Goal: Task Accomplishment & Management: Use online tool/utility

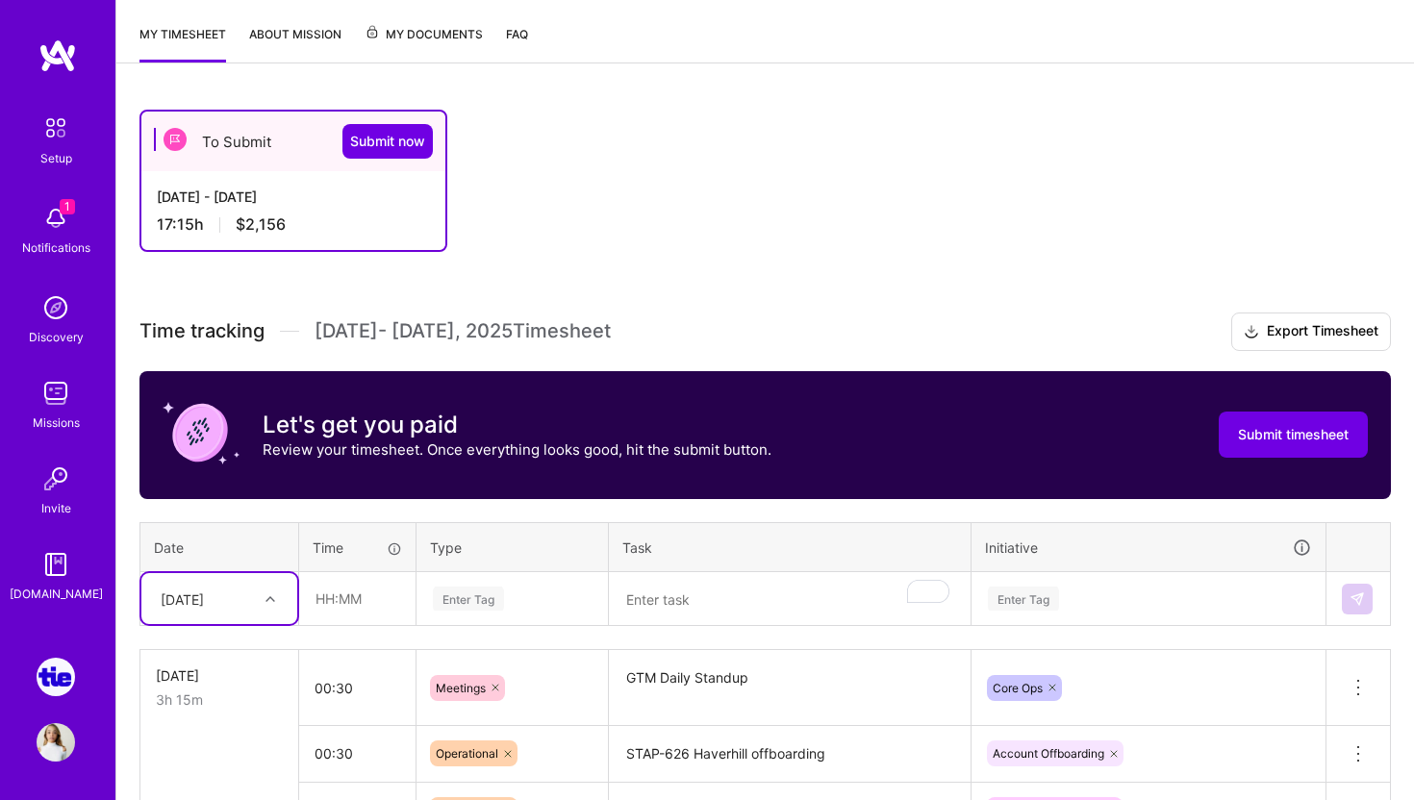
scroll to position [335, 0]
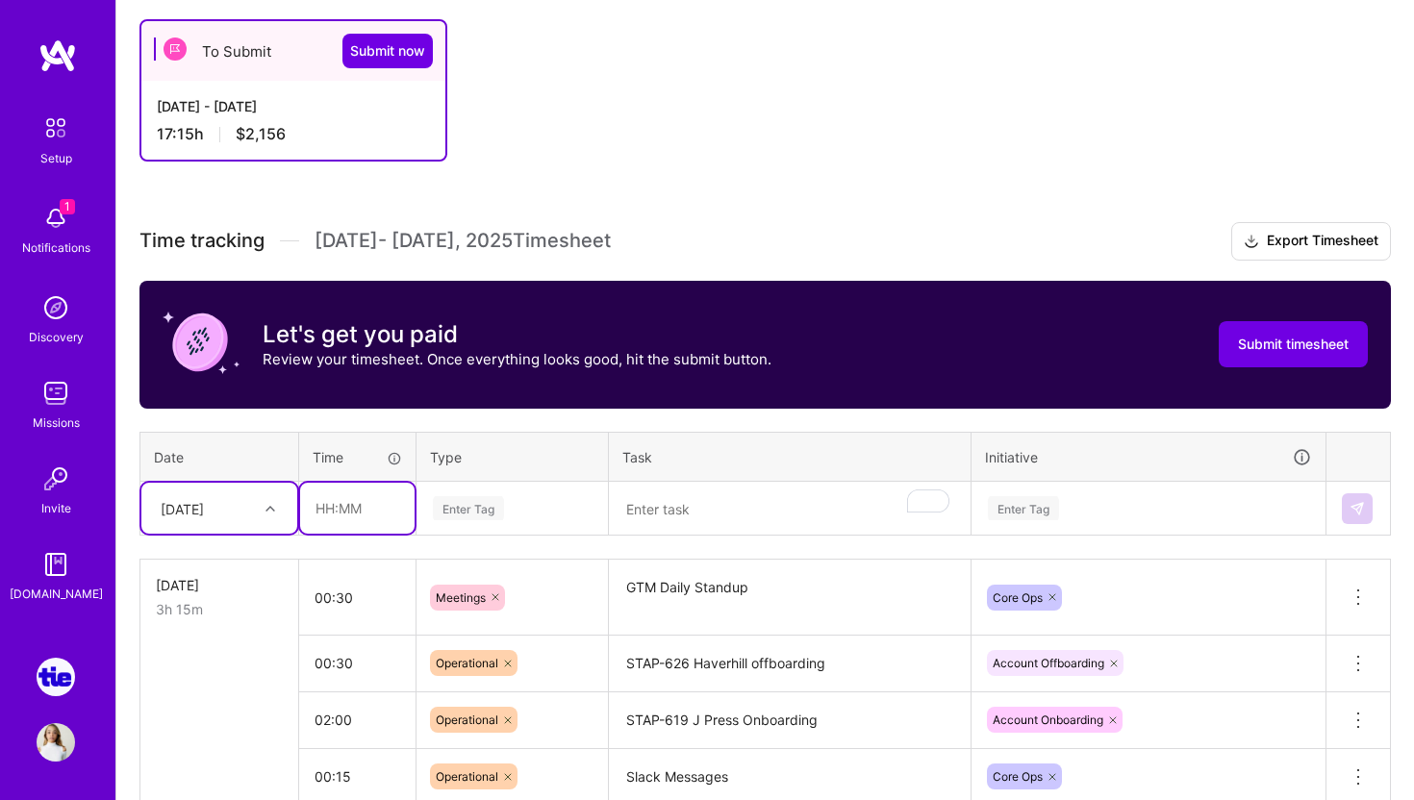
click at [387, 516] on input "text" at bounding box center [357, 508] width 114 height 51
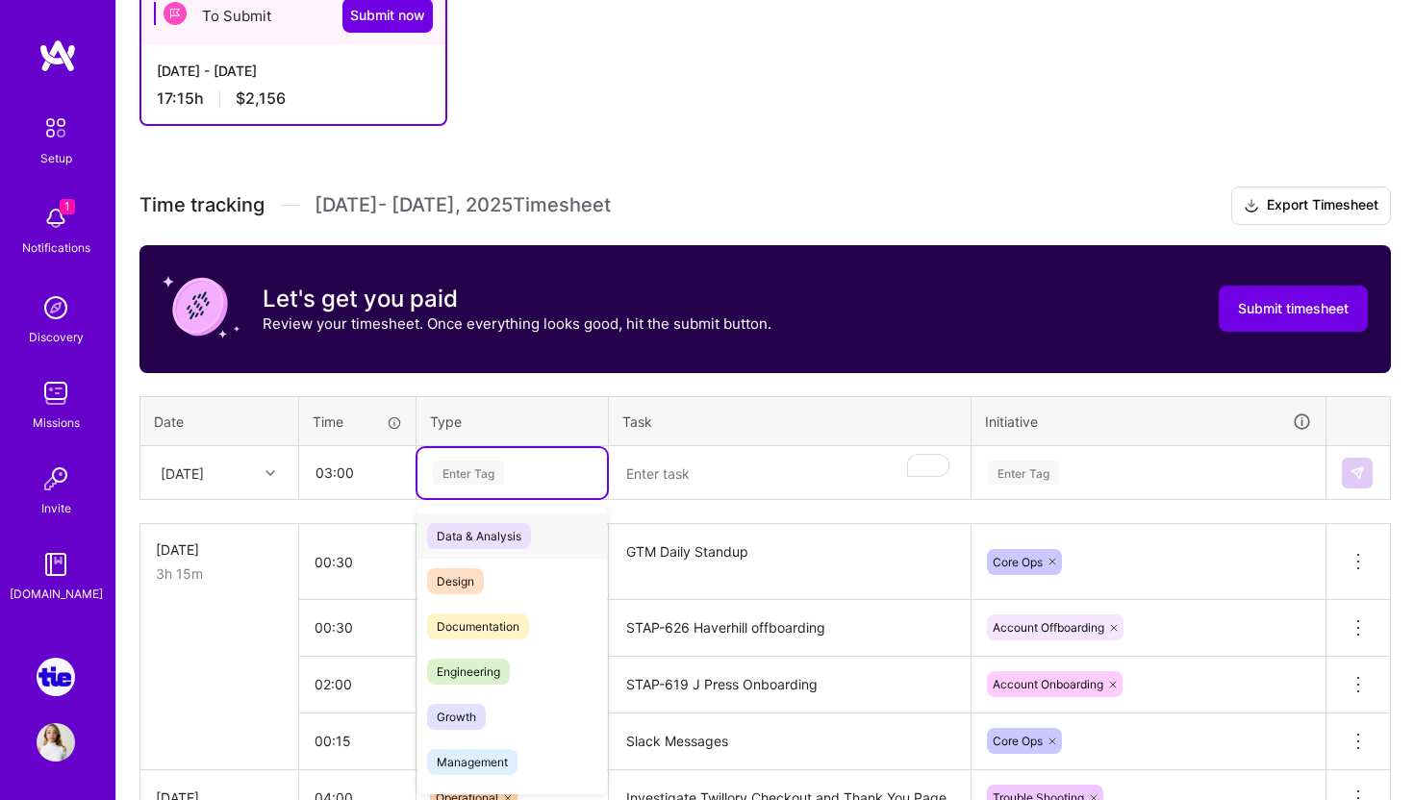
scroll to position [371, 0]
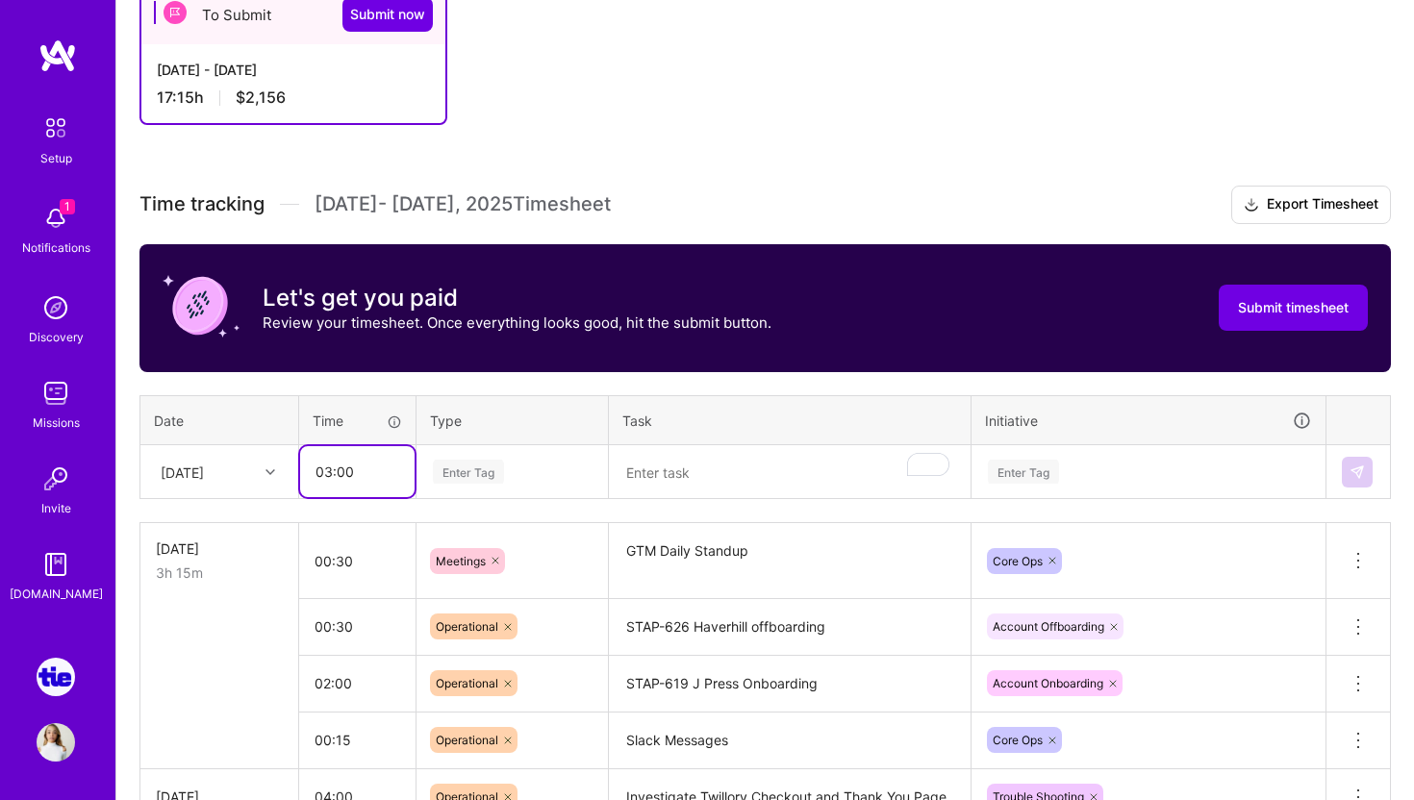
click at [361, 472] on input "03:00" at bounding box center [357, 471] width 114 height 51
type input "00:30"
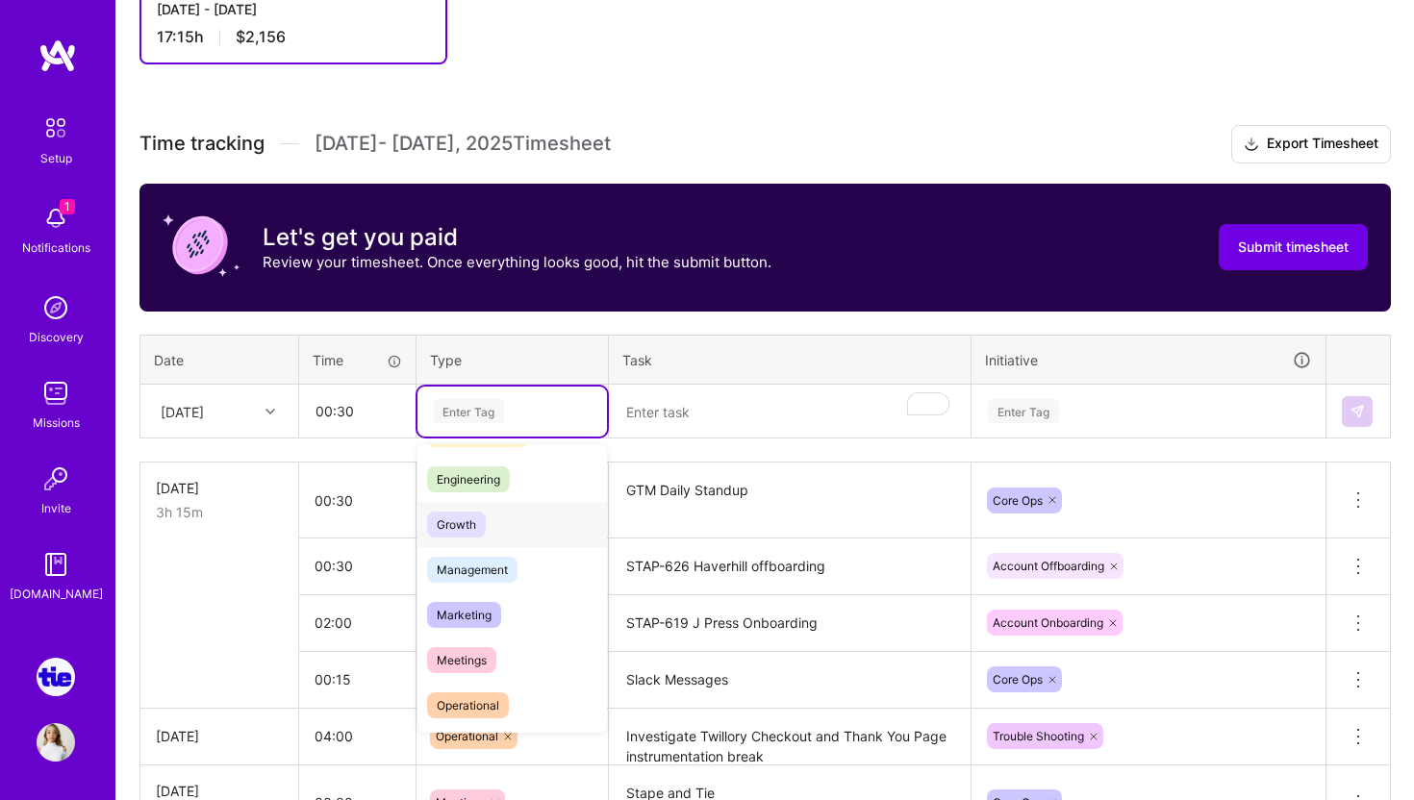
scroll to position [163, 0]
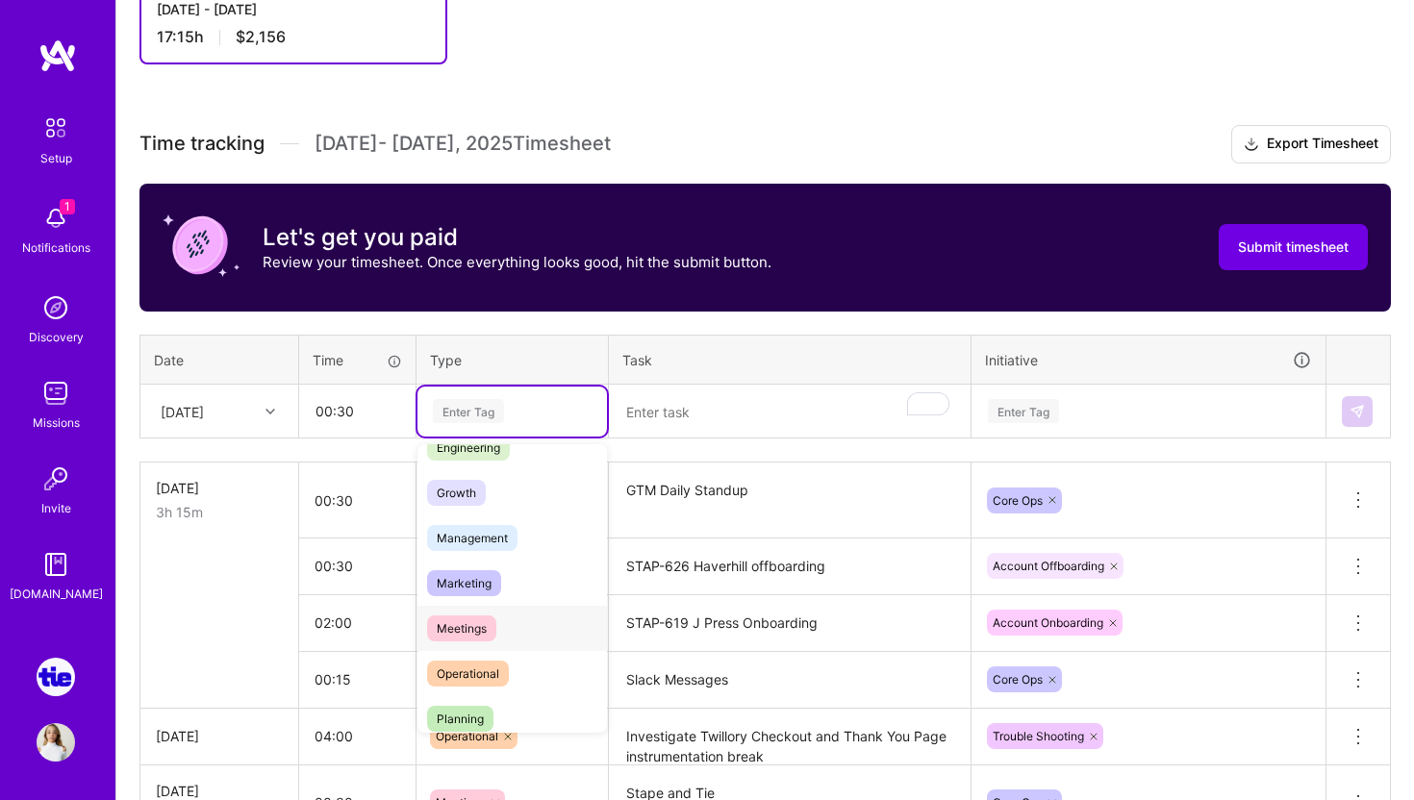
click at [485, 623] on span "Meetings" at bounding box center [461, 629] width 69 height 26
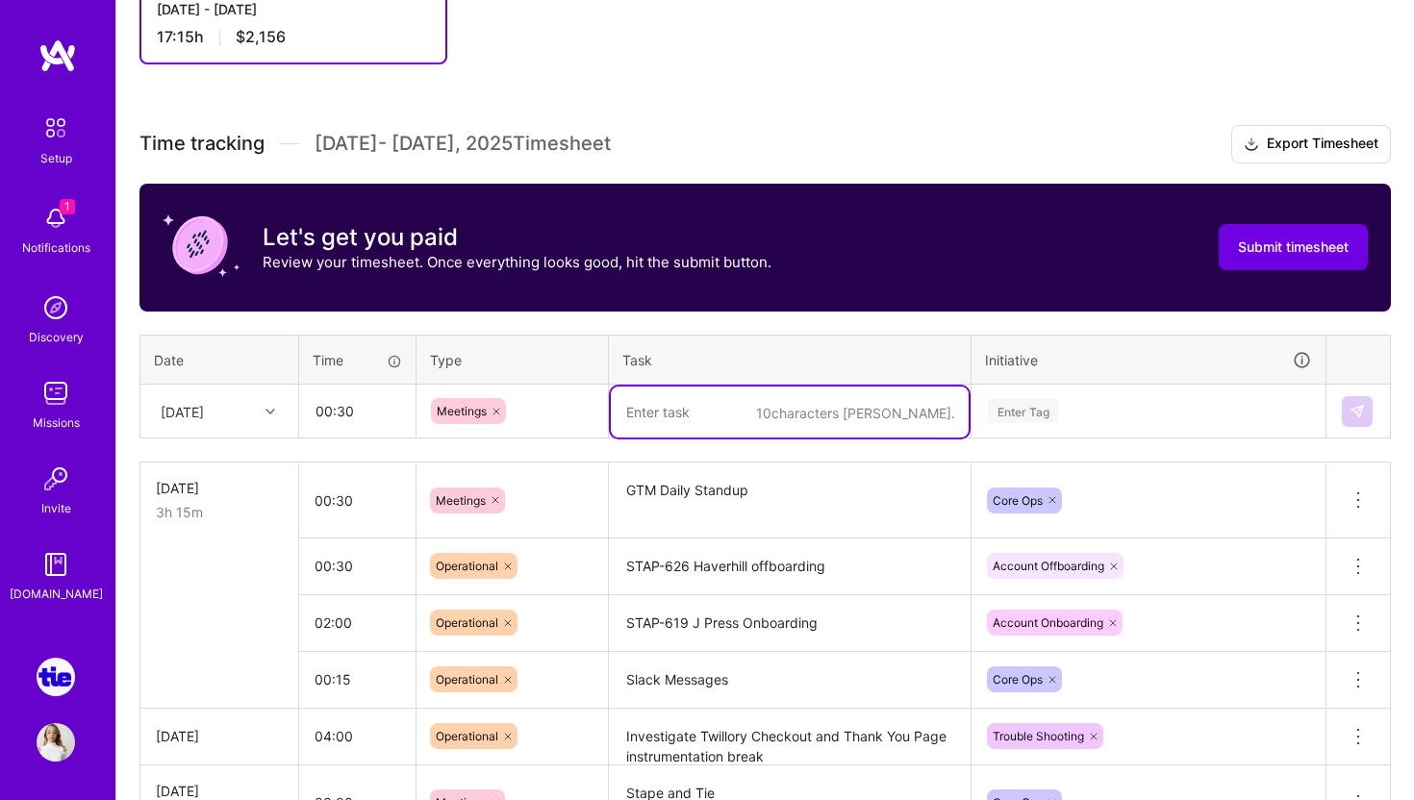
click at [752, 409] on textarea "To enrich screen reader interactions, please activate Accessibility in Grammarl…" at bounding box center [790, 412] width 358 height 51
type textarea "GTM Daily Standup"
click at [1036, 424] on div "Enter Tag" at bounding box center [1149, 412] width 352 height 50
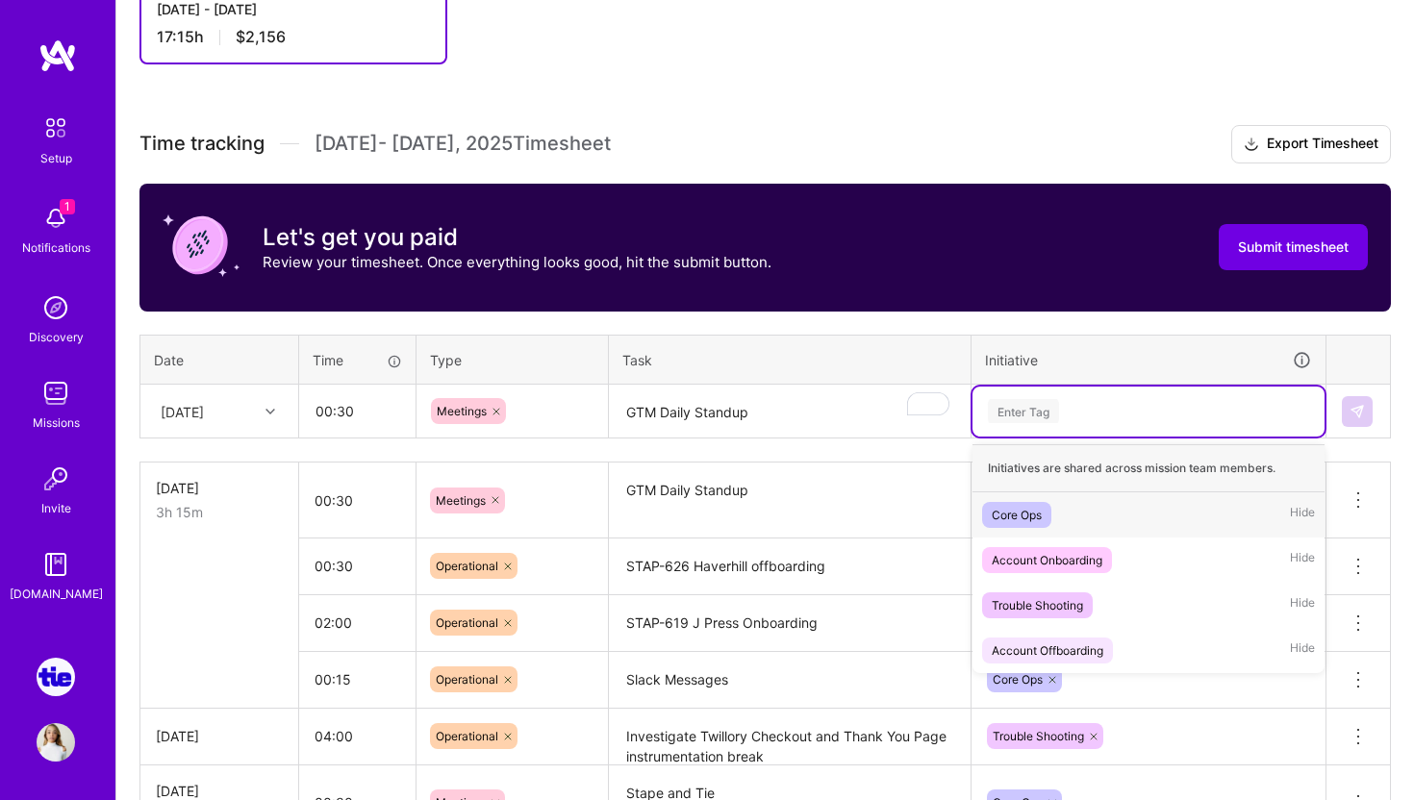
click at [1029, 508] on div "Core Ops" at bounding box center [1017, 515] width 50 height 20
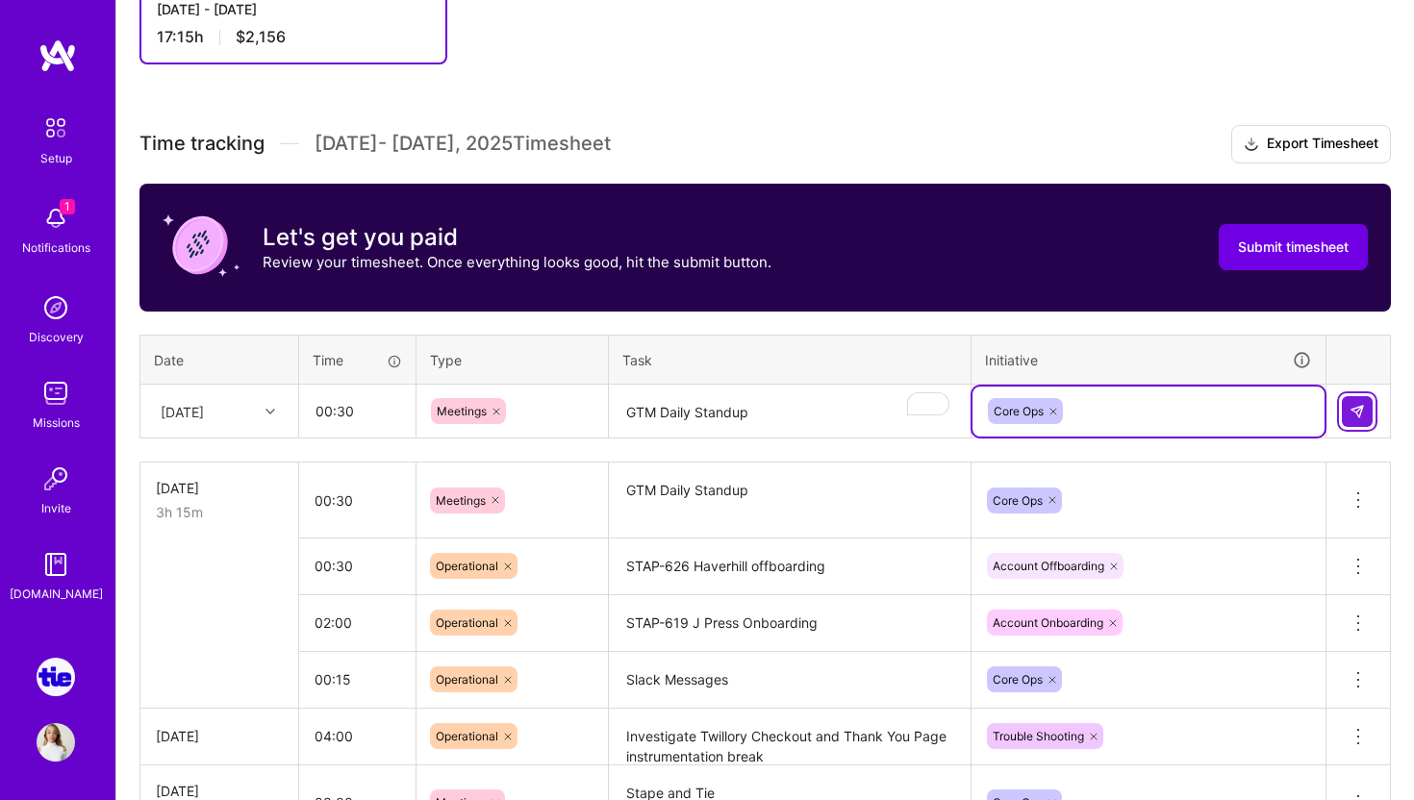
click at [1366, 413] on button at bounding box center [1357, 411] width 31 height 31
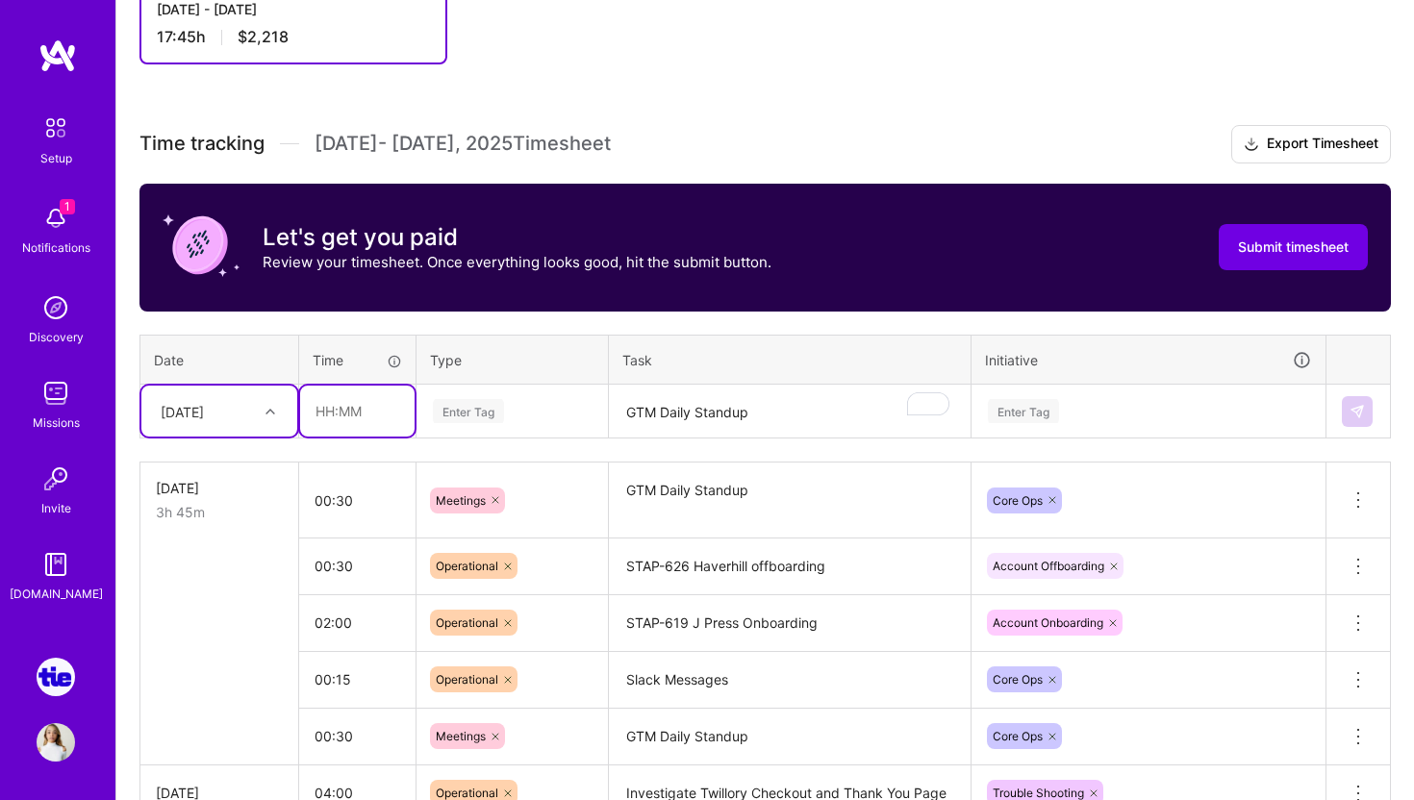
click at [344, 417] on input "text" at bounding box center [357, 411] width 114 height 51
type input "00:30"
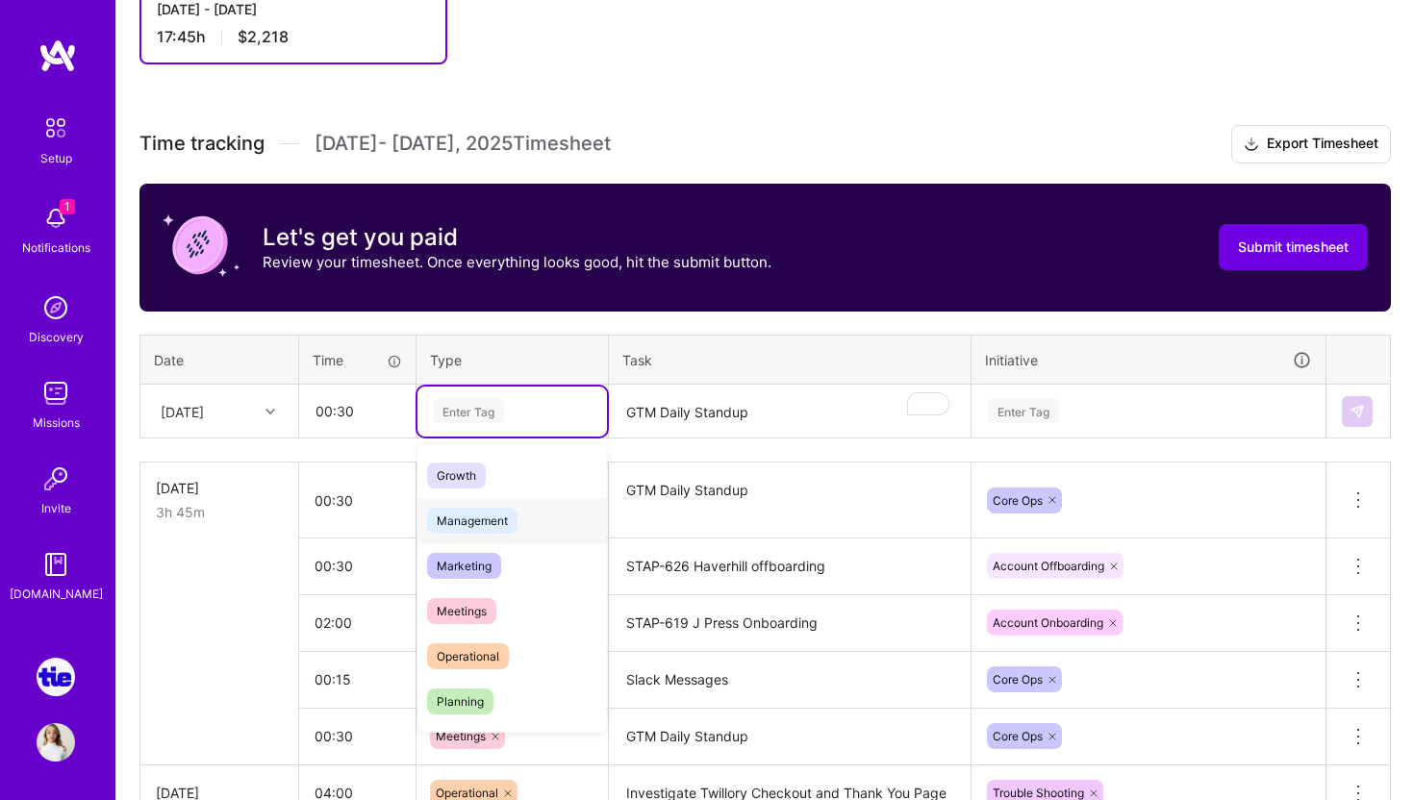
scroll to position [182, 0]
click at [495, 650] on span "Operational" at bounding box center [468, 655] width 82 height 26
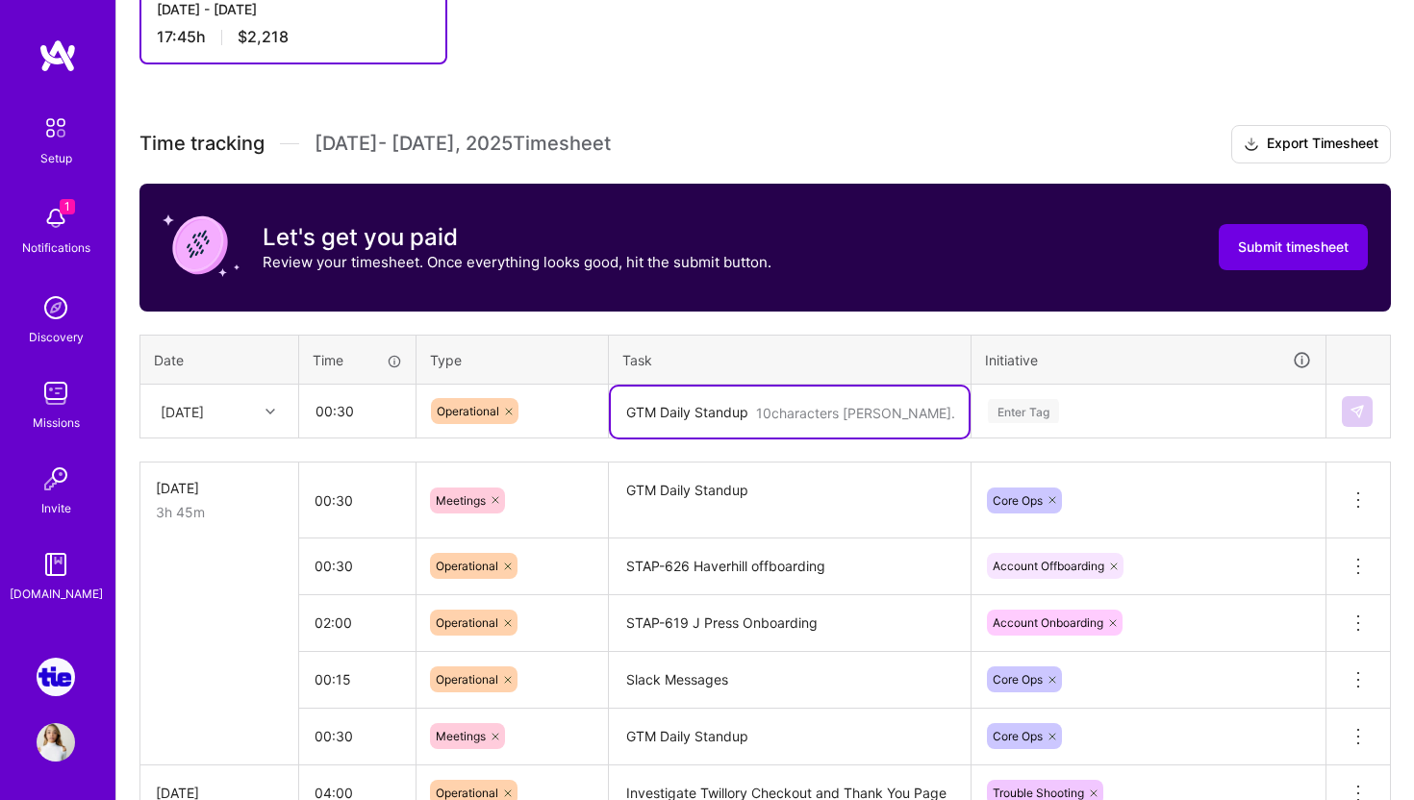
click at [740, 425] on textarea "GTM Daily Standup" at bounding box center [790, 412] width 358 height 51
click at [643, 418] on textarea "GTM Daily Standup" at bounding box center [790, 412] width 358 height 51
click at [643, 418] on textarea "ST" at bounding box center [790, 412] width 358 height 51
paste textarea "Offboarding Heart & Soil by [DATE] (App ID: heartsoilsupplementsllc)"
type textarea "STAP-620 Offboarding Heart & Soil by [DATE] (App ID: heartsoilsupplementsllc)"
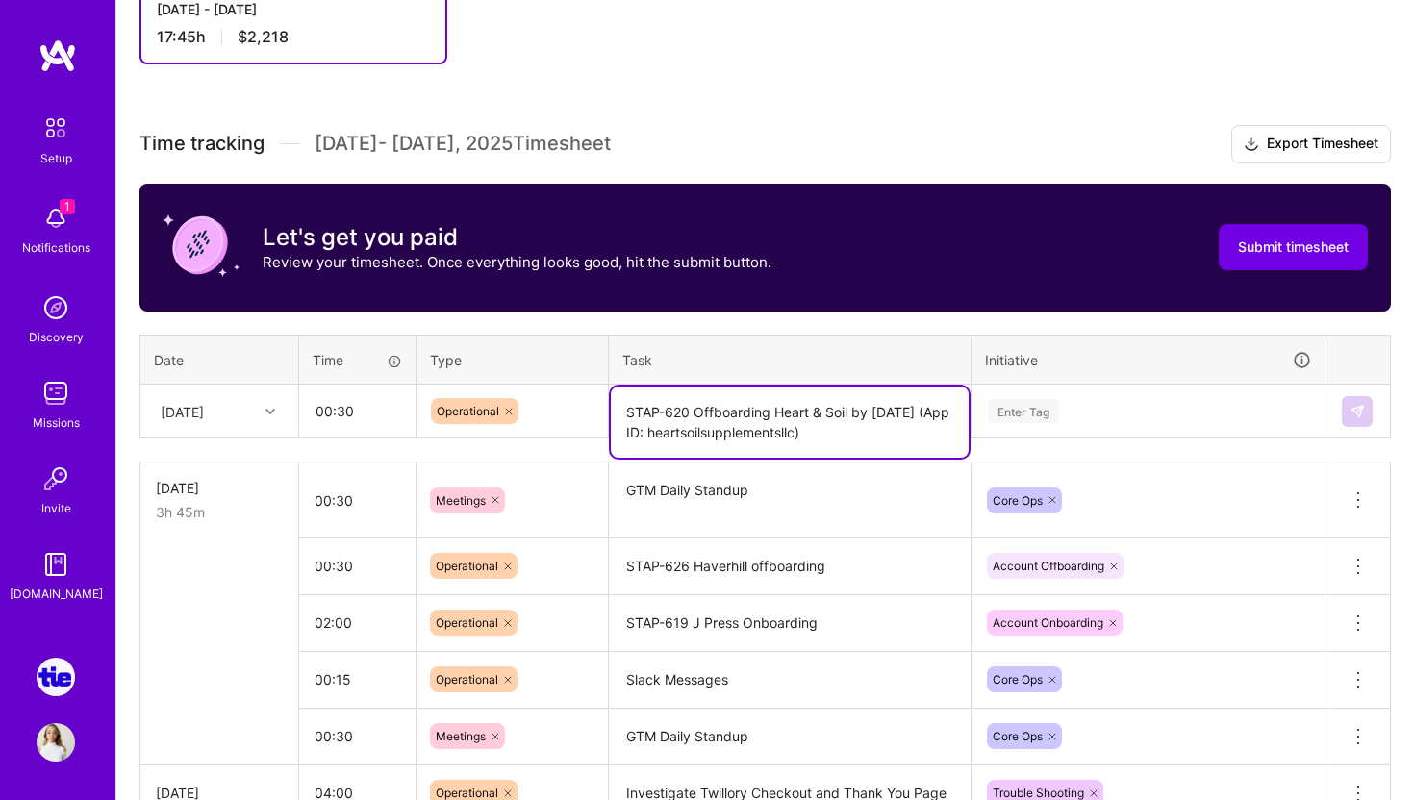
click at [1018, 417] on div "Enter Tag" at bounding box center [1023, 411] width 71 height 30
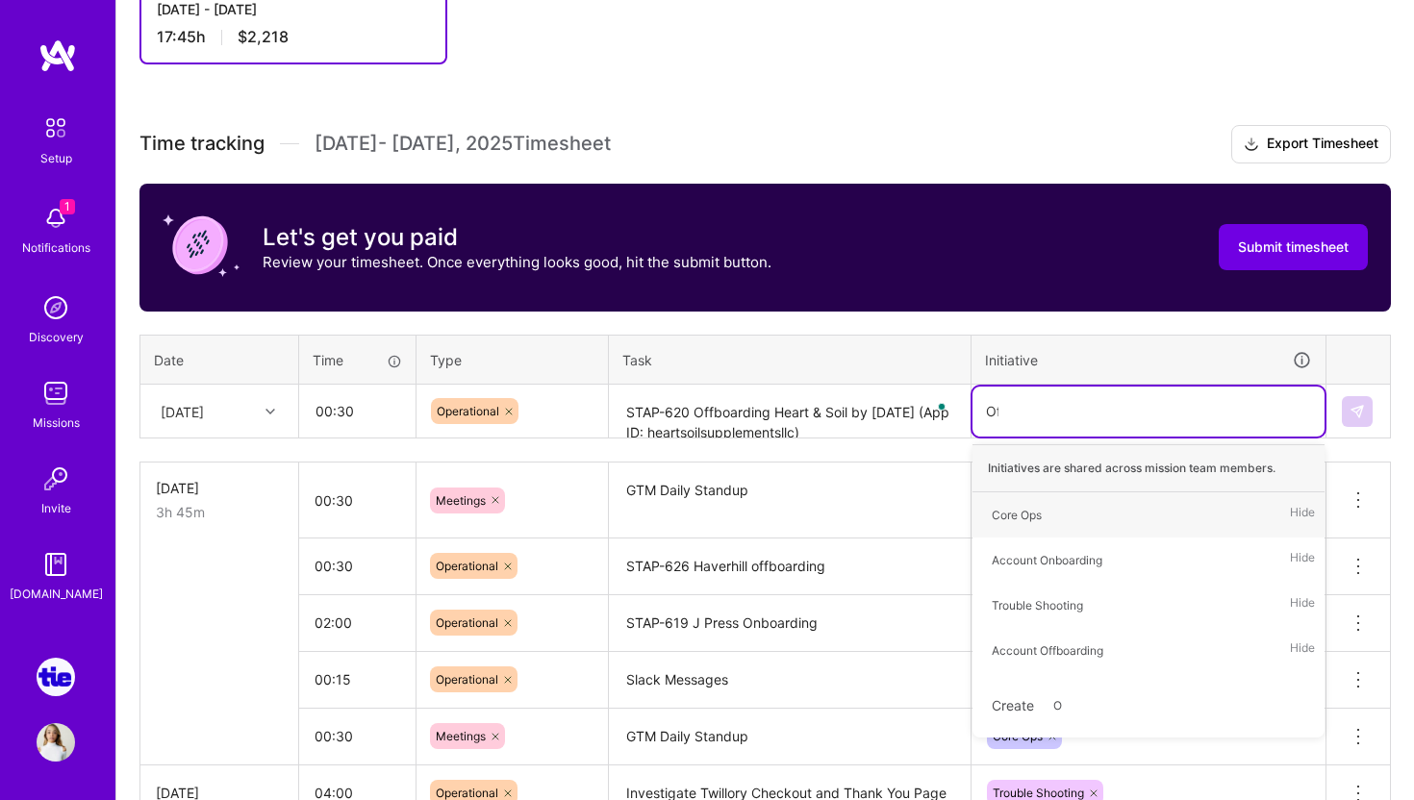
type input "Off"
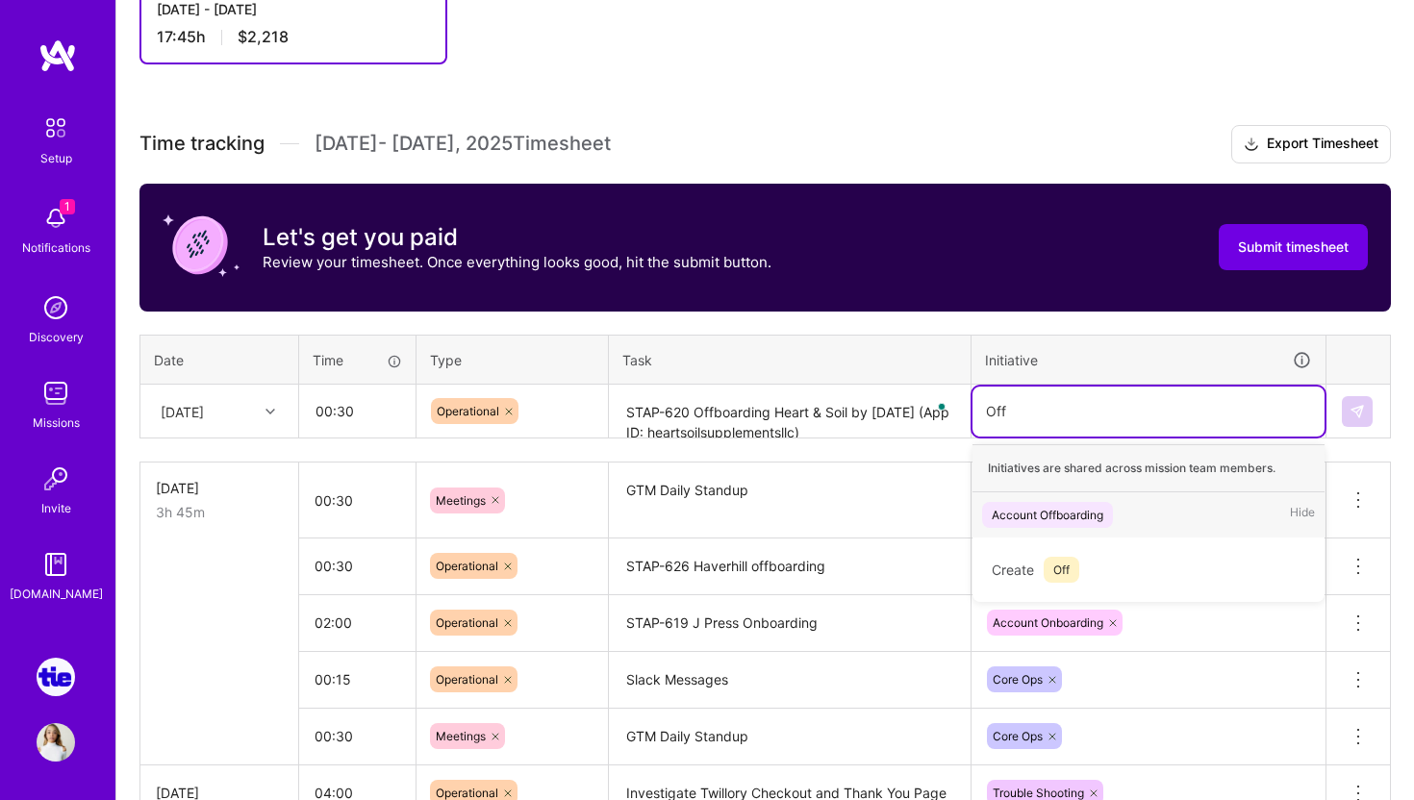
click at [1045, 514] on div "Account Offboarding" at bounding box center [1048, 515] width 112 height 20
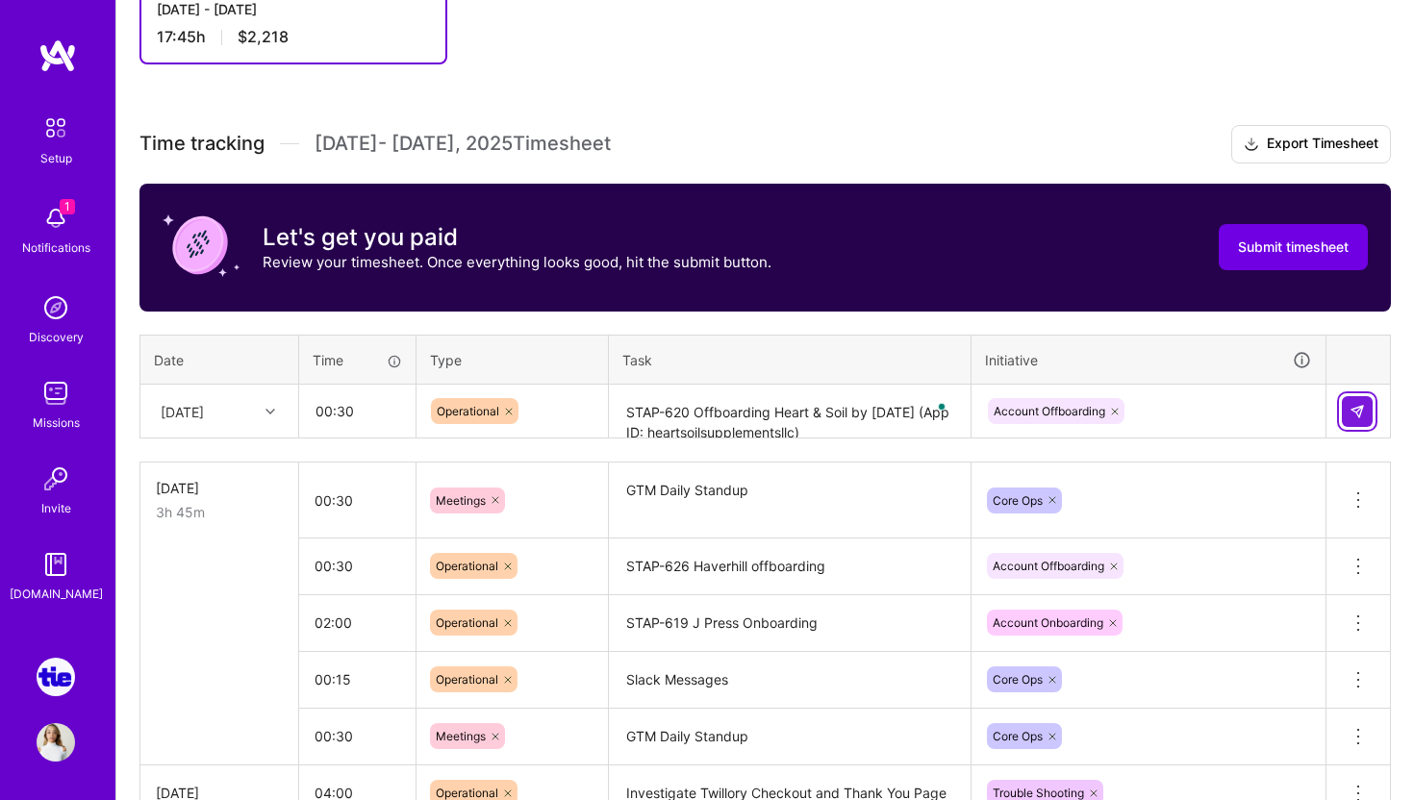
click at [1372, 408] on button at bounding box center [1357, 411] width 31 height 31
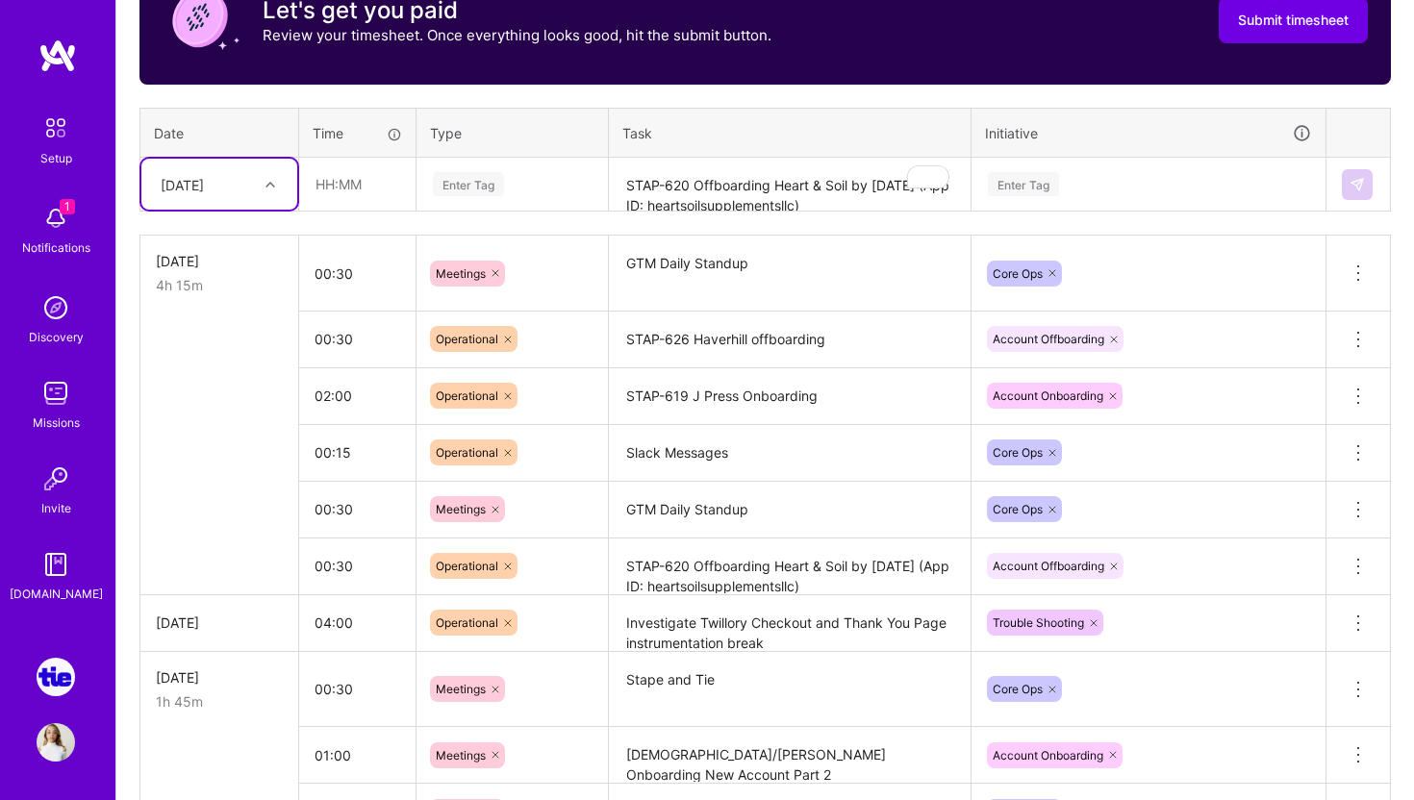
scroll to position [670, 0]
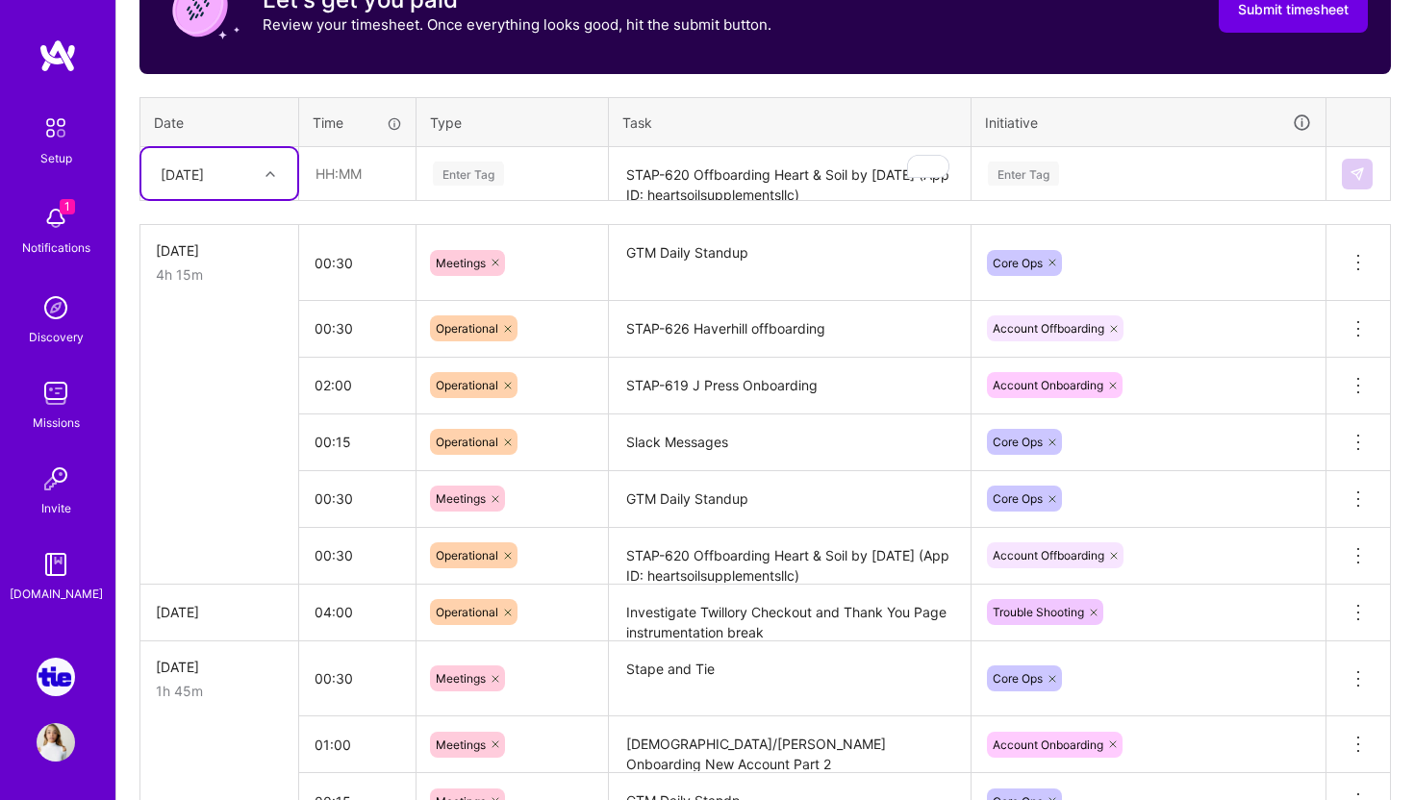
click at [240, 267] on div "4h 15m" at bounding box center [219, 275] width 127 height 20
click at [224, 265] on div "4h 15m" at bounding box center [219, 275] width 127 height 20
click at [221, 257] on div "[DATE]" at bounding box center [219, 251] width 127 height 20
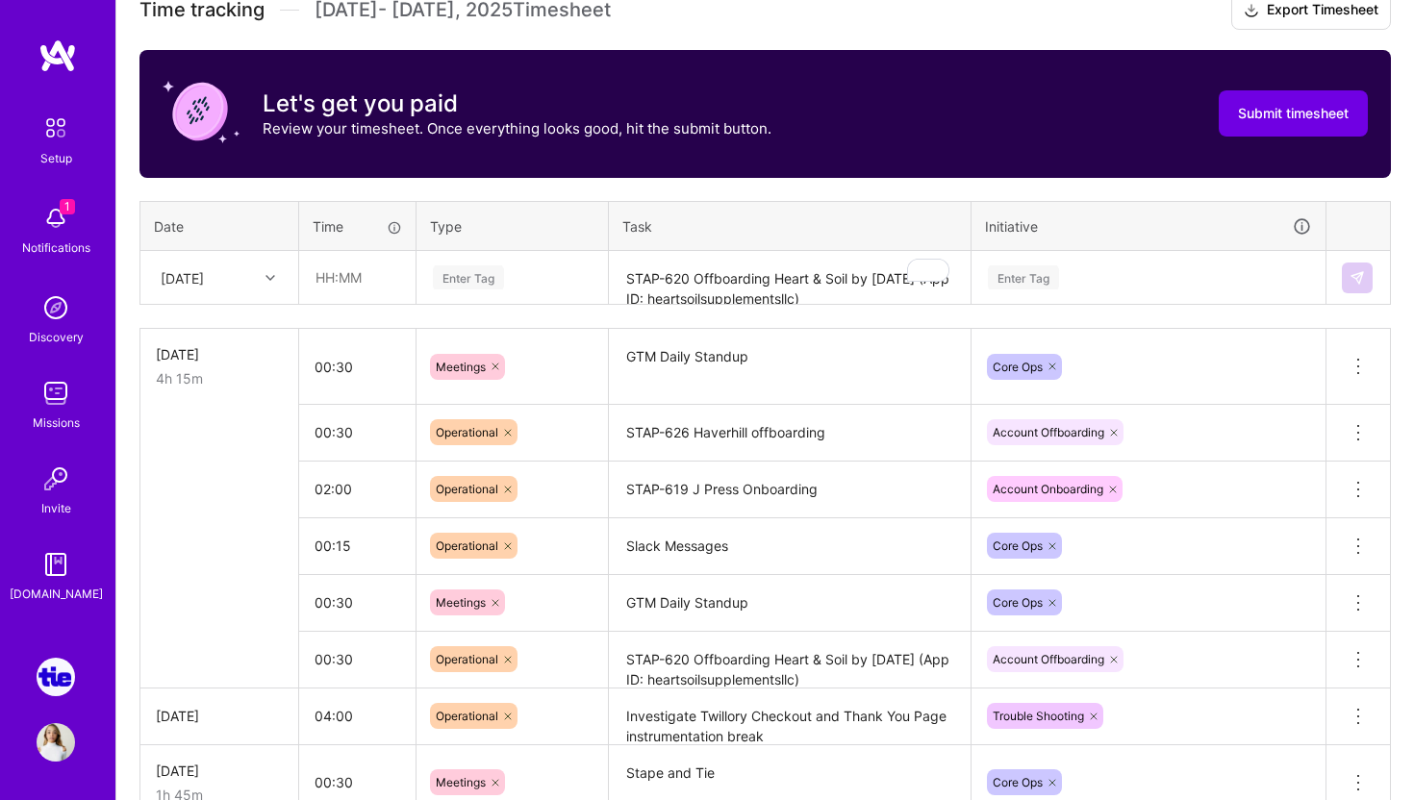
scroll to position [546, 0]
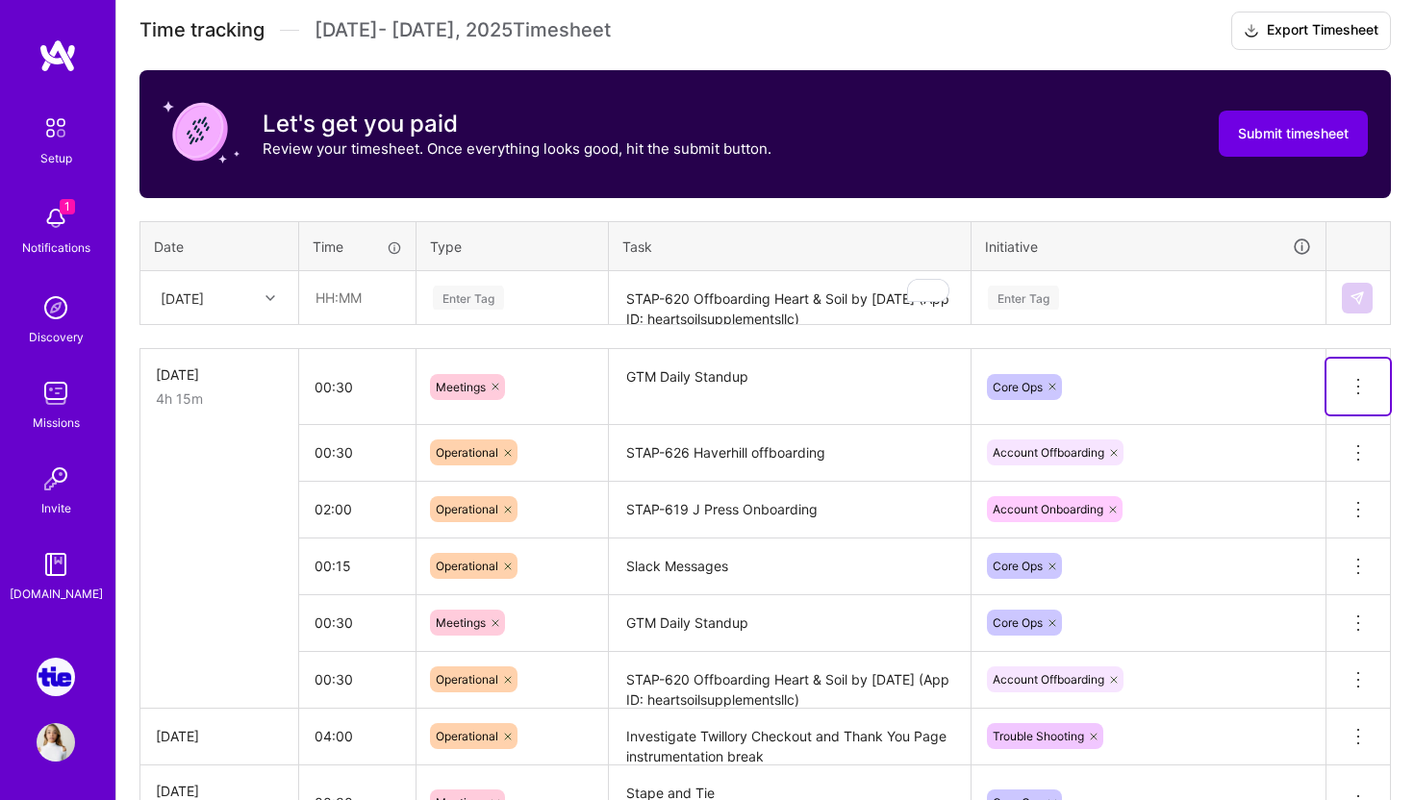
click at [1362, 380] on icon at bounding box center [1358, 386] width 23 height 23
click at [367, 393] on input "00:30" at bounding box center [357, 387] width 116 height 51
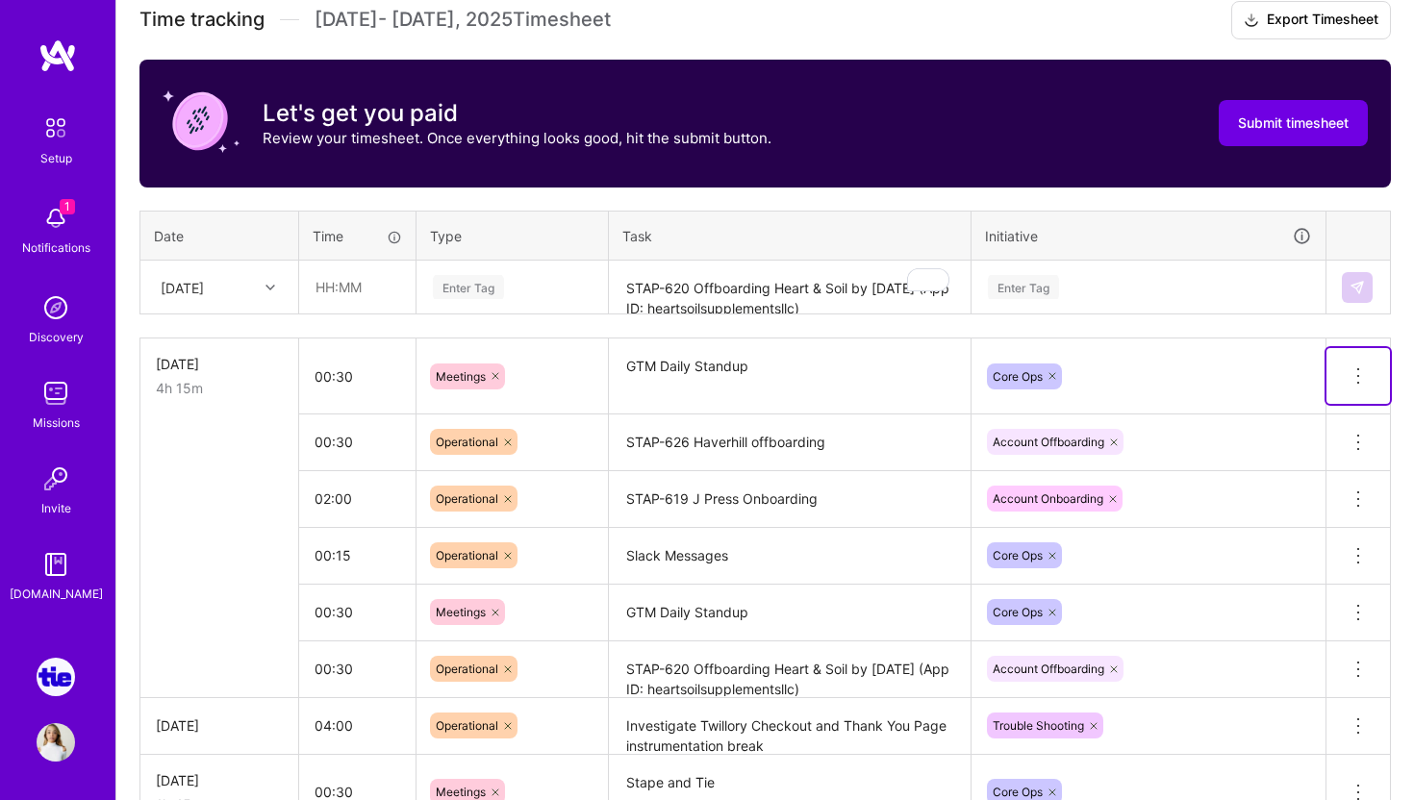
click at [1359, 372] on icon at bounding box center [1358, 376] width 23 height 23
click at [1340, 404] on button "Delete row" at bounding box center [1311, 409] width 100 height 47
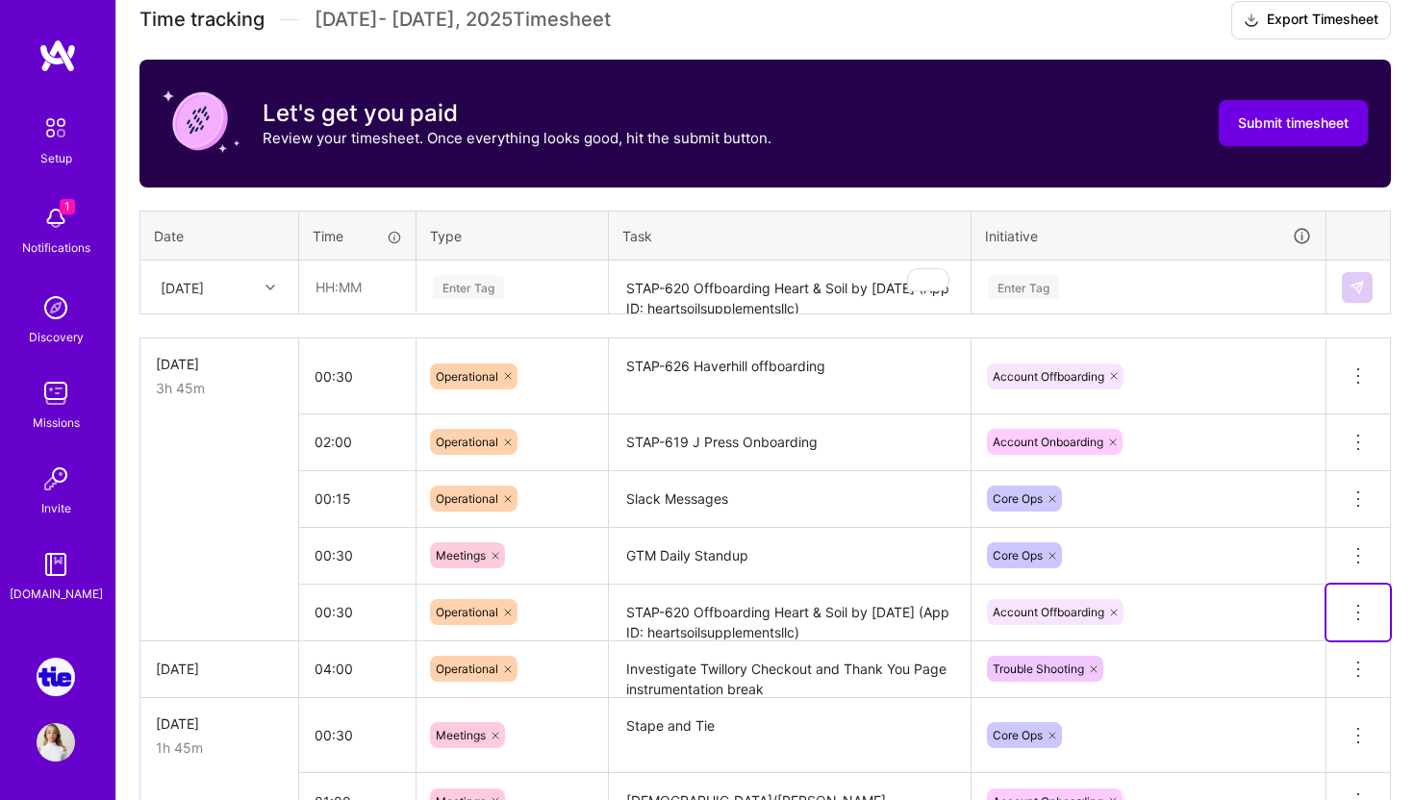
click at [1359, 613] on icon at bounding box center [1358, 612] width 23 height 23
click at [1333, 642] on button "Delete row" at bounding box center [1311, 645] width 100 height 47
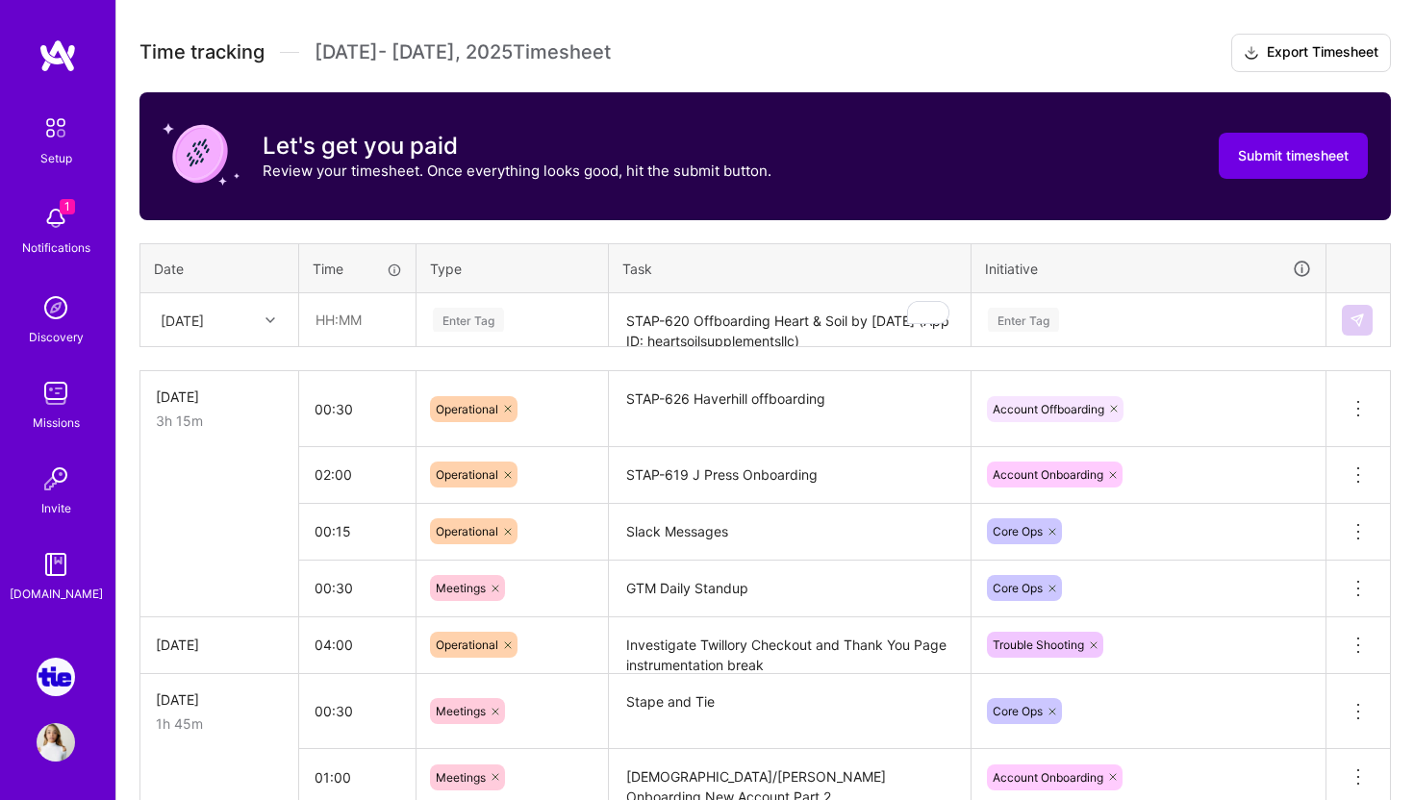
scroll to position [508, 0]
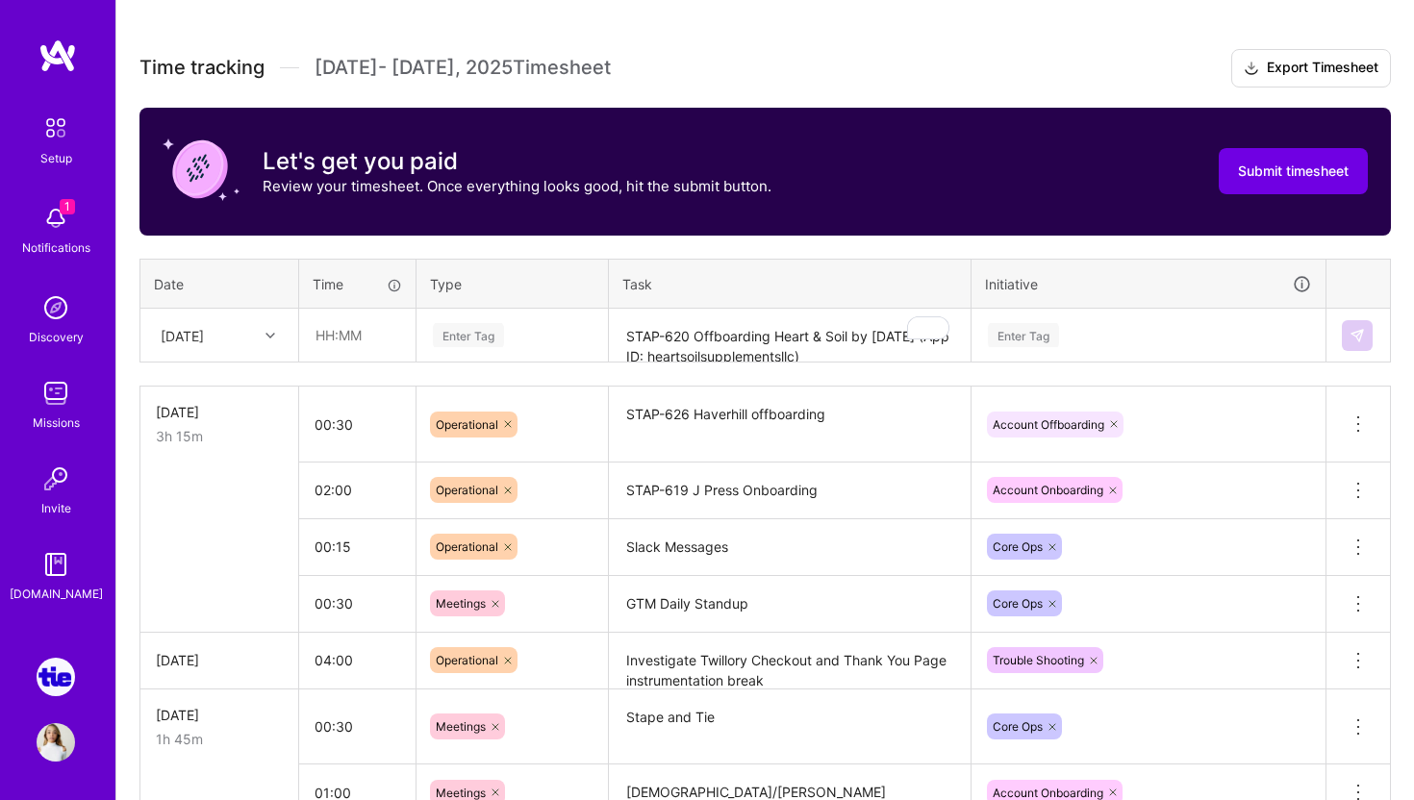
click at [250, 326] on div "[DATE]" at bounding box center [204, 335] width 107 height 32
click at [235, 380] on div "[DATE]" at bounding box center [219, 390] width 156 height 36
click at [342, 344] on input "text" at bounding box center [357, 335] width 114 height 51
type input "00:30"
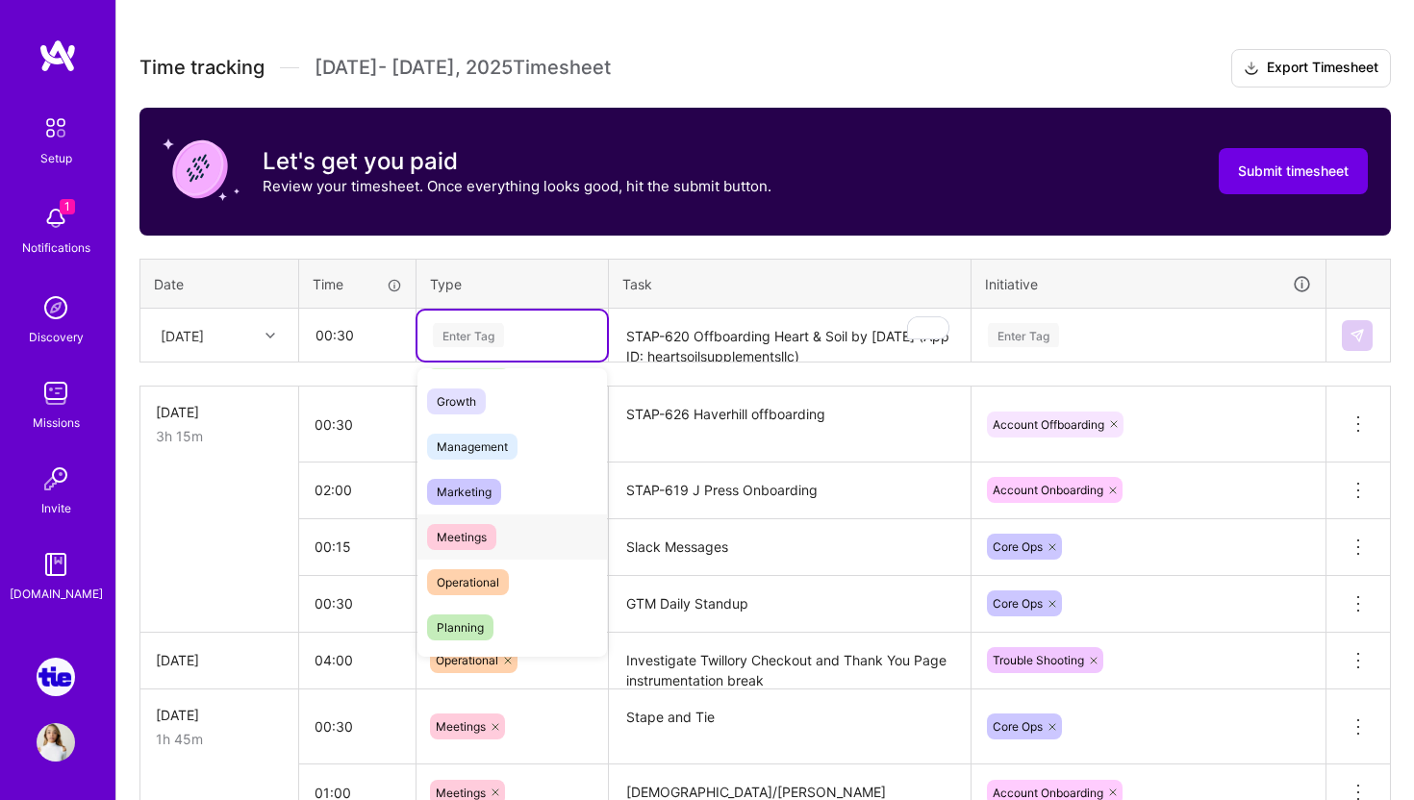
scroll to position [186, 0]
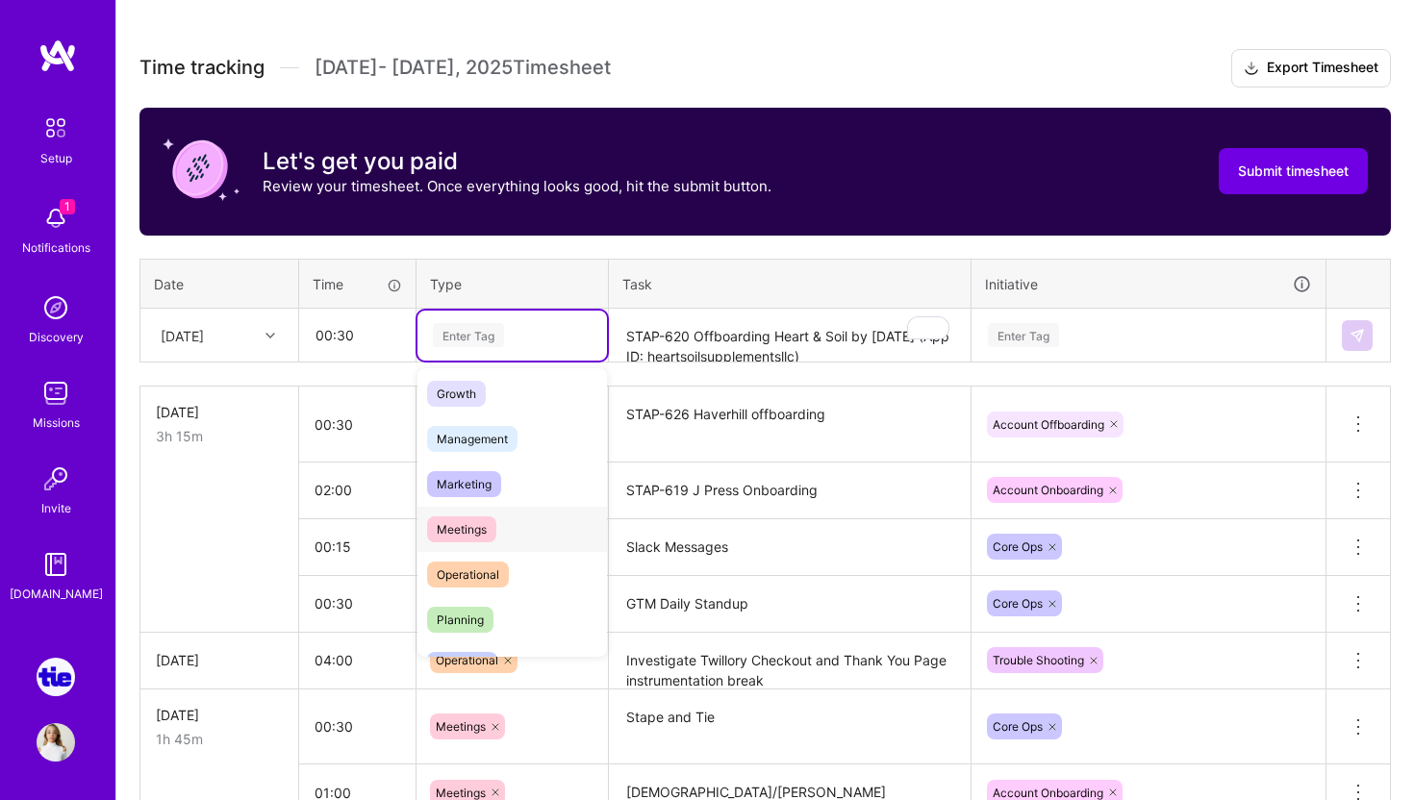
click at [486, 542] on div "Meetings" at bounding box center [513, 529] width 190 height 45
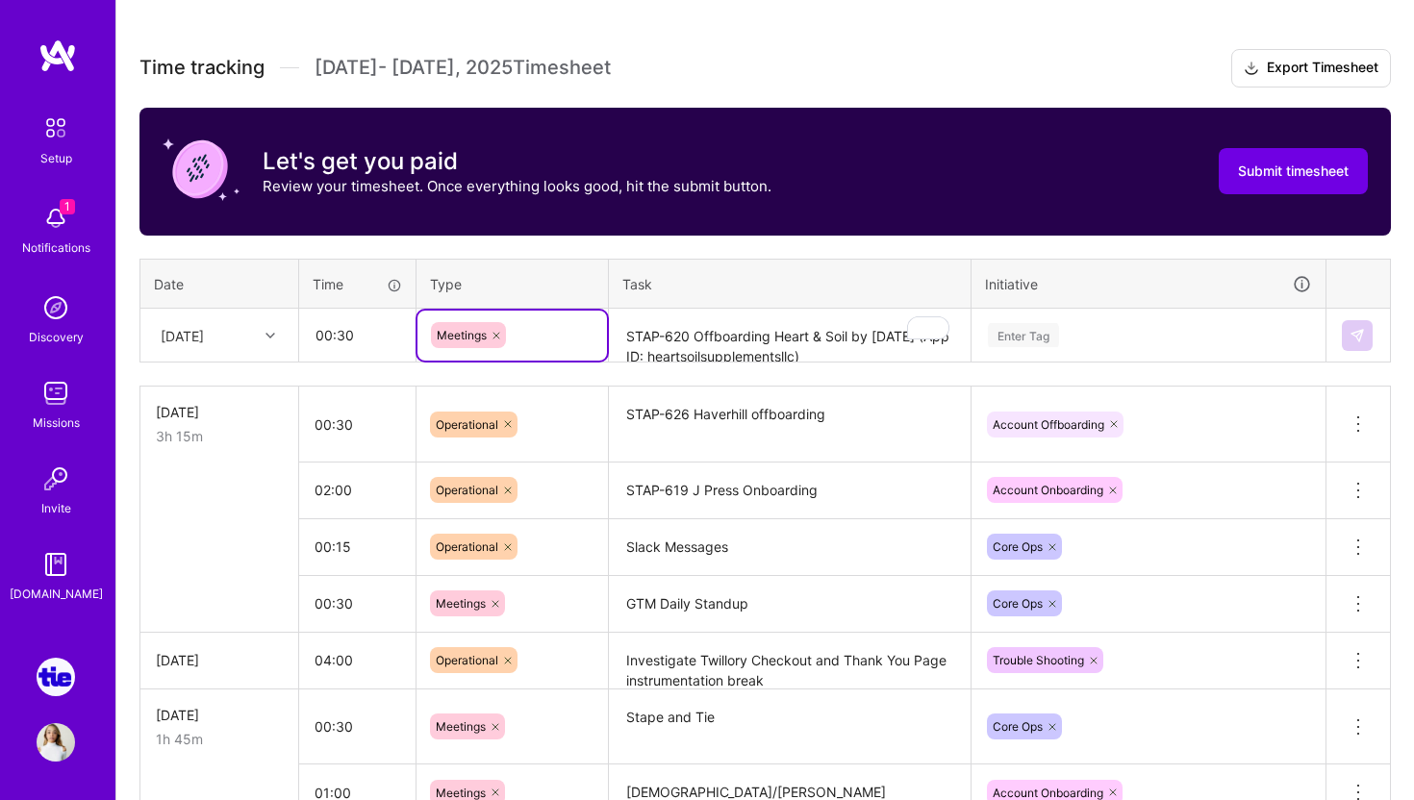
click at [691, 350] on textarea "STAP-620 Offboarding Heart & Soil by [DATE] (App ID: heartsoilsupplementsllc)" at bounding box center [790, 336] width 358 height 51
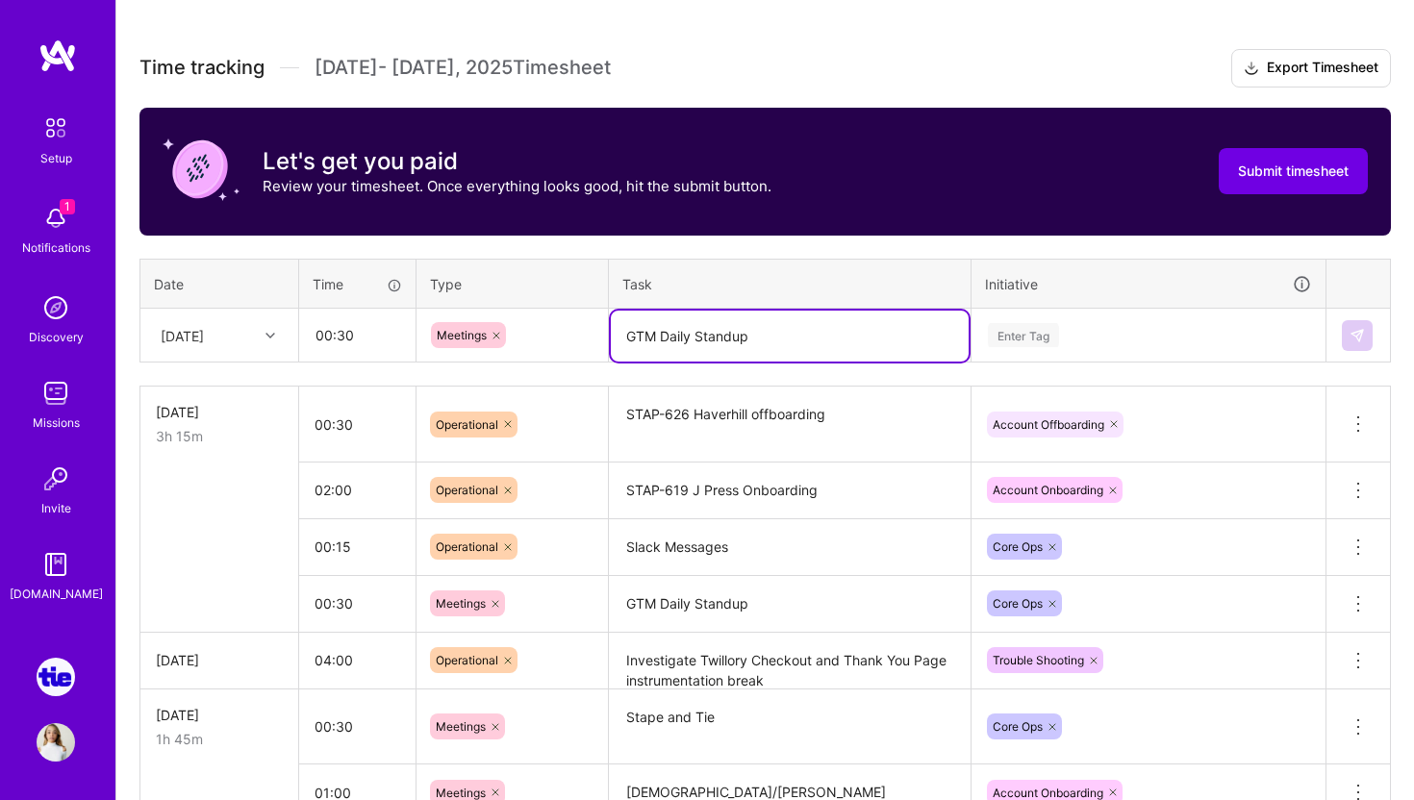
type textarea "GTM Daily Standup"
click at [991, 338] on div "Enter Tag" at bounding box center [1023, 335] width 71 height 30
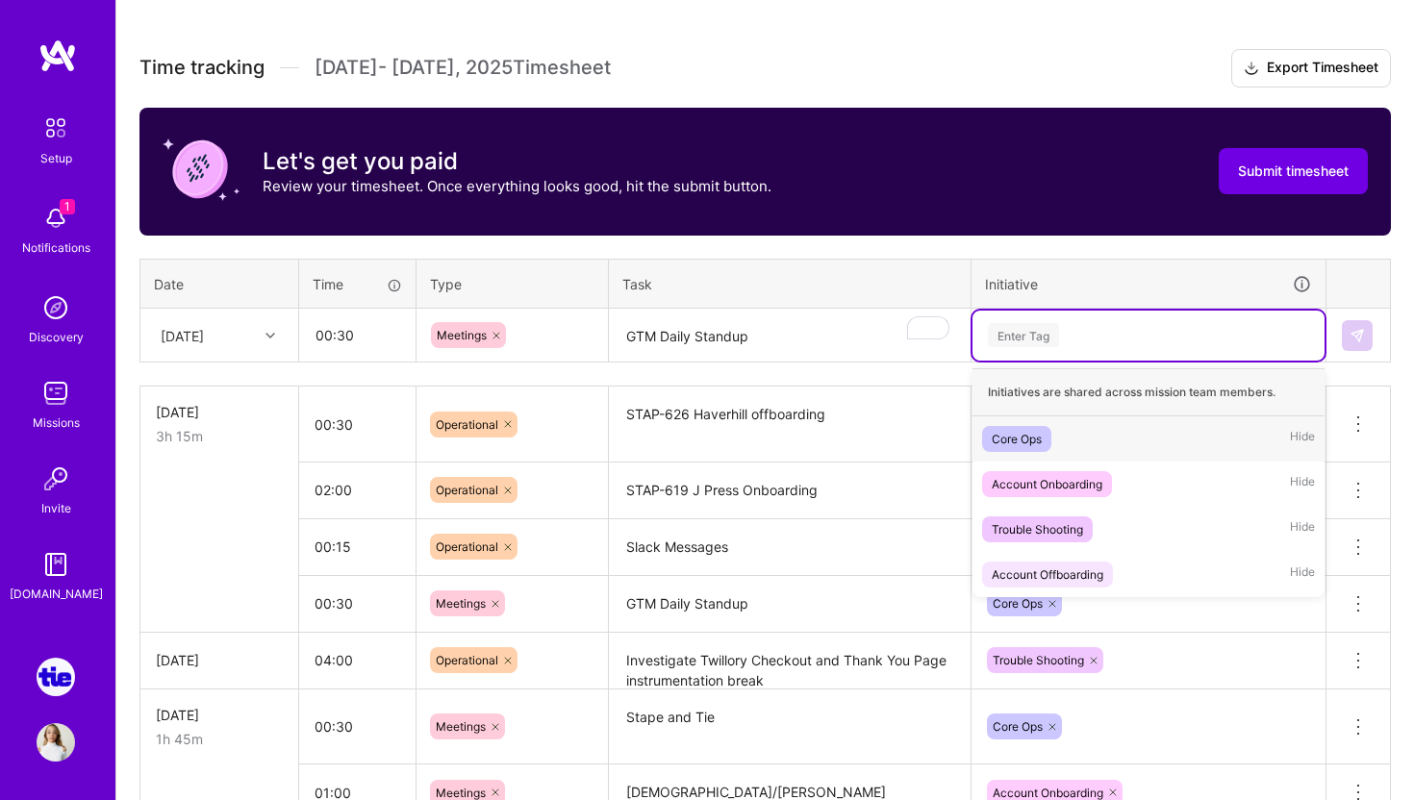
click at [1031, 448] on span "Core Ops" at bounding box center [1016, 439] width 69 height 26
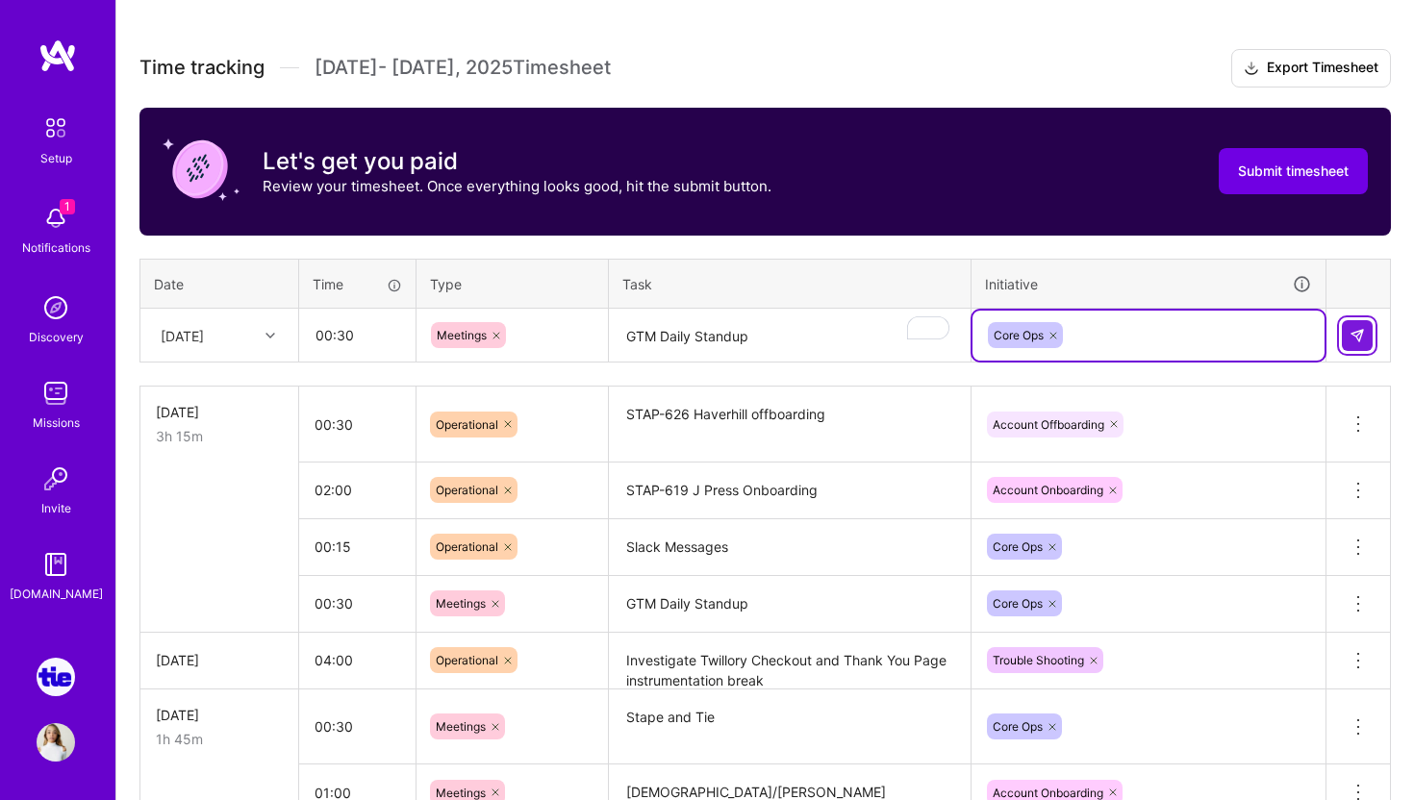
click at [1363, 331] on img at bounding box center [1357, 335] width 15 height 15
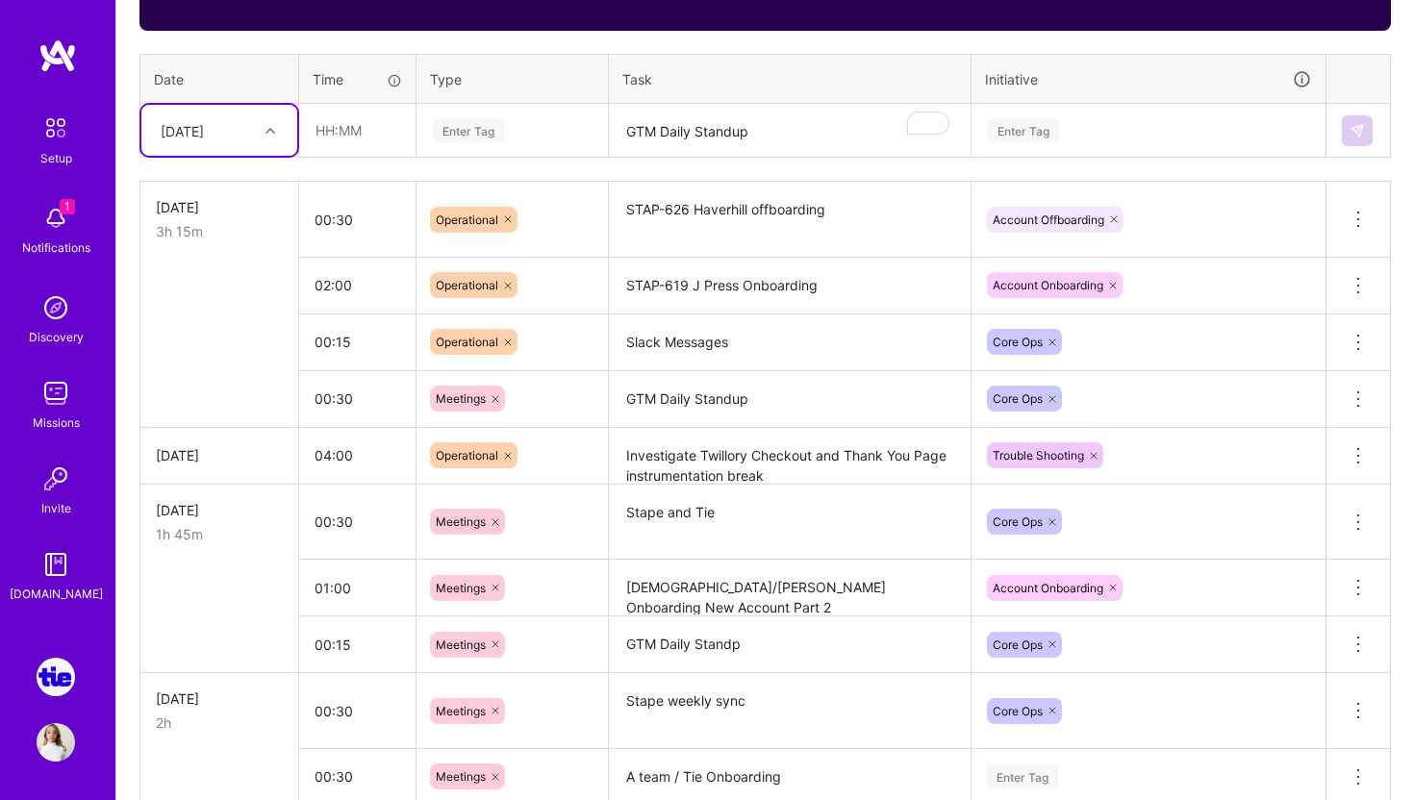
scroll to position [615, 0]
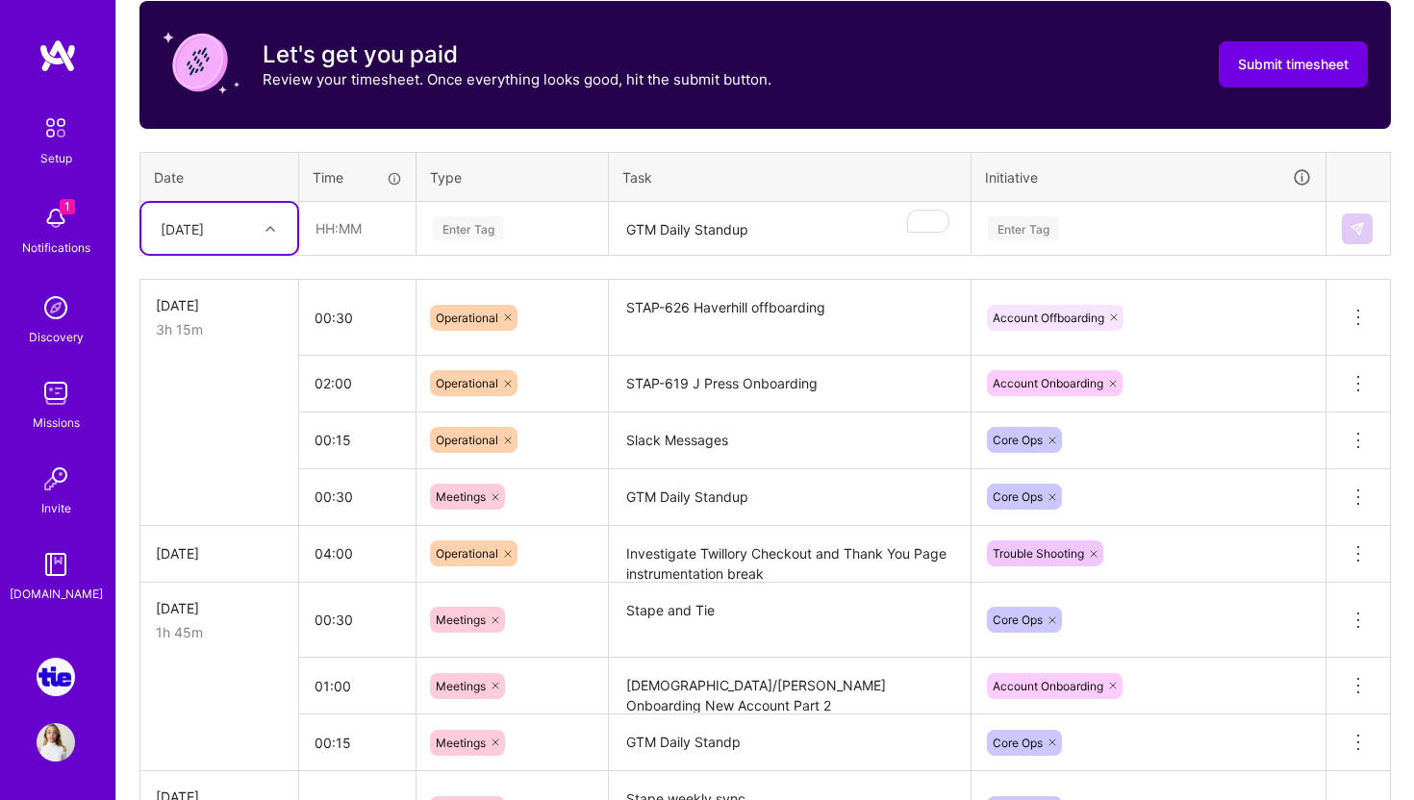
click at [666, 498] on textarea "GTM Daily Standup" at bounding box center [790, 497] width 358 height 53
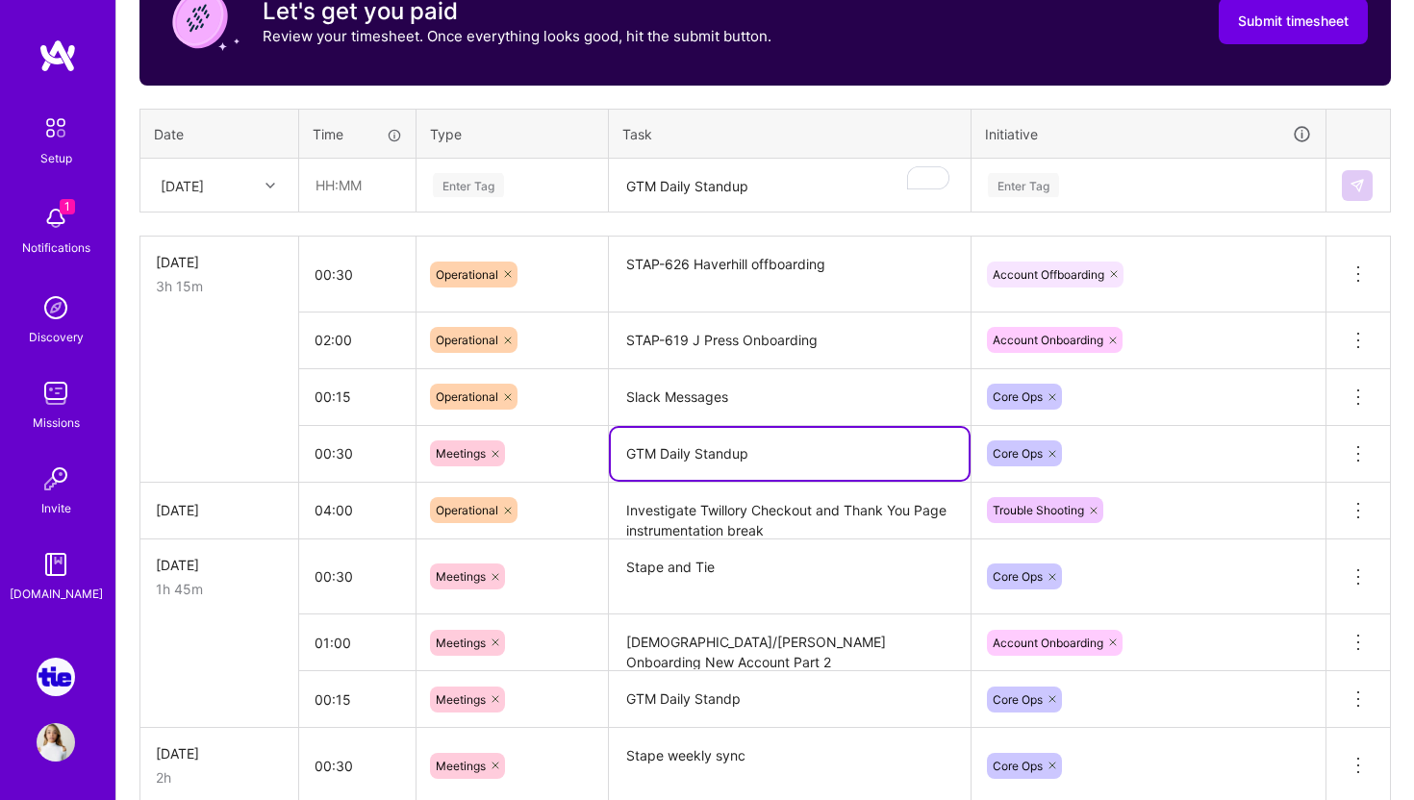
scroll to position [654, 0]
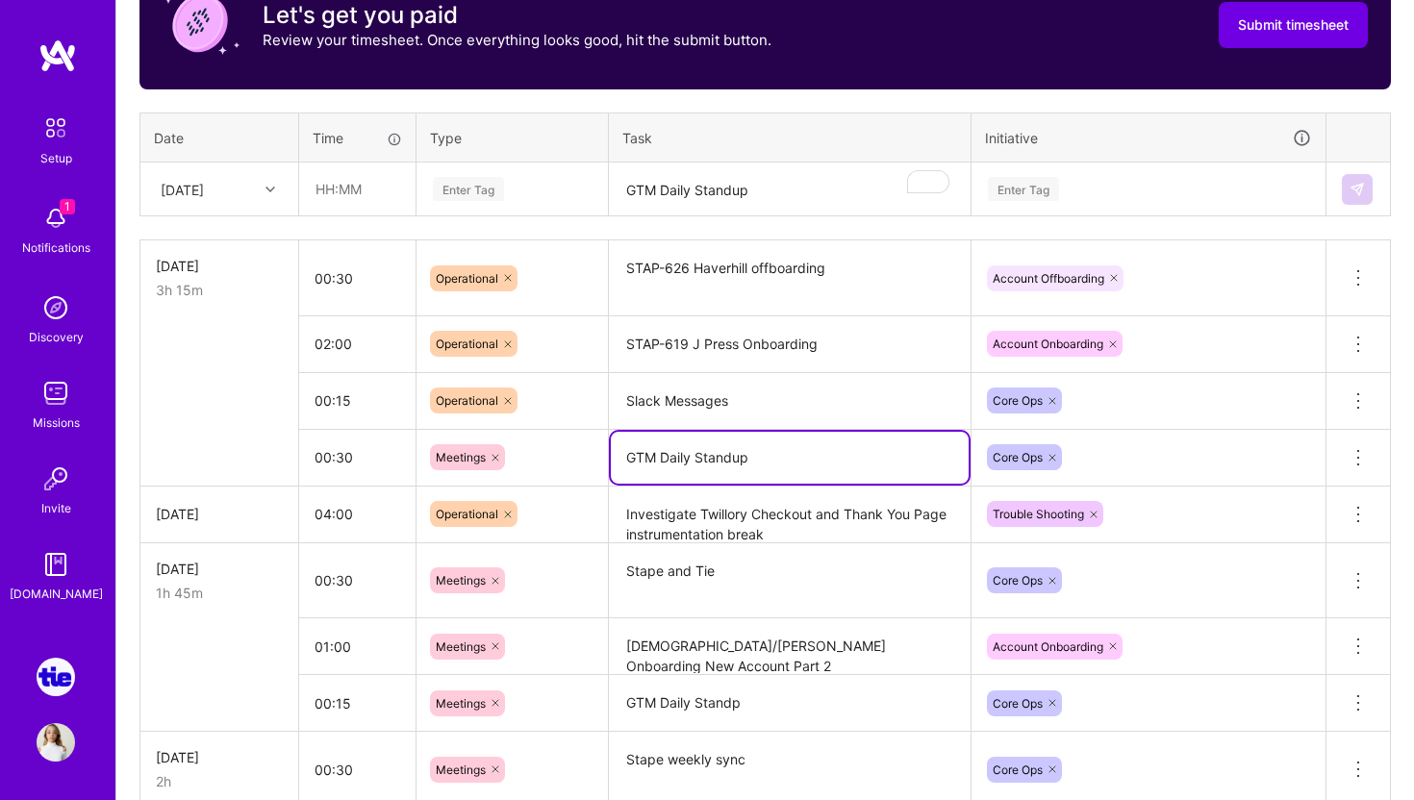
click at [245, 189] on div "[DATE]" at bounding box center [204, 189] width 107 height 32
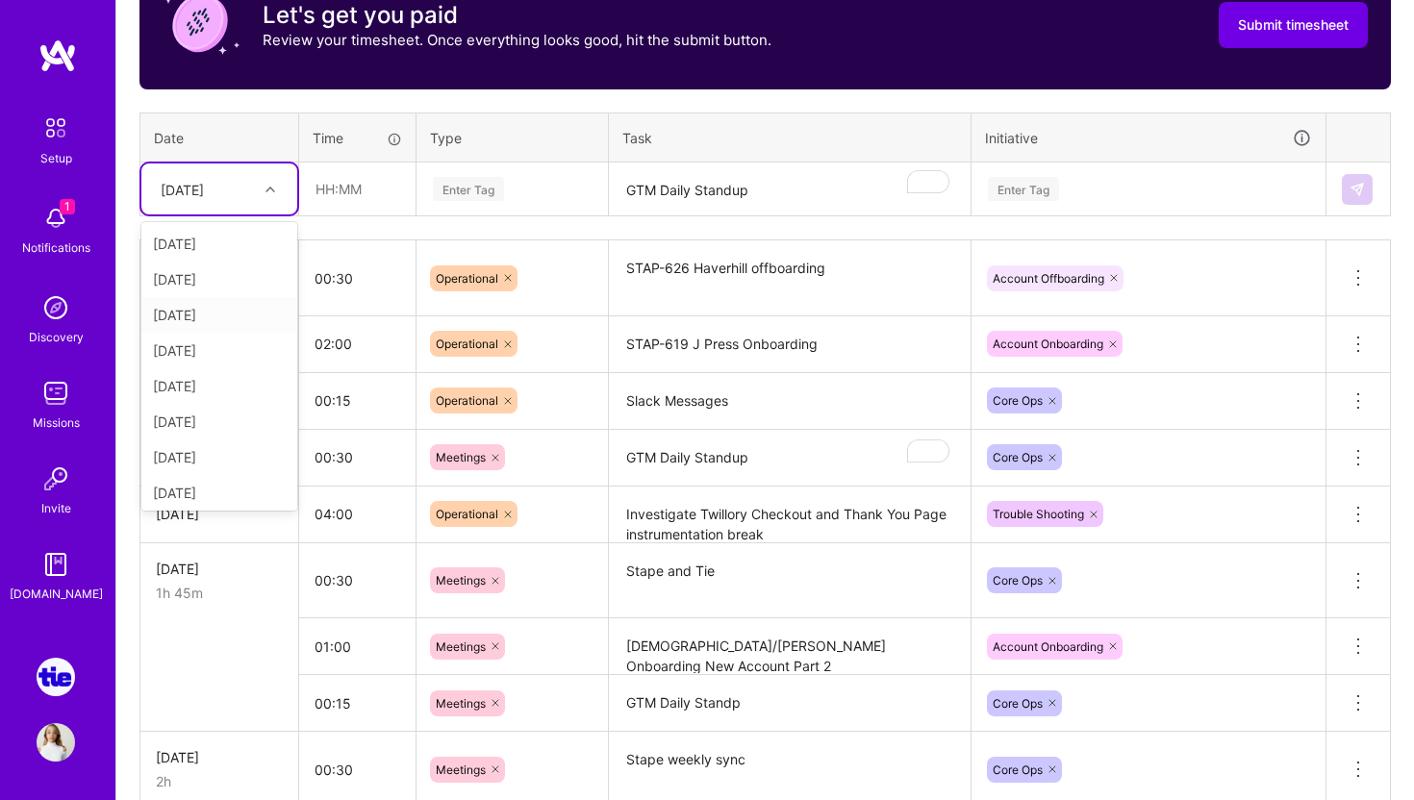
click at [229, 320] on div "[DATE]" at bounding box center [219, 315] width 156 height 36
click at [353, 190] on input "text" at bounding box center [357, 189] width 114 height 51
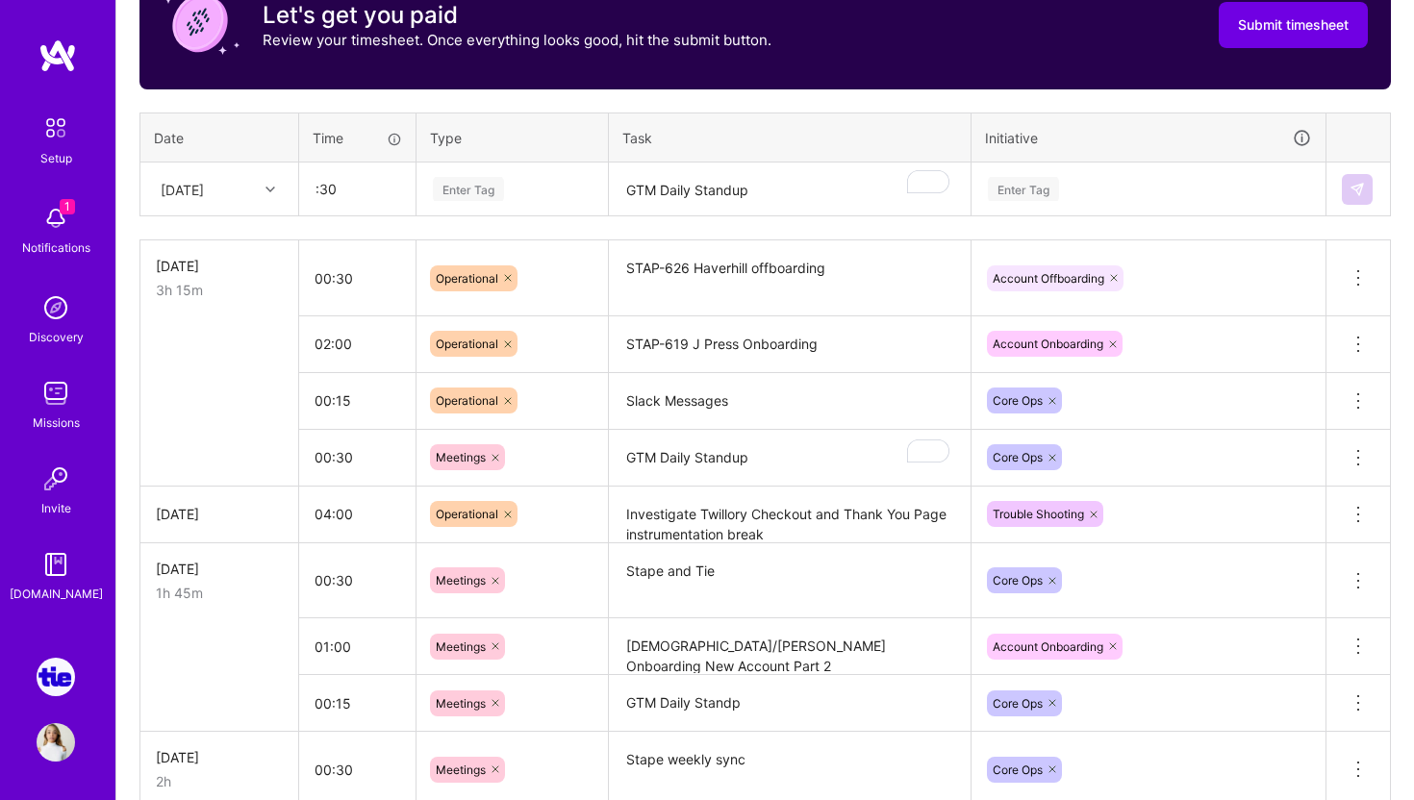
type input "00:30"
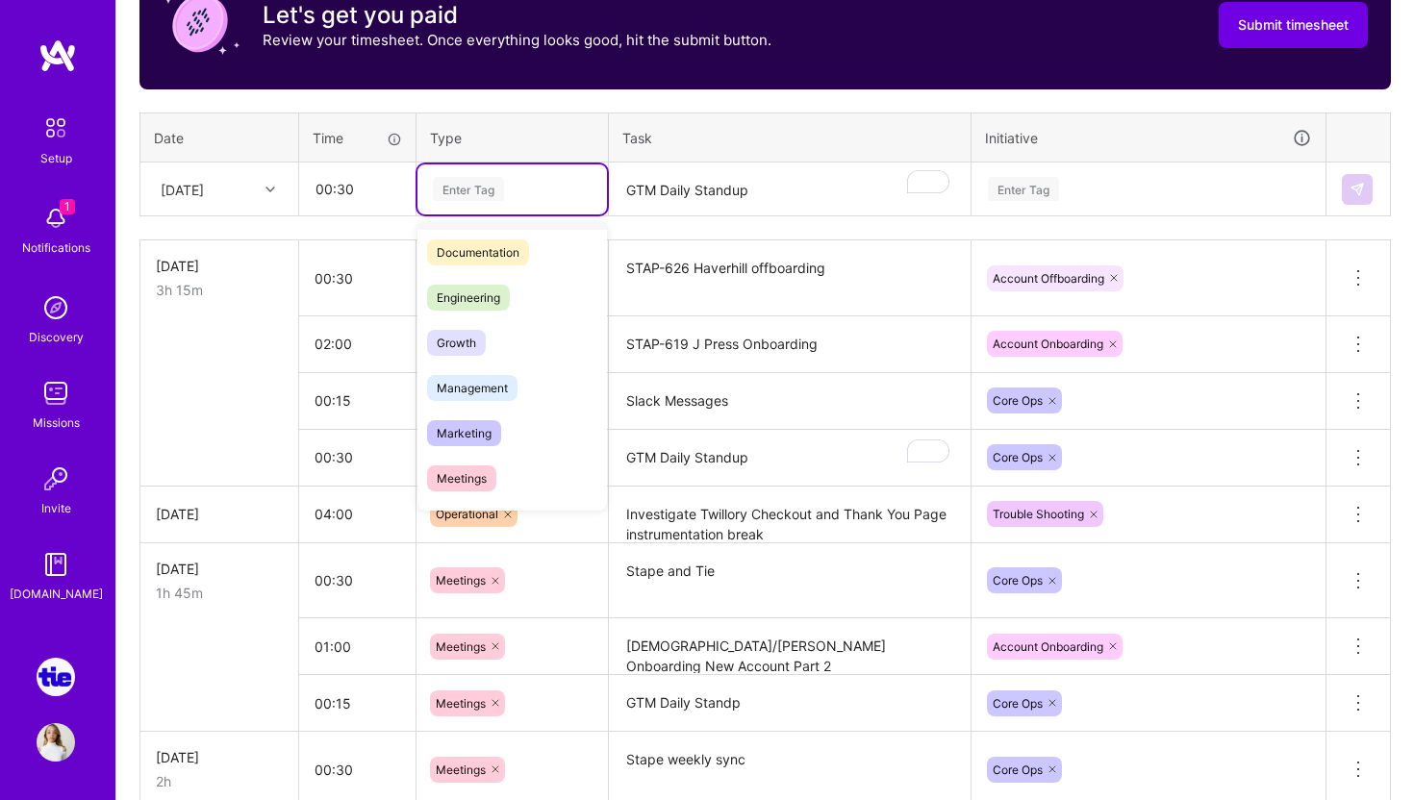
scroll to position [142, 0]
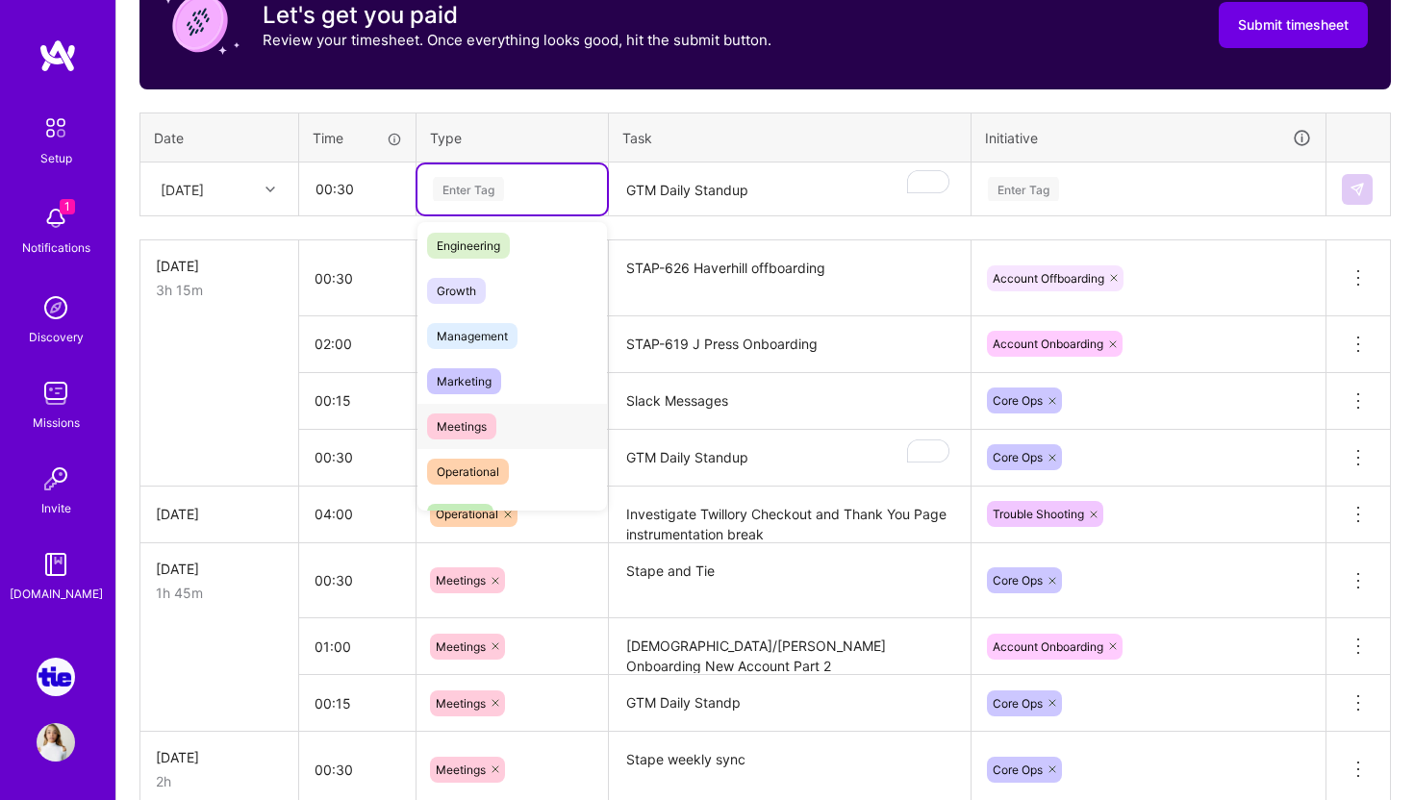
click at [495, 419] on span "Meetings" at bounding box center [461, 427] width 69 height 26
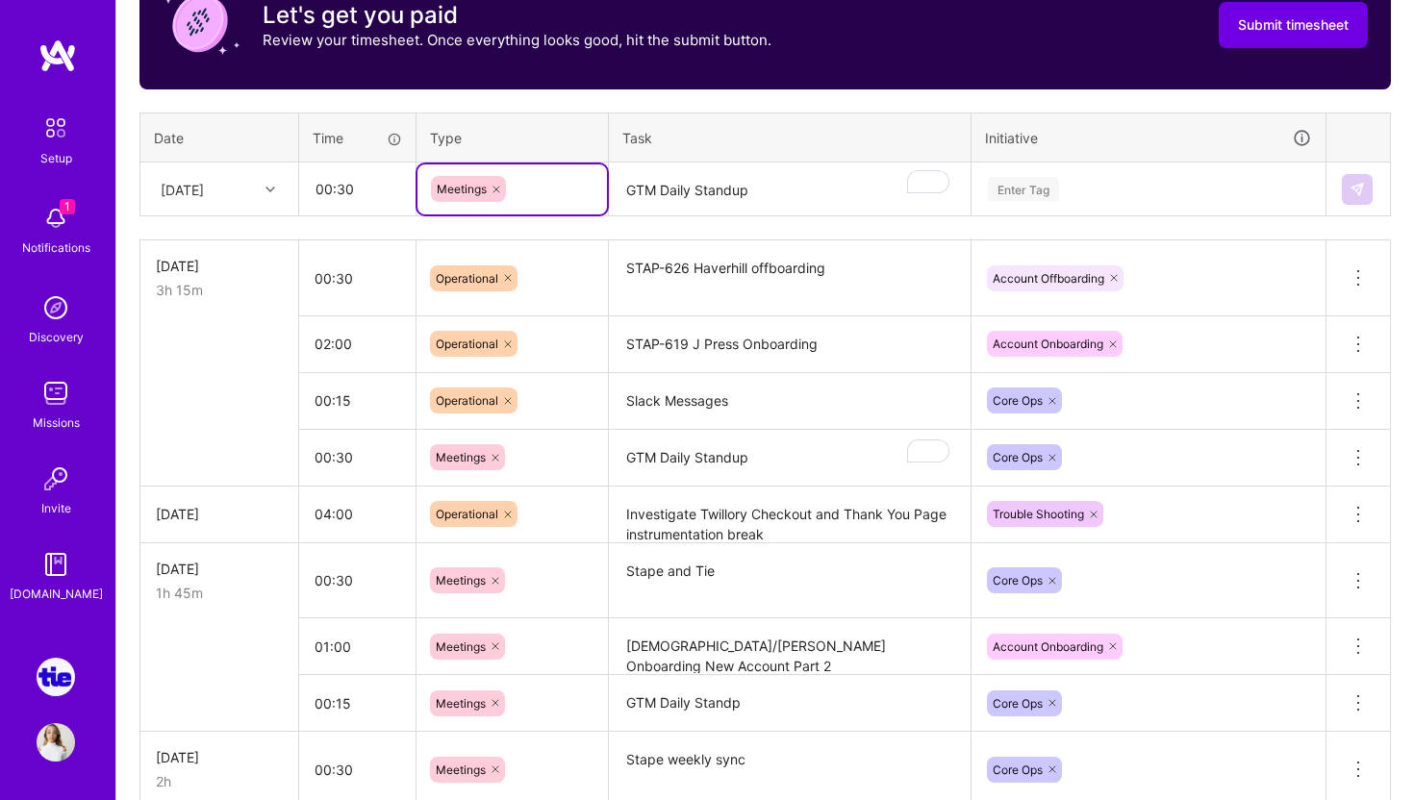
click at [698, 180] on textarea "GTM Daily Standup" at bounding box center [790, 190] width 358 height 51
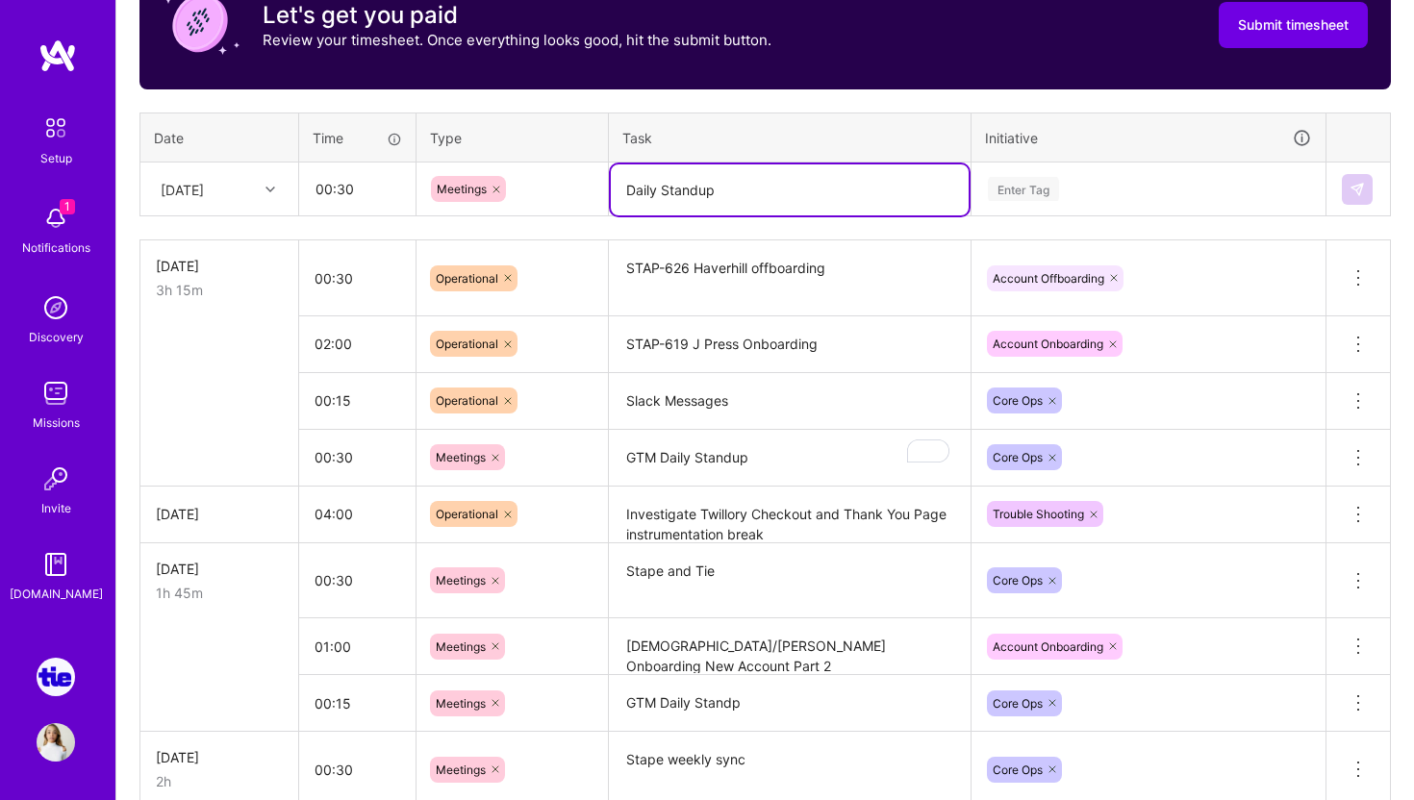
type textarea "Daily Standup"
click at [1150, 180] on div "Enter Tag" at bounding box center [1148, 189] width 325 height 24
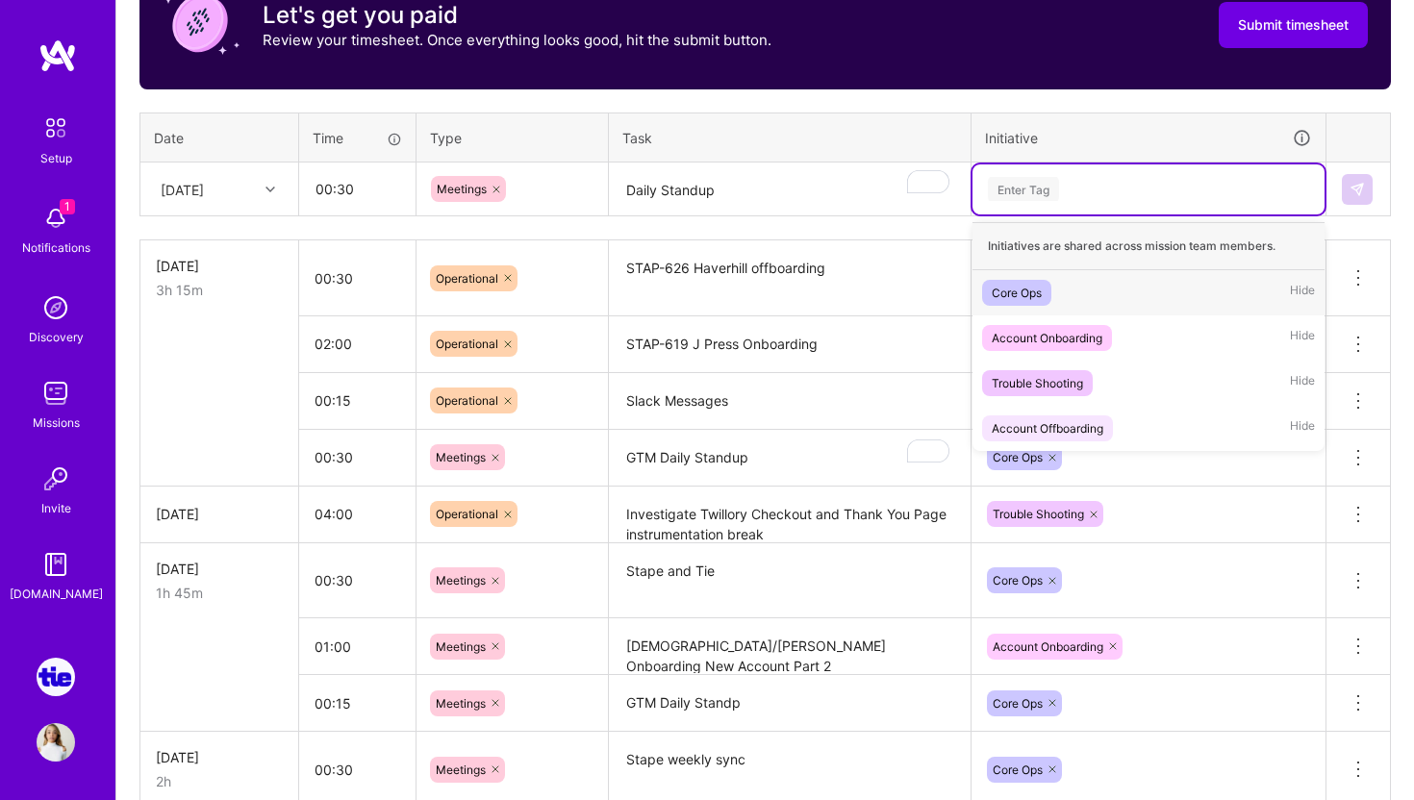
click at [1030, 290] on div "Core Ops" at bounding box center [1017, 293] width 50 height 20
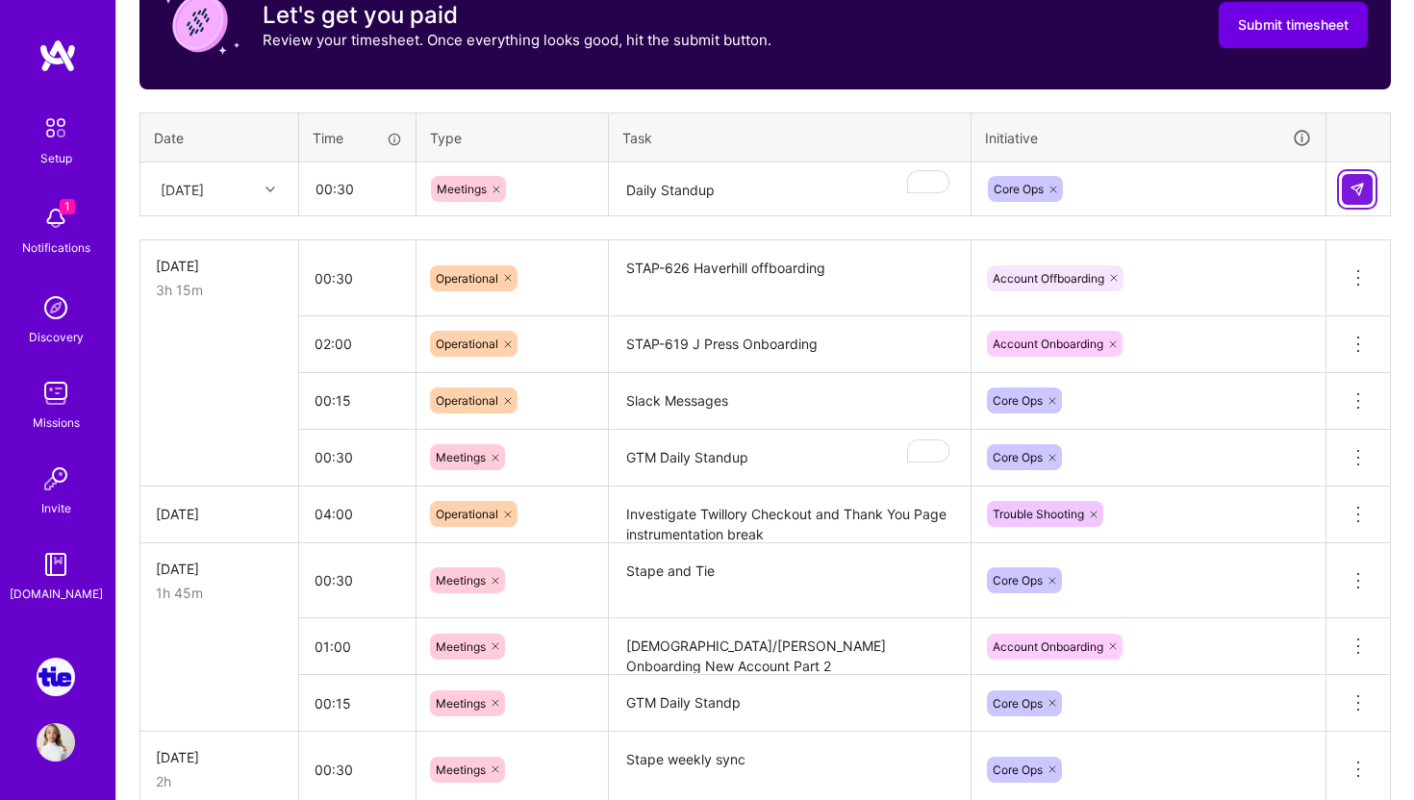
click at [1365, 188] on button at bounding box center [1357, 189] width 31 height 31
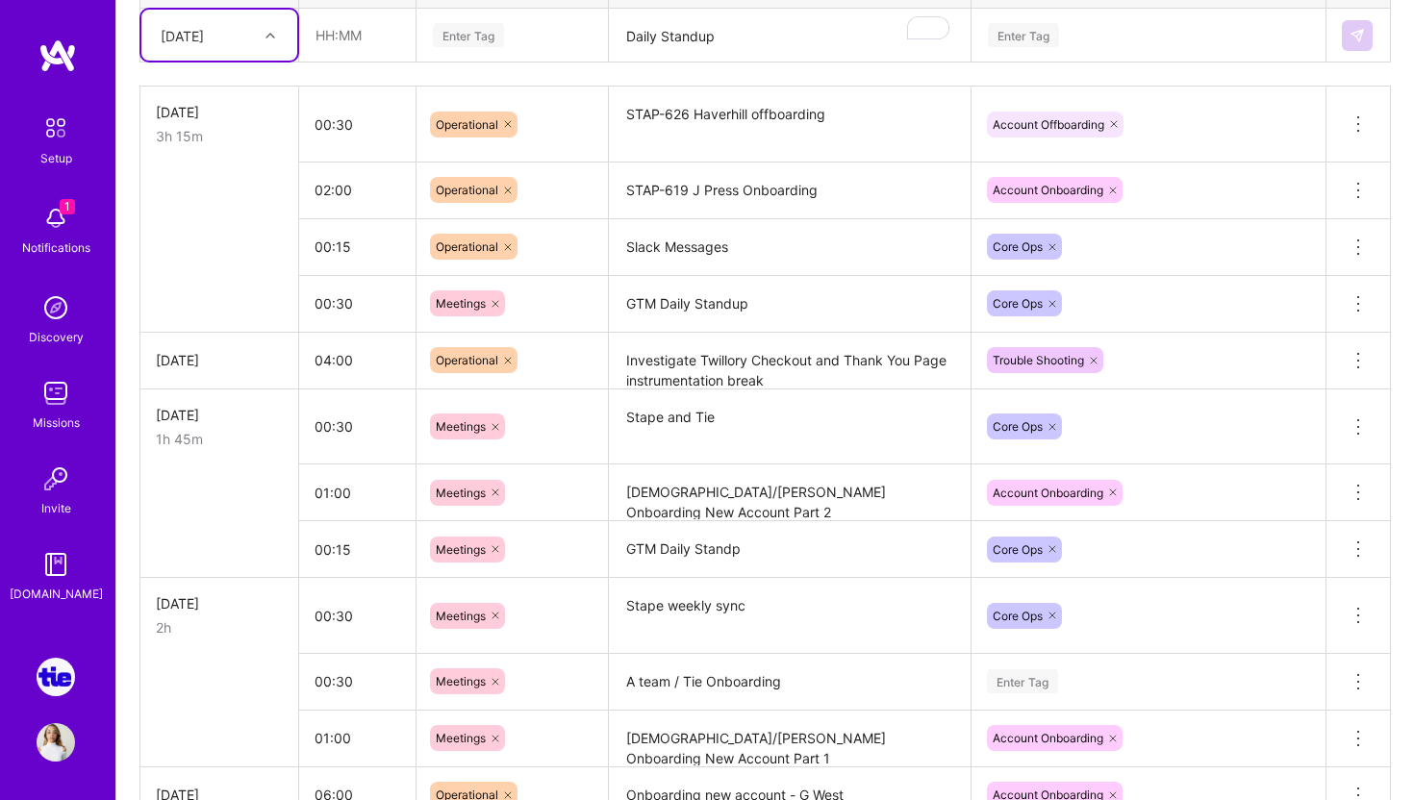
scroll to position [612, 0]
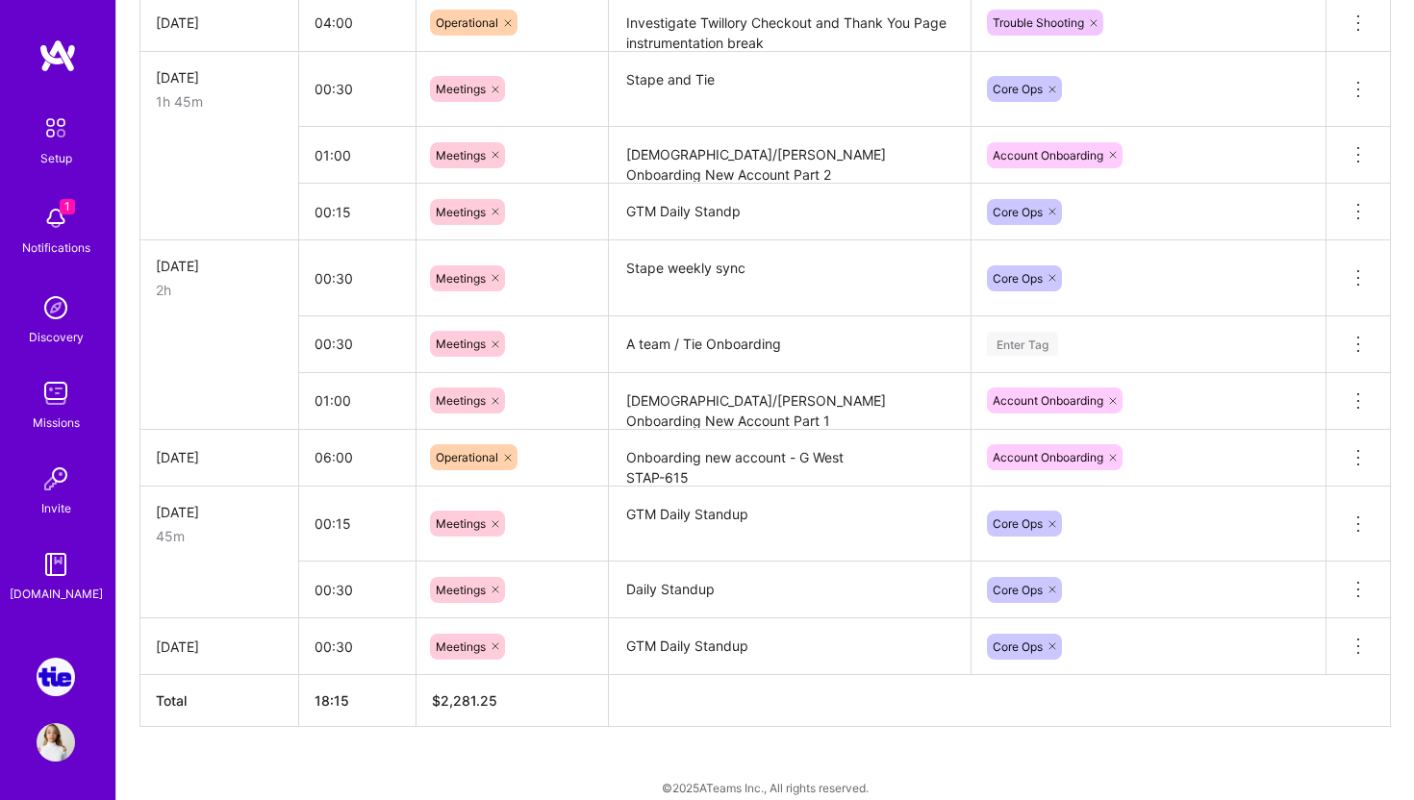
scroll to position [1144, 0]
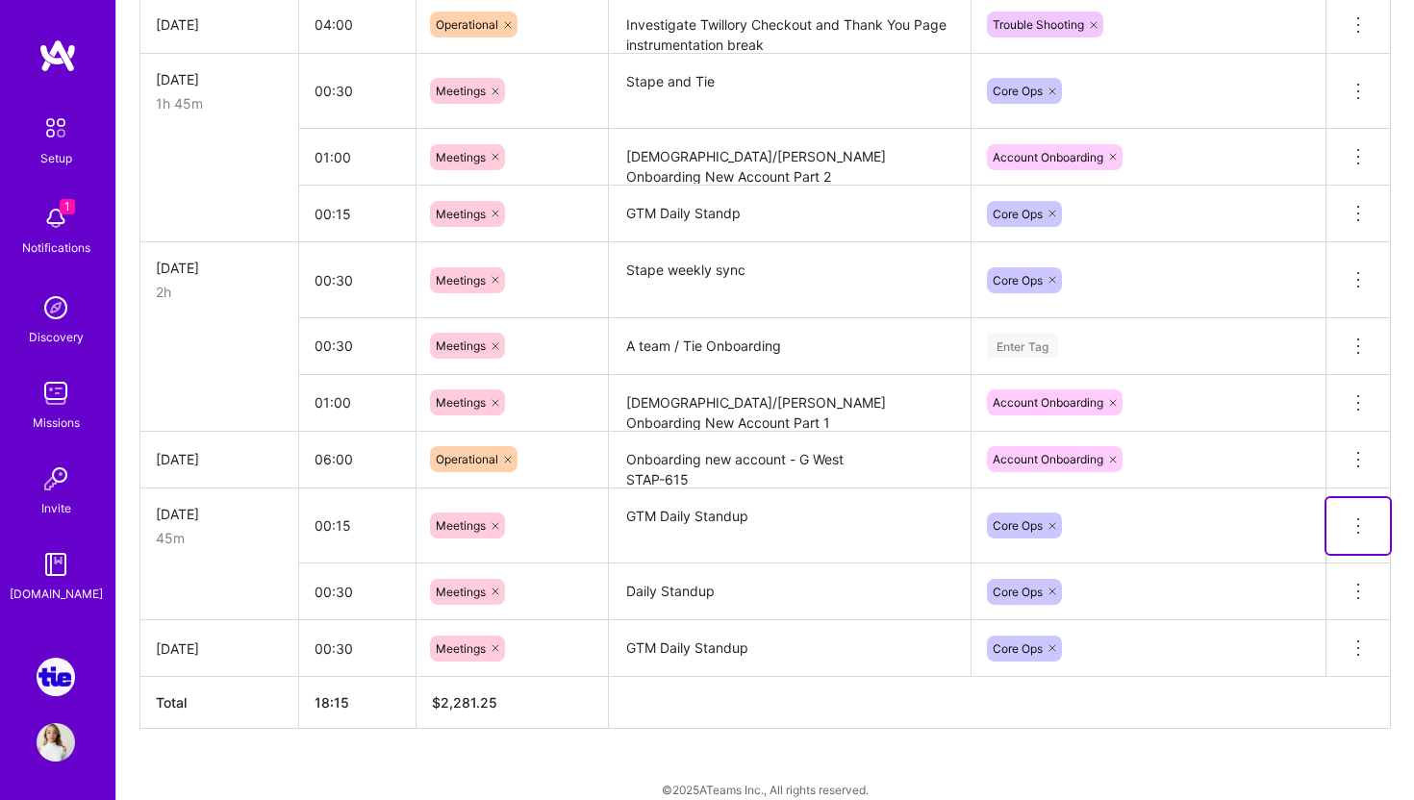
click at [1360, 523] on icon at bounding box center [1358, 526] width 23 height 23
click at [1339, 549] on button "Delete row" at bounding box center [1311, 559] width 100 height 47
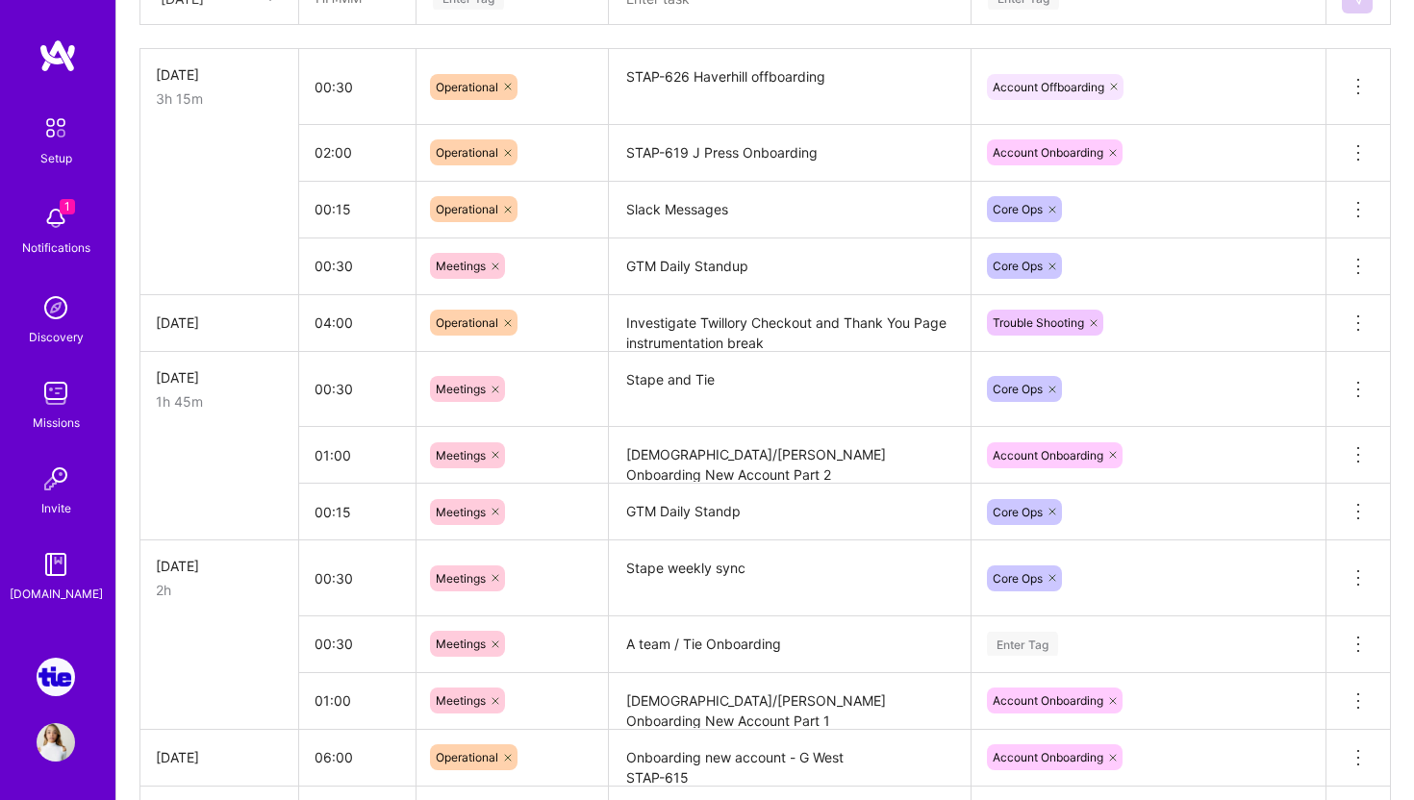
scroll to position [718, 0]
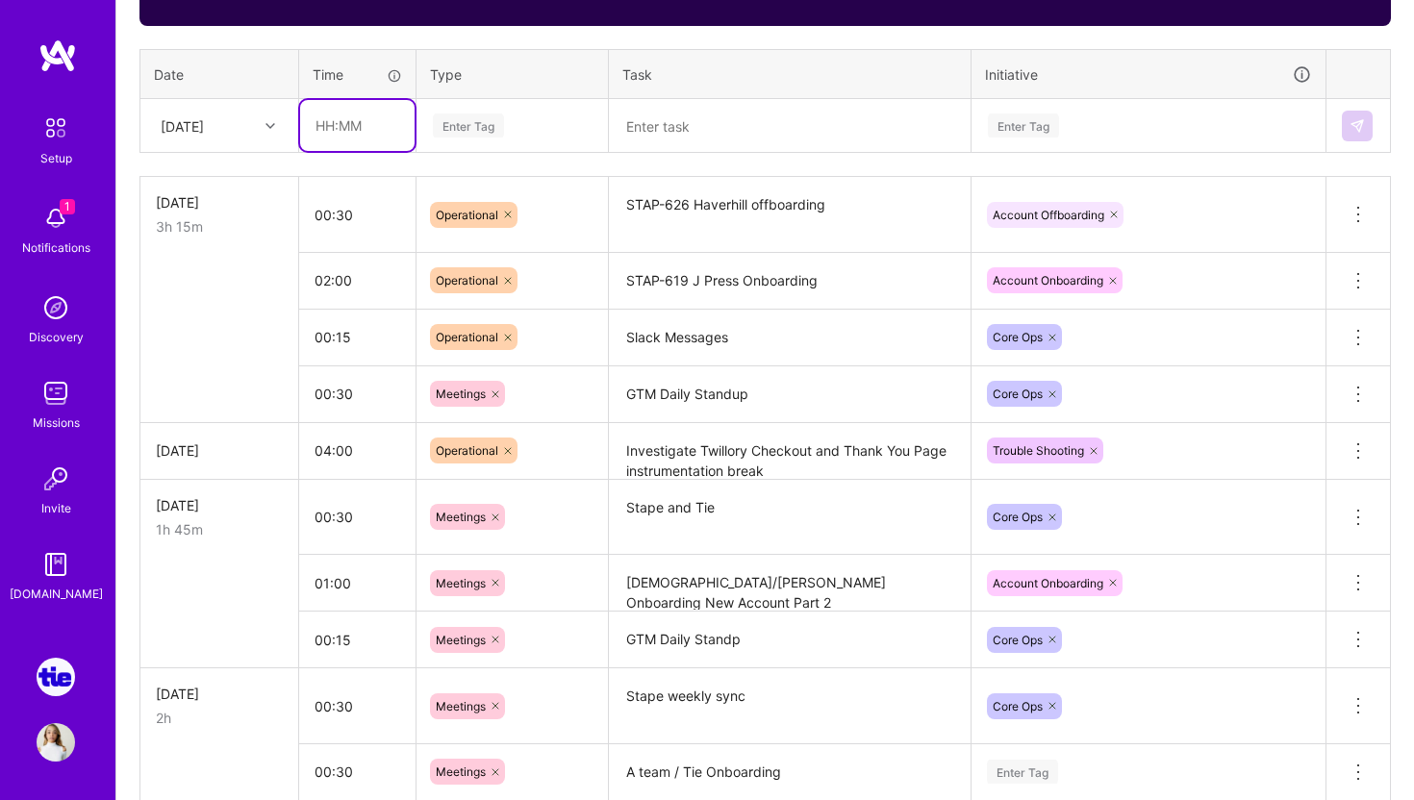
click at [368, 116] on input "text" at bounding box center [357, 125] width 114 height 51
type input "00:30"
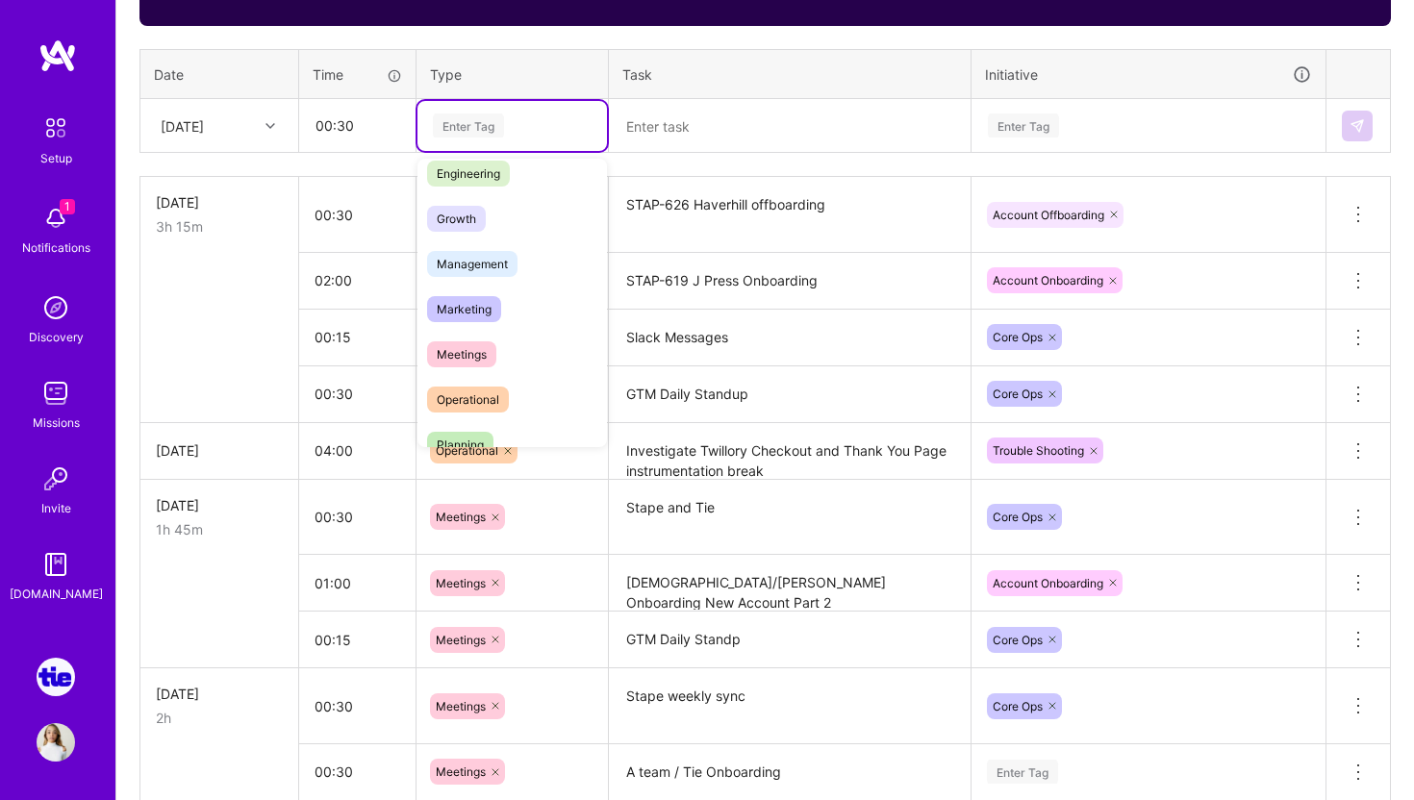
scroll to position [241, 0]
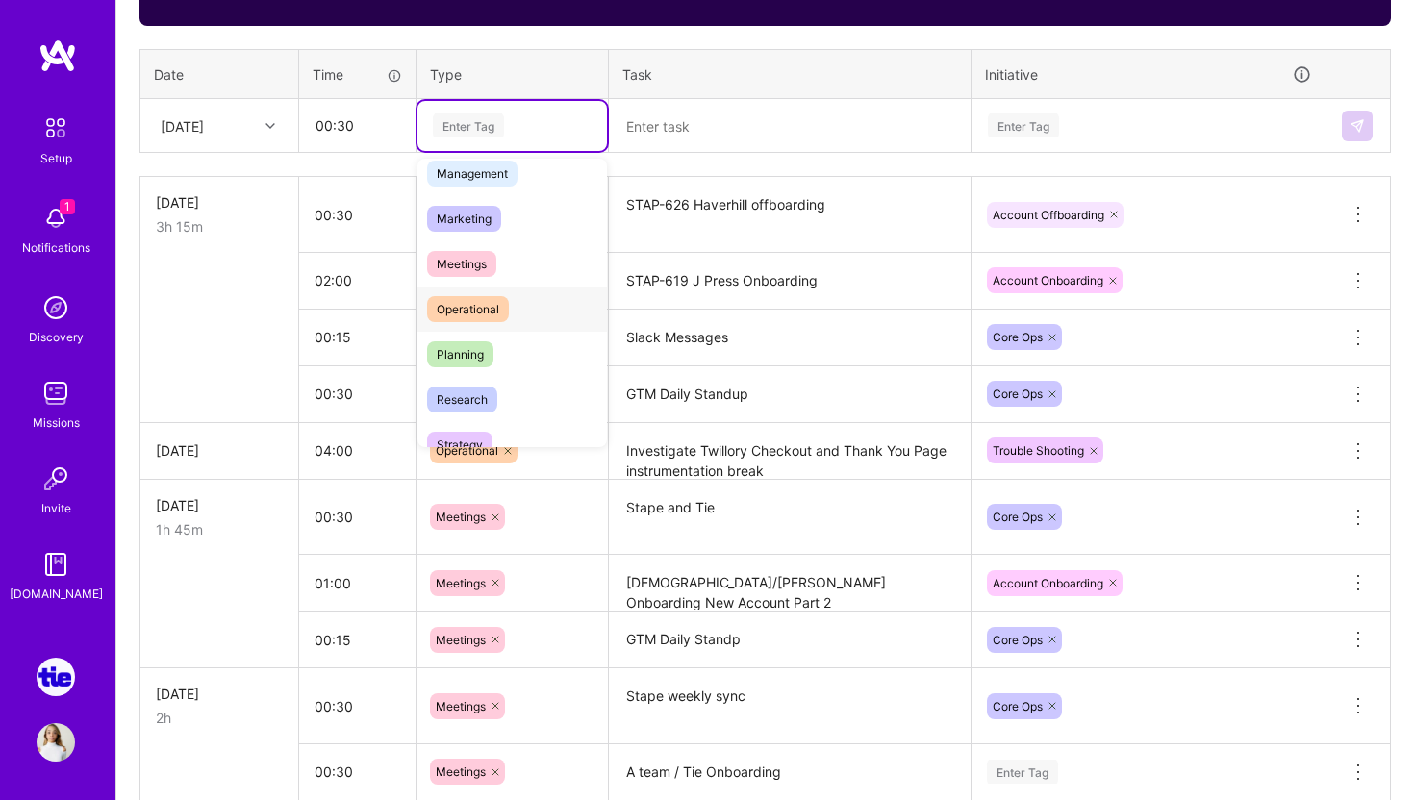
click at [490, 305] on span "Operational" at bounding box center [468, 309] width 82 height 26
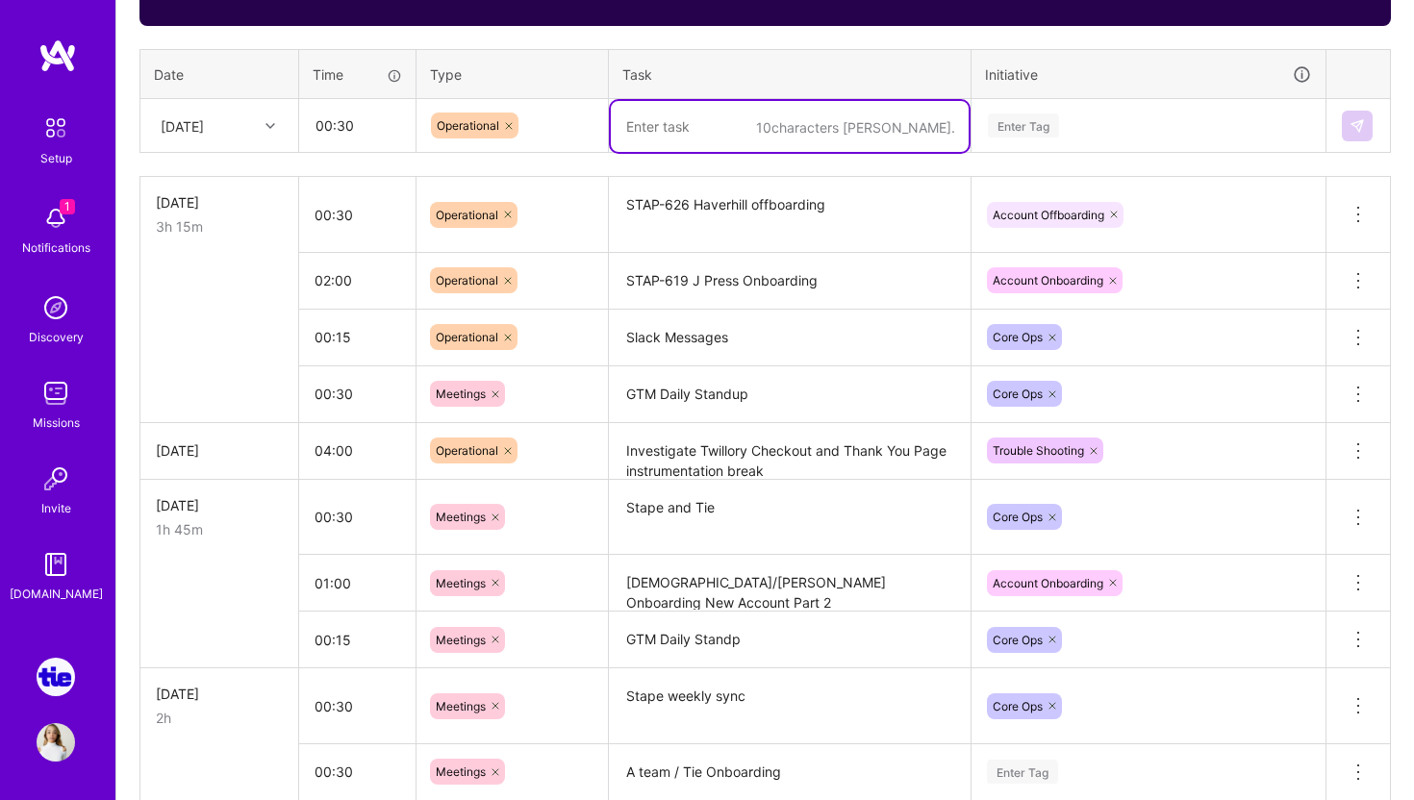
click at [672, 122] on textarea at bounding box center [790, 126] width 358 height 51
type textarea "D"
type textarea "GTM Daily Standup"
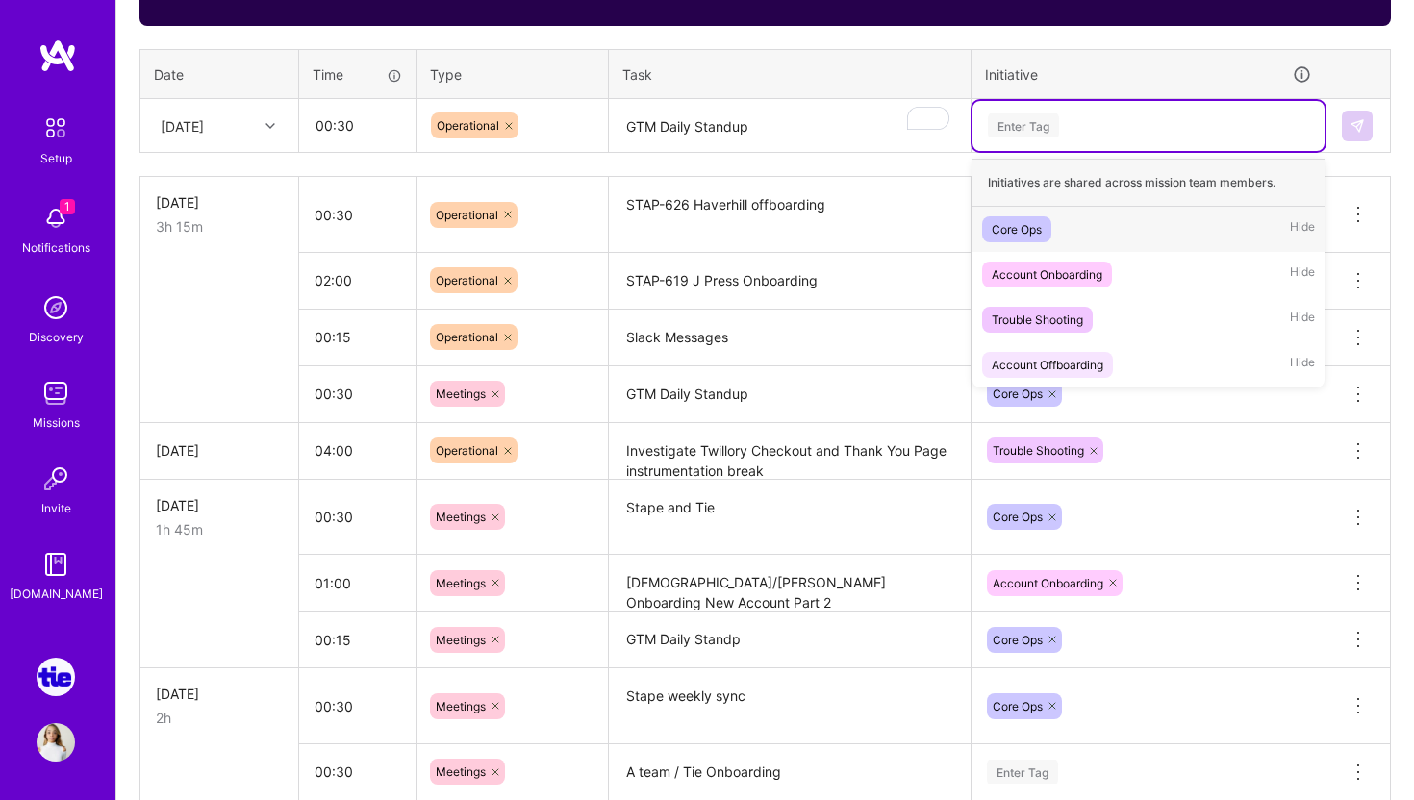
click at [1113, 117] on div "Enter Tag" at bounding box center [1148, 126] width 325 height 24
click at [1028, 231] on div "Core Ops" at bounding box center [1017, 229] width 50 height 20
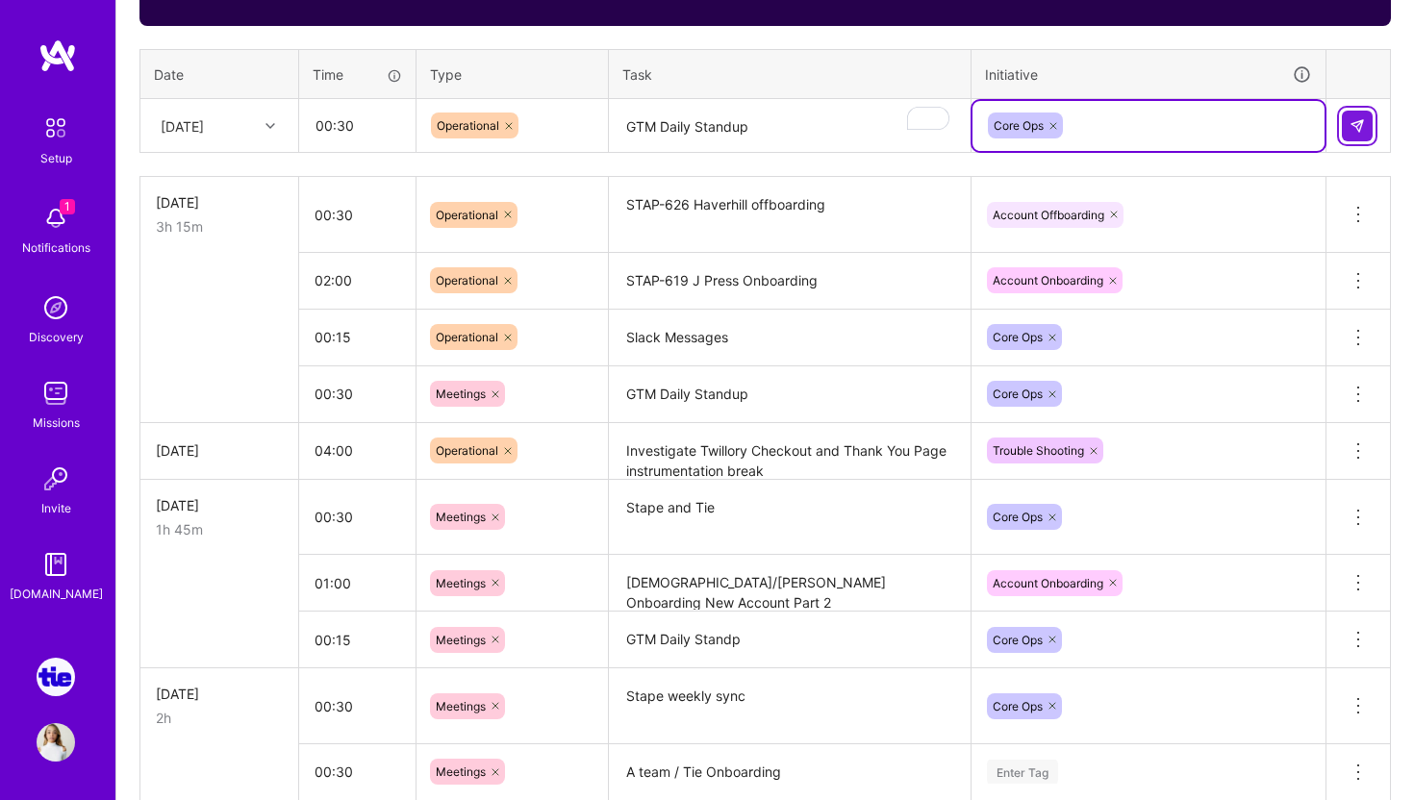
click at [1358, 125] on img at bounding box center [1357, 125] width 15 height 15
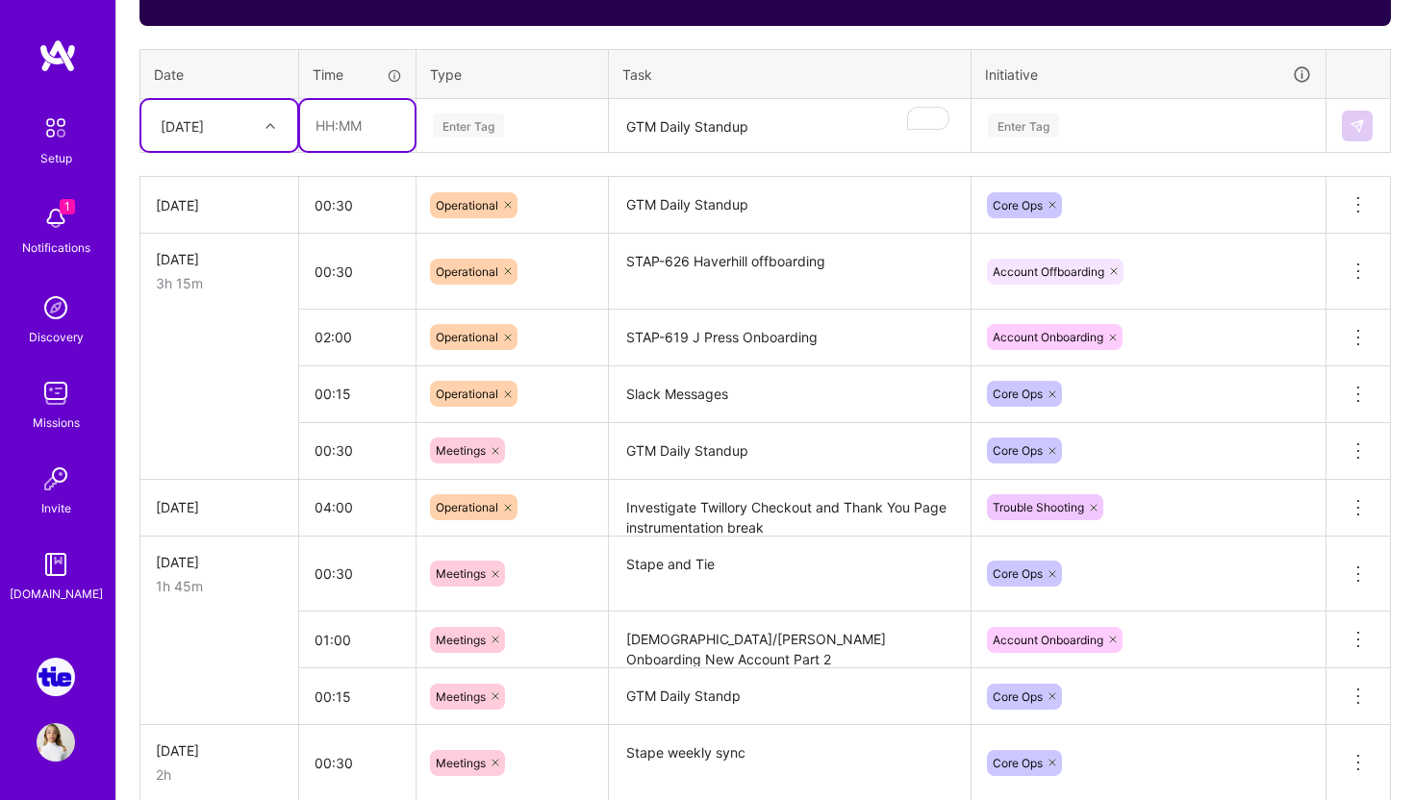
click at [358, 122] on input "text" at bounding box center [357, 125] width 114 height 51
type input "00:30"
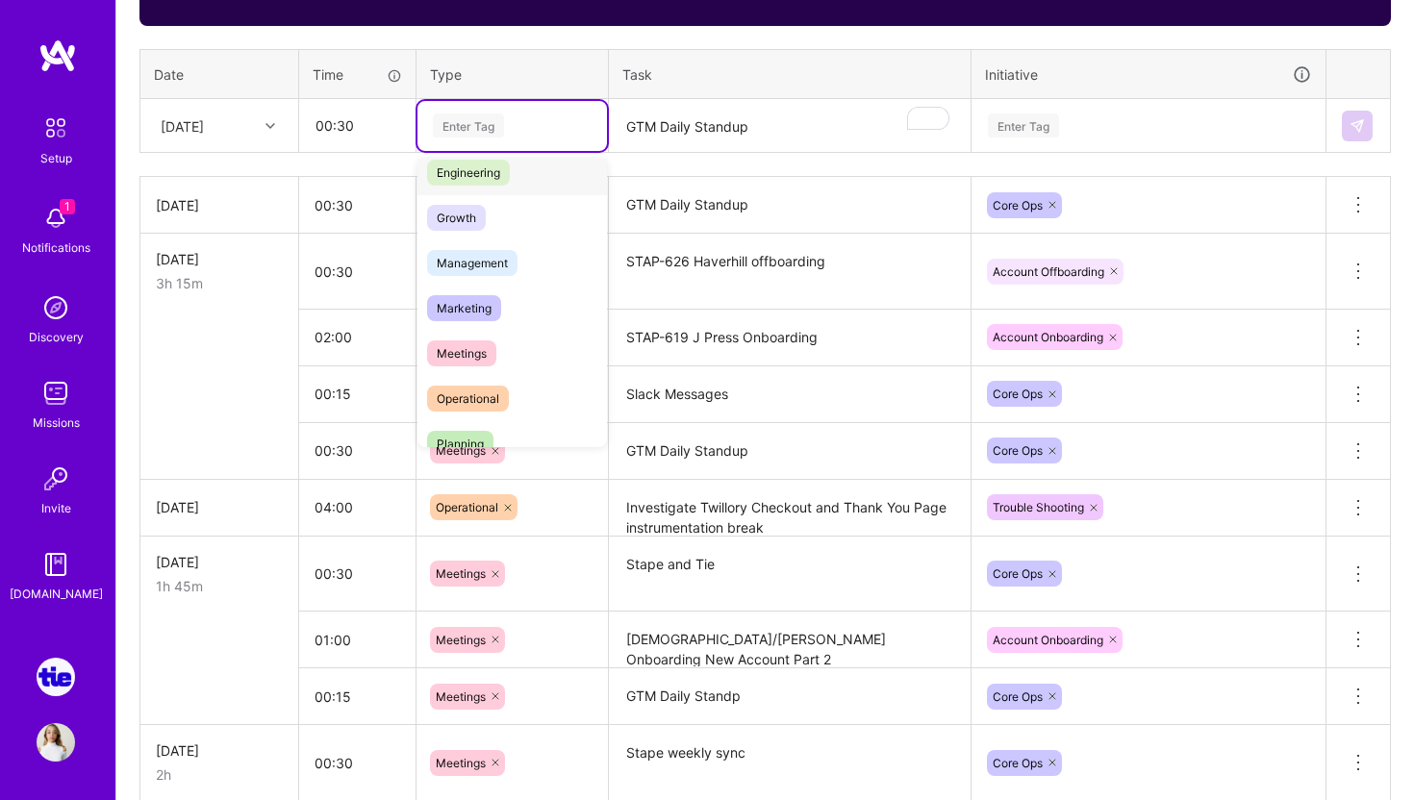
scroll to position [181, 0]
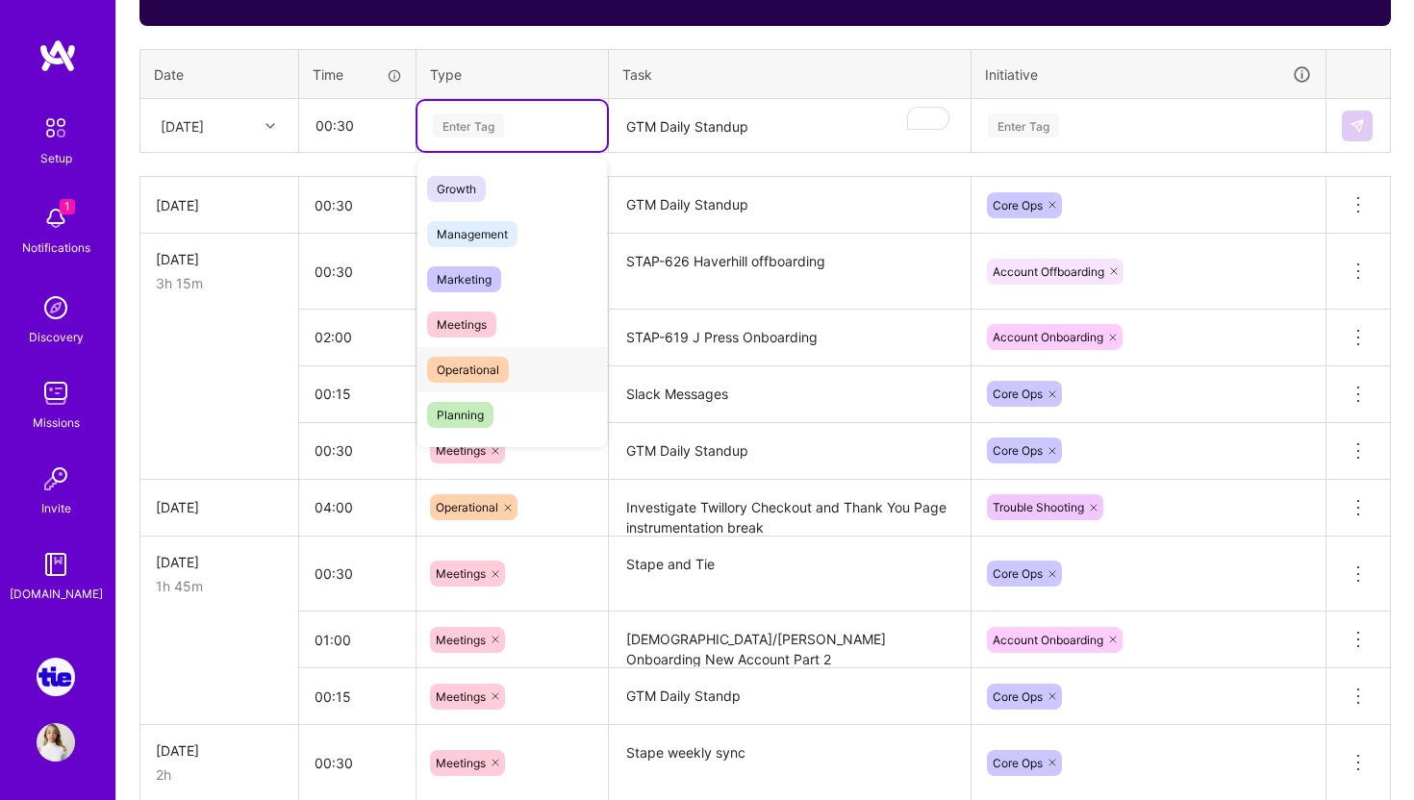
click at [500, 357] on span "Operational" at bounding box center [468, 370] width 82 height 26
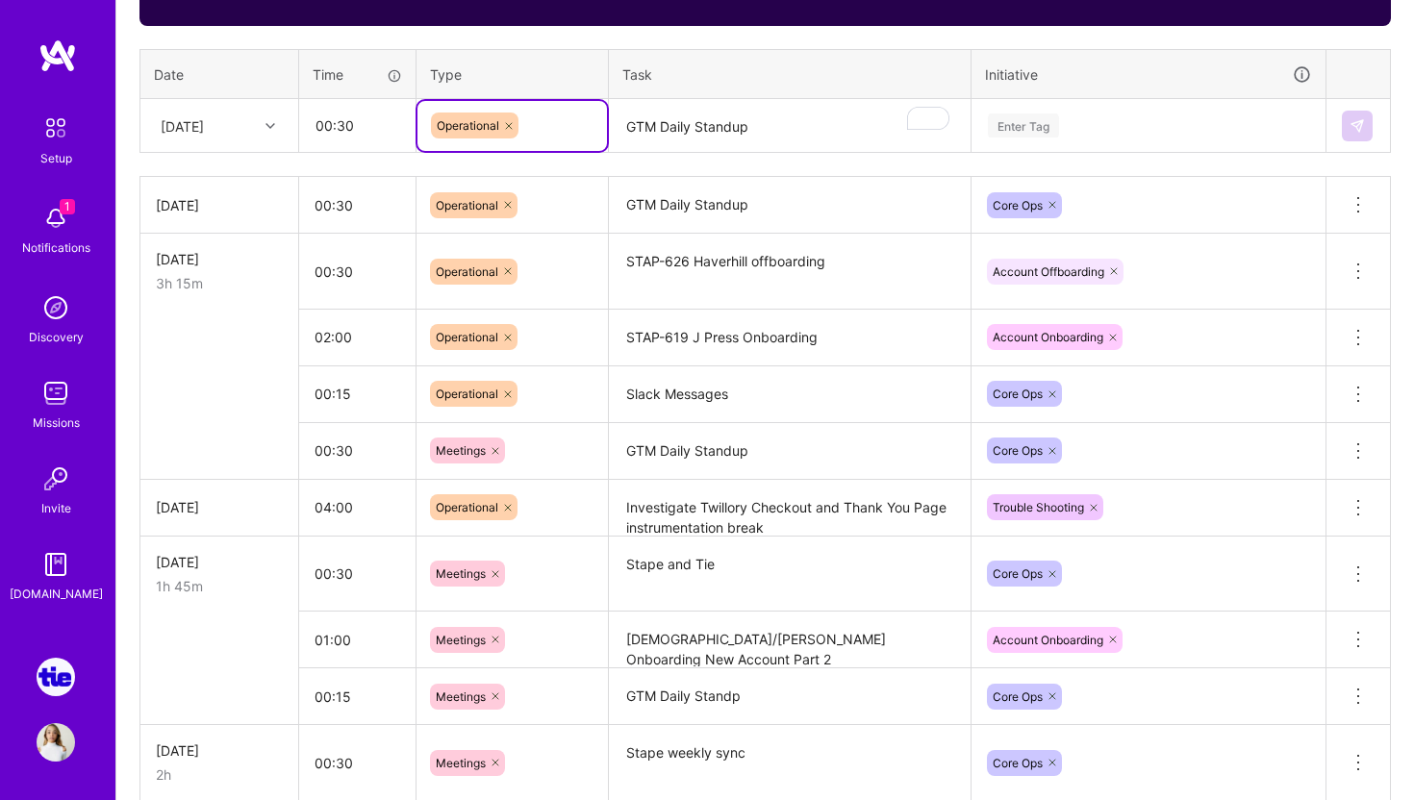
click at [731, 108] on textarea "GTM Daily Standup" at bounding box center [790, 126] width 358 height 51
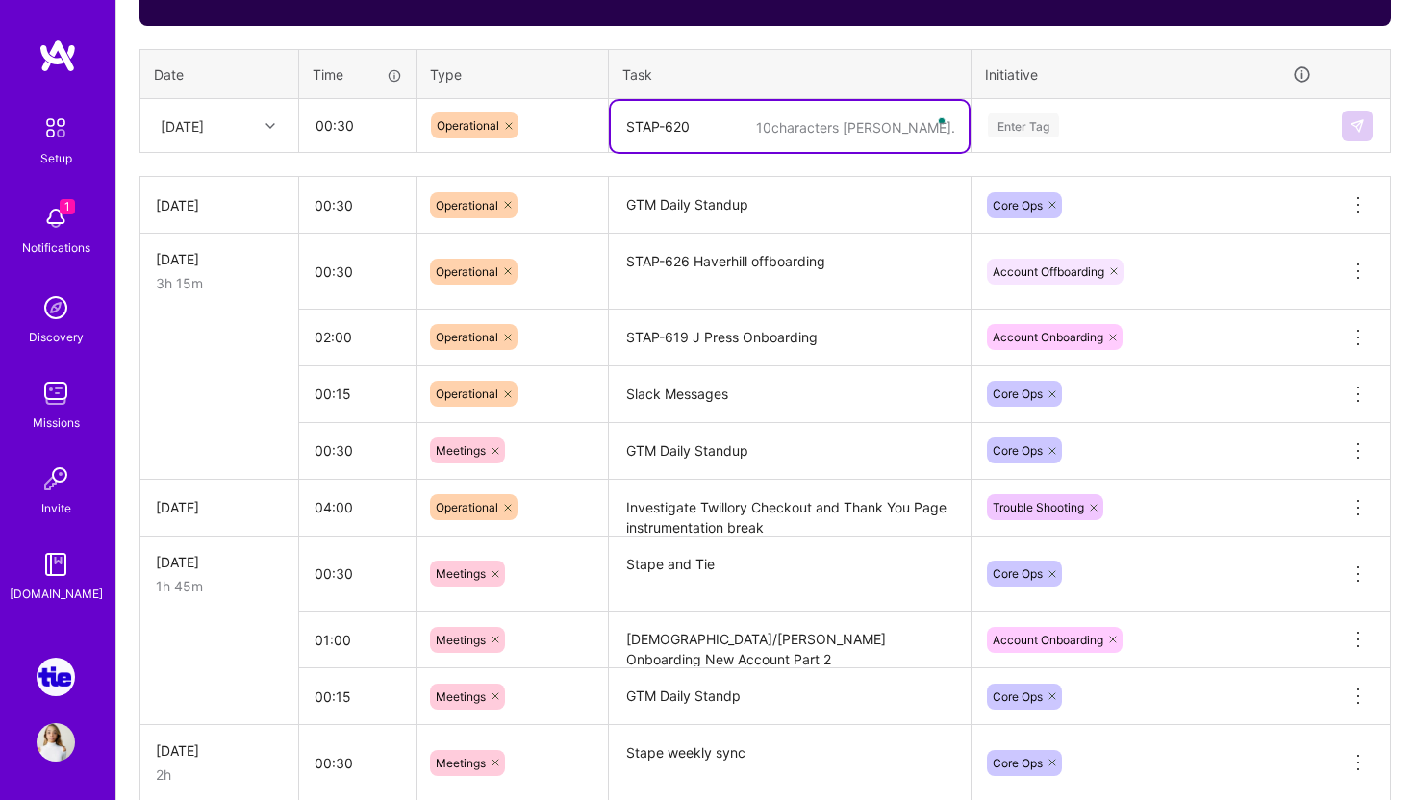
paste textarea "Offboarding Heart & Soil by [DATE] (App ID: heartsoilsupplementsllc)"
type textarea "STAP-620 Offboarding Heart & Soil by [DATE] (App ID: heartsoilsupplementsllc)"
click at [1045, 134] on div "Enter Tag" at bounding box center [1023, 126] width 71 height 30
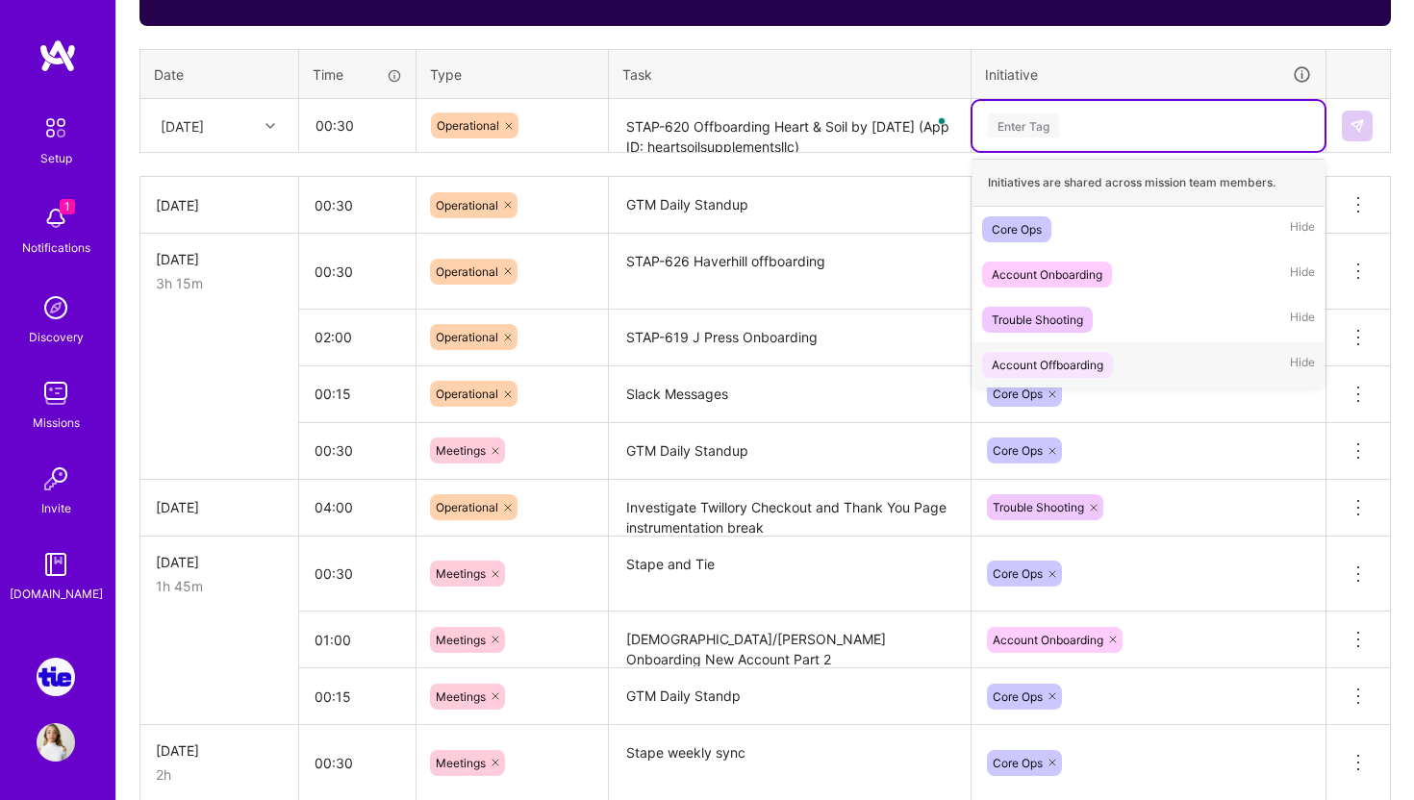
click at [1074, 357] on div "Account Offboarding" at bounding box center [1048, 365] width 112 height 20
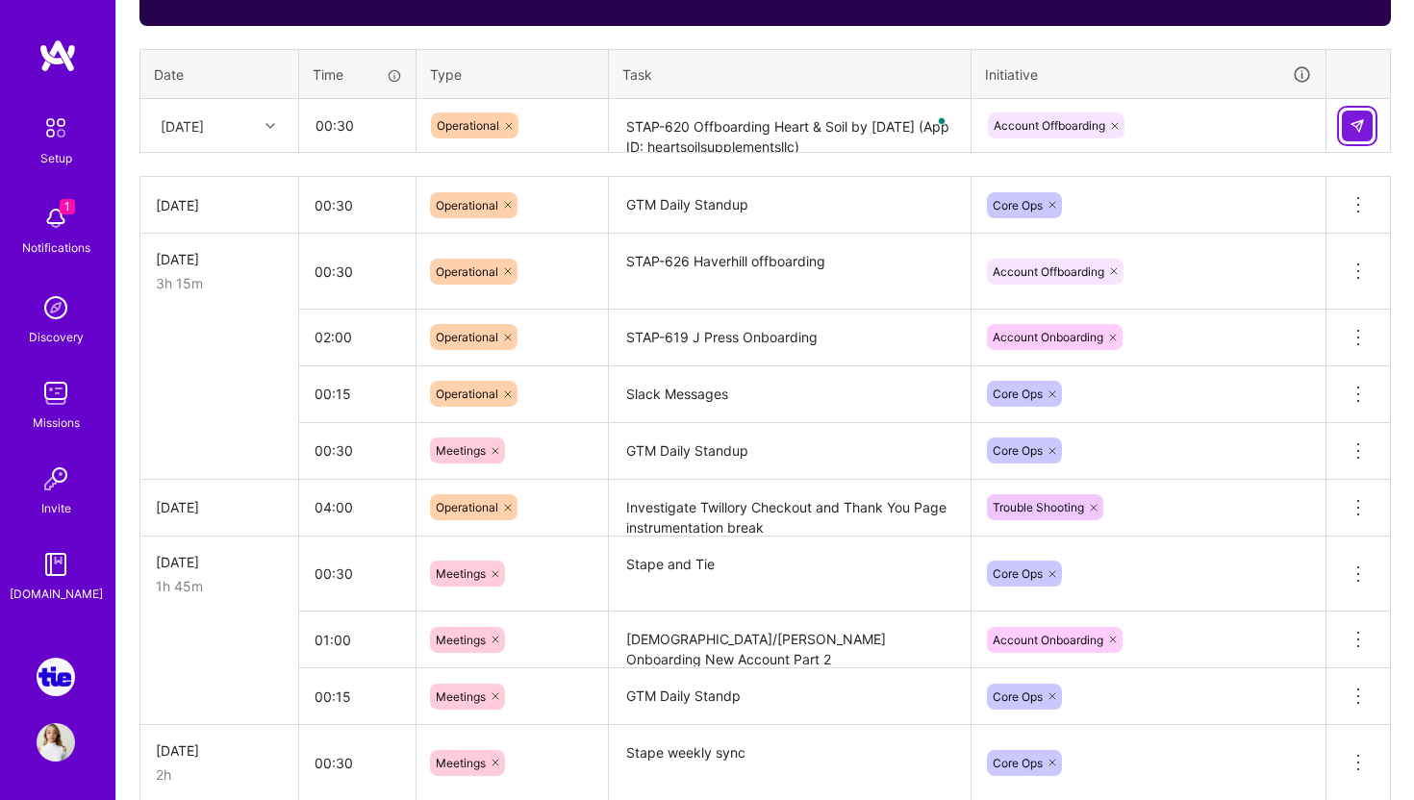
click at [1360, 122] on img at bounding box center [1357, 125] width 15 height 15
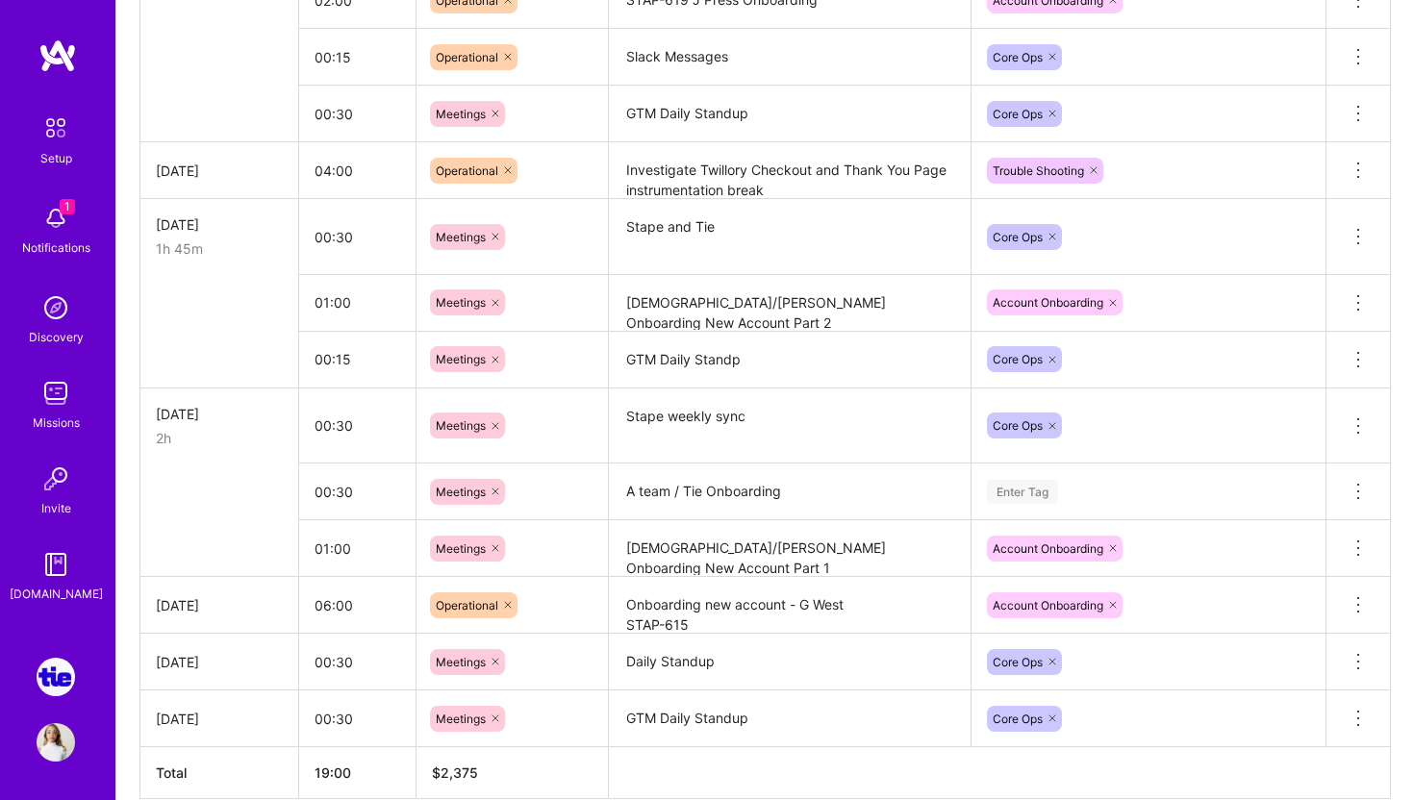
scroll to position [1127, 0]
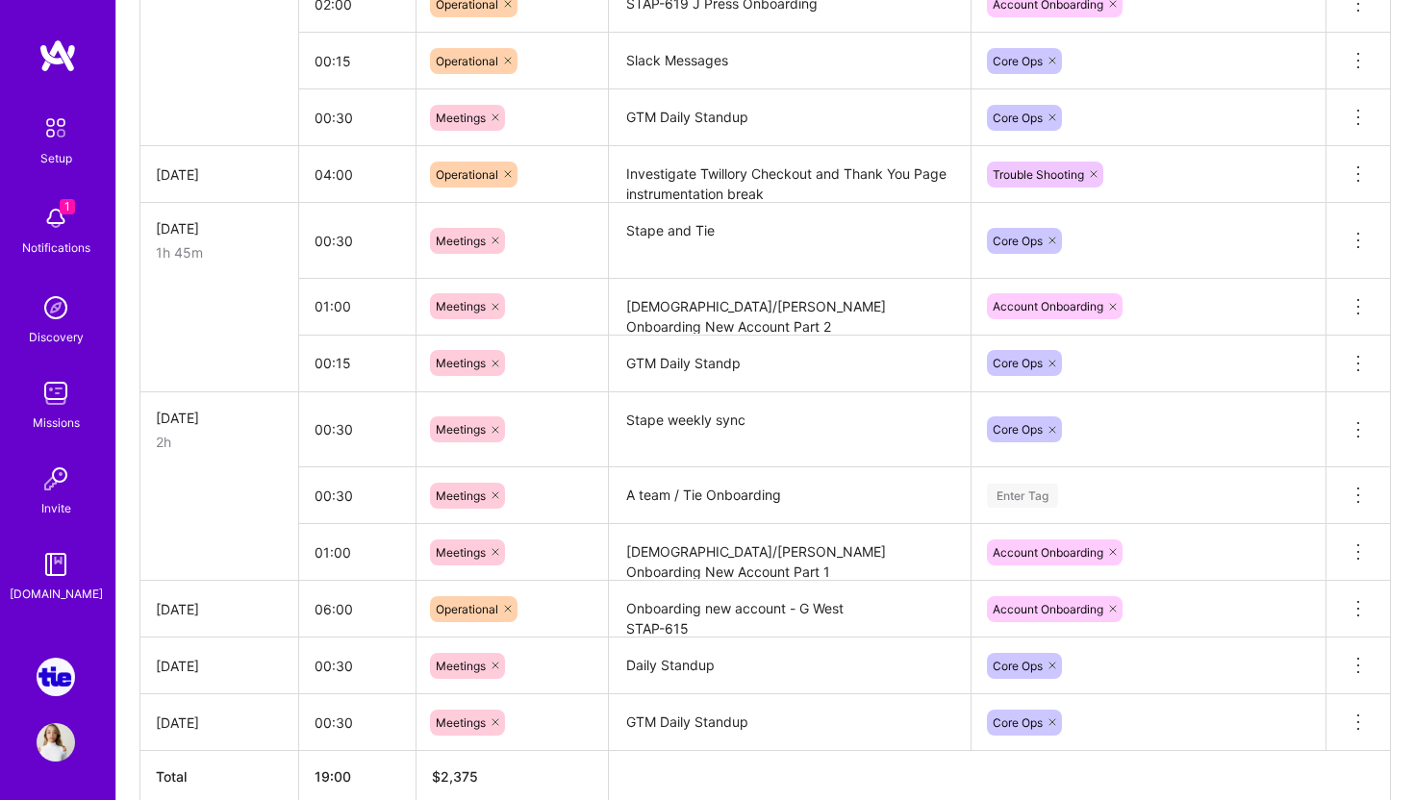
click at [790, 619] on textarea "Onboarding new account - G West STAP-615" at bounding box center [790, 609] width 358 height 53
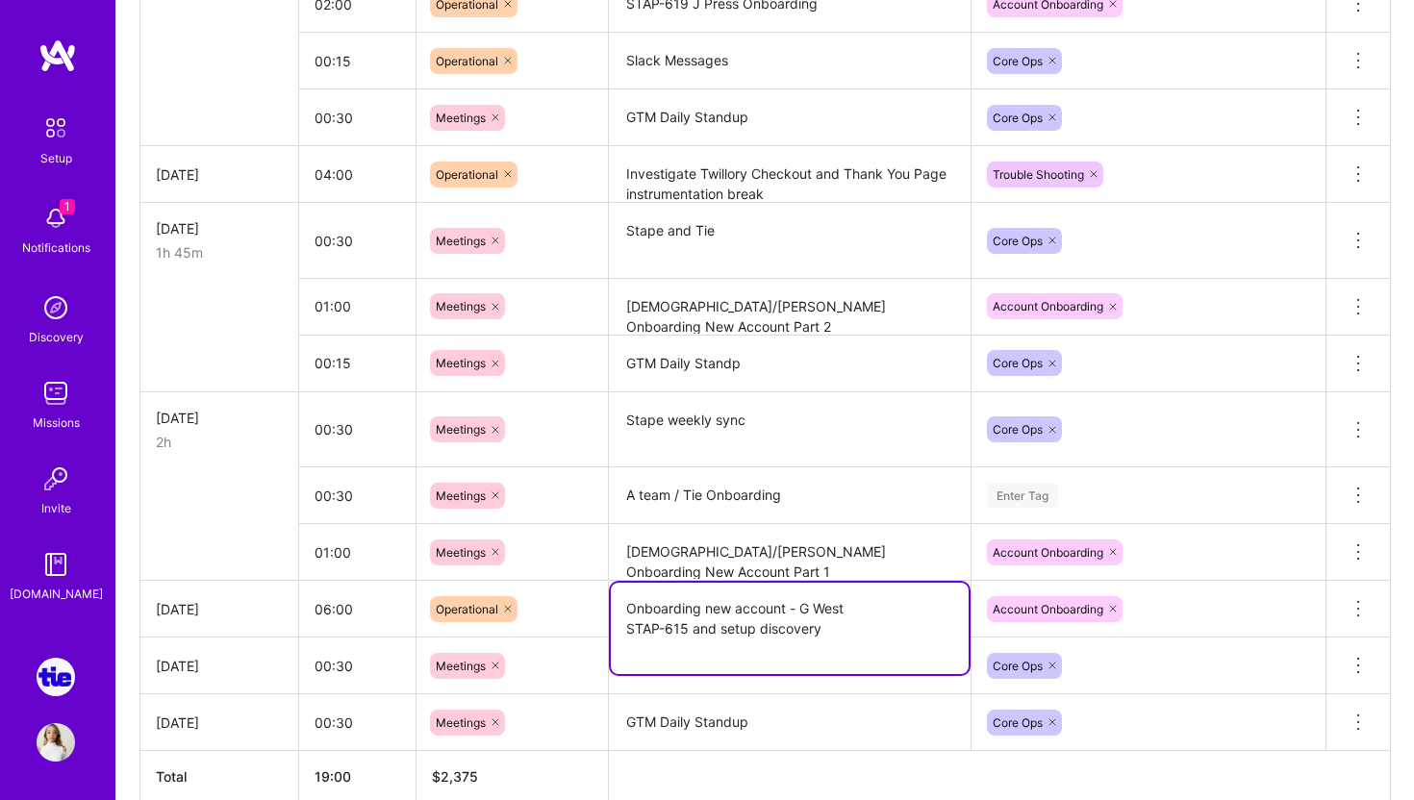
type textarea "Onboarding new account - G West STAP-615 and setup discovery"
click at [863, 716] on textarea "GTM Daily Standup" at bounding box center [790, 723] width 358 height 53
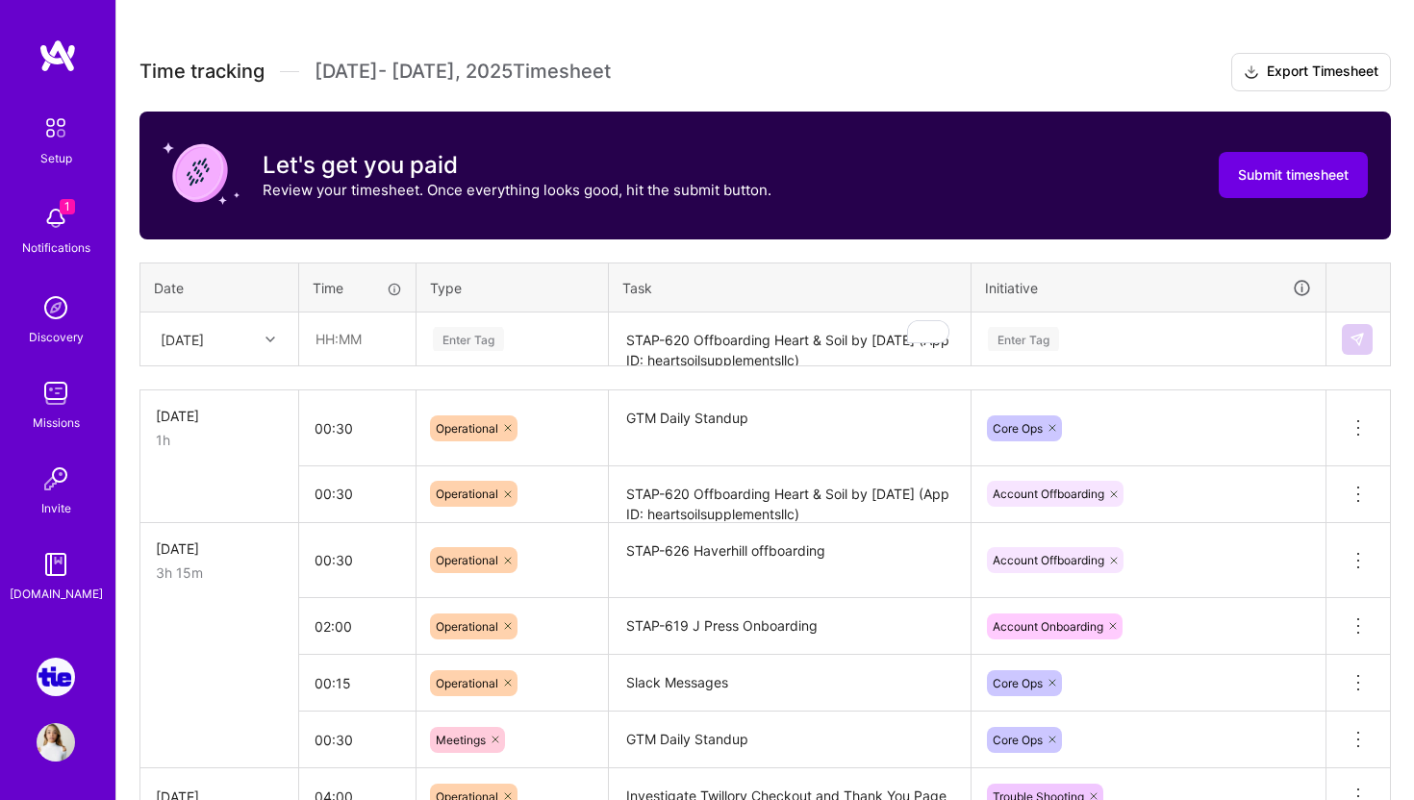
scroll to position [460, 0]
